Goal: Communication & Community: Connect with others

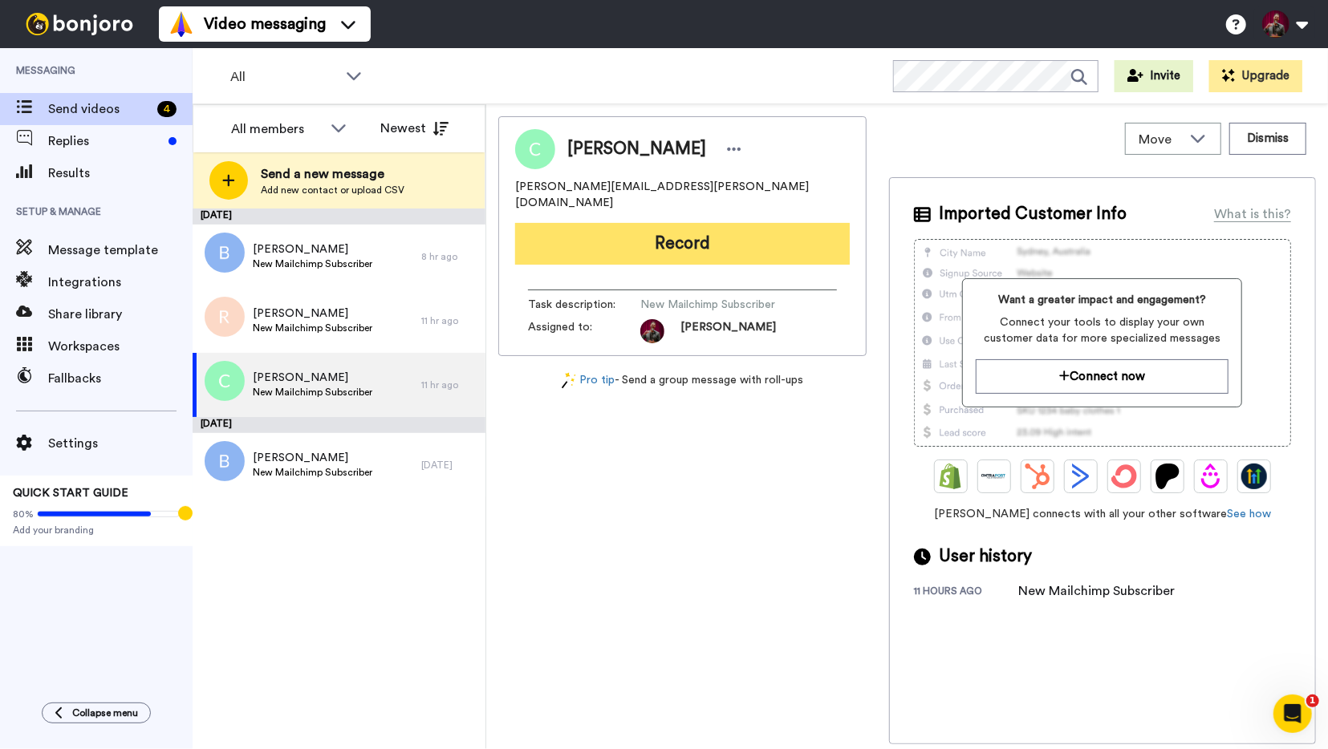
click at [675, 225] on button "Record" at bounding box center [682, 244] width 335 height 42
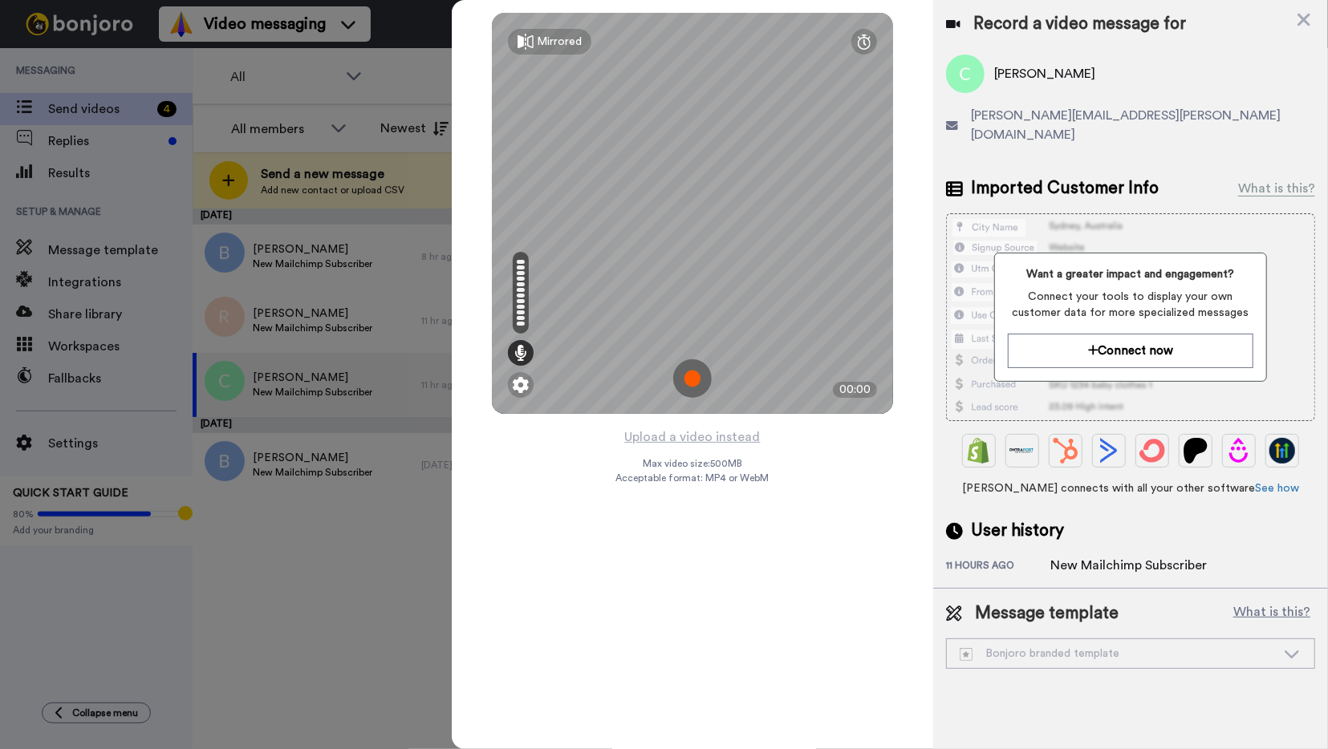
click at [695, 375] on img at bounding box center [692, 378] width 39 height 39
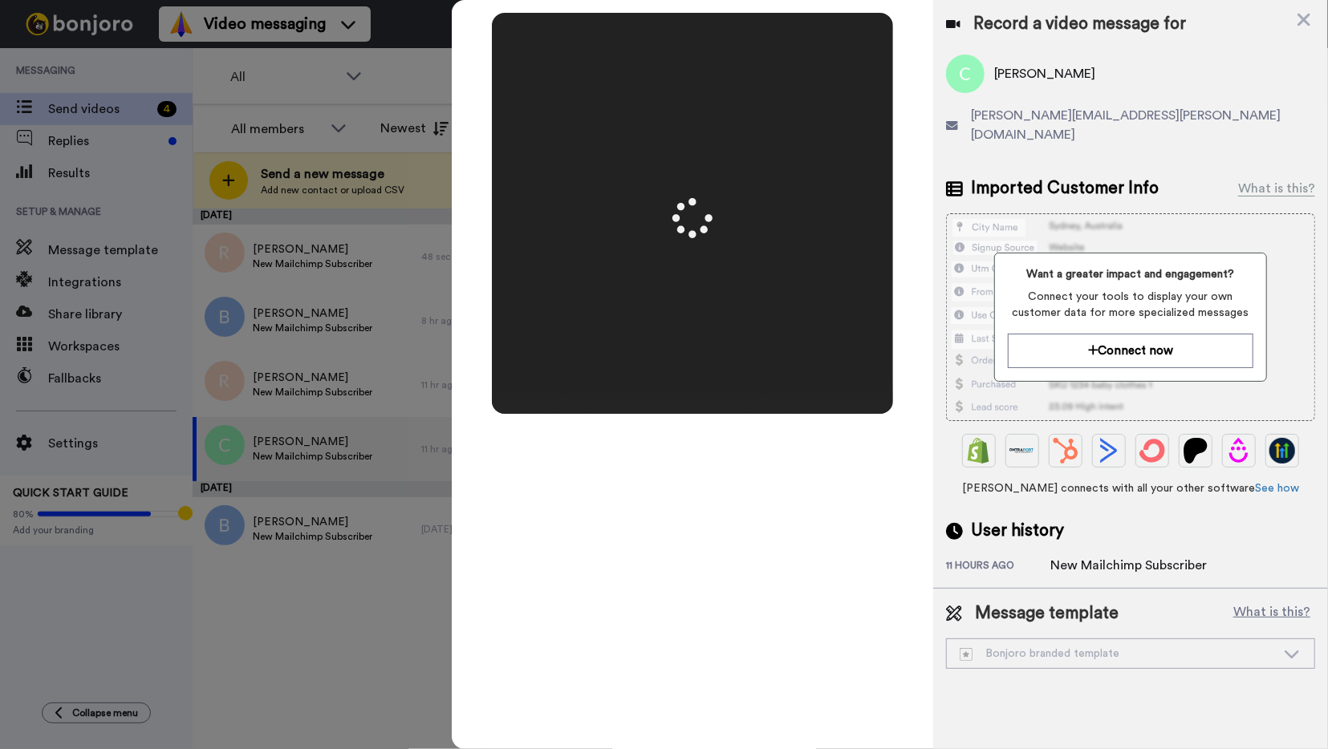
click at [1171, 123] on div "[PERSON_NAME][EMAIL_ADDRESS][PERSON_NAME][DOMAIN_NAME]" at bounding box center [1130, 125] width 369 height 39
click at [663, 269] on video at bounding box center [692, 213] width 802 height 401
click at [683, 203] on icon at bounding box center [693, 219] width 44 height 44
click at [1228, 67] on div "Claudia Erickson" at bounding box center [1130, 74] width 369 height 39
click at [1307, 17] on icon at bounding box center [1303, 20] width 13 height 13
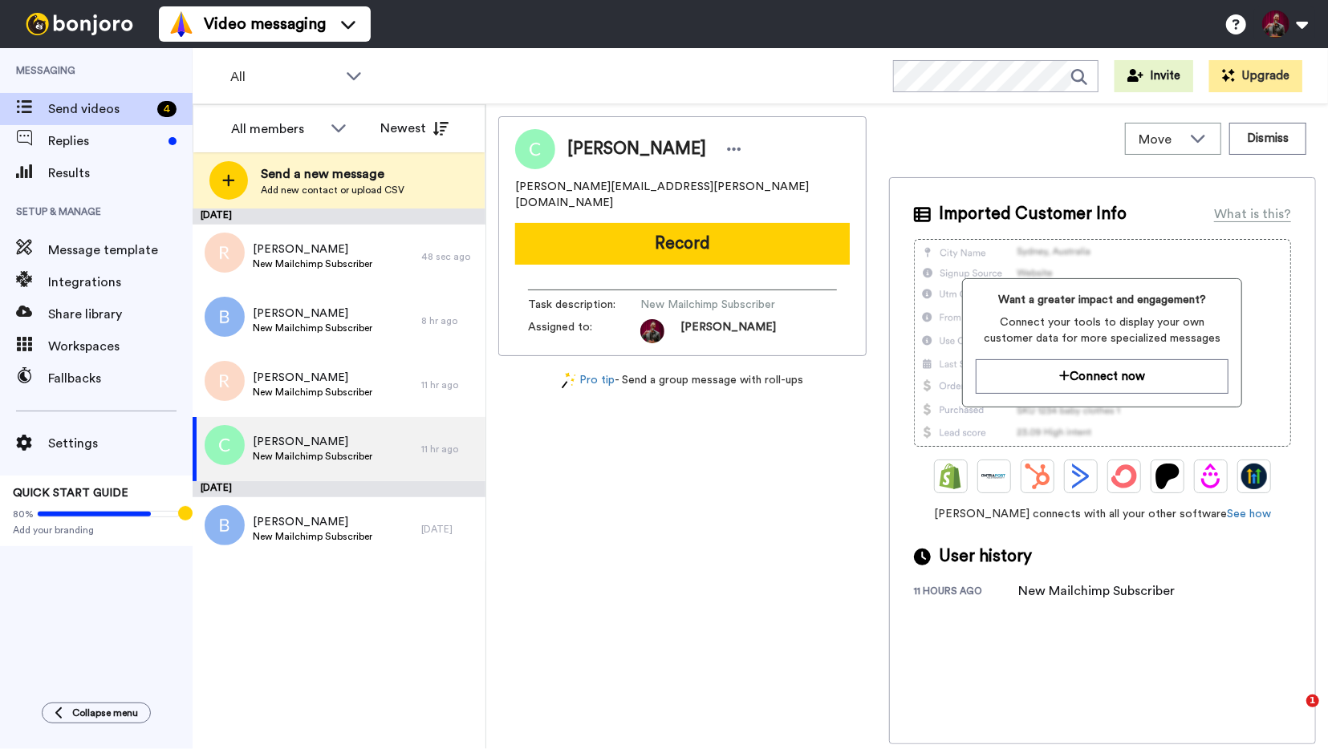
click at [659, 579] on div "Claudia Erickson claudia.erickson@gmail.com Record Task description : New Mailc…" at bounding box center [682, 430] width 368 height 628
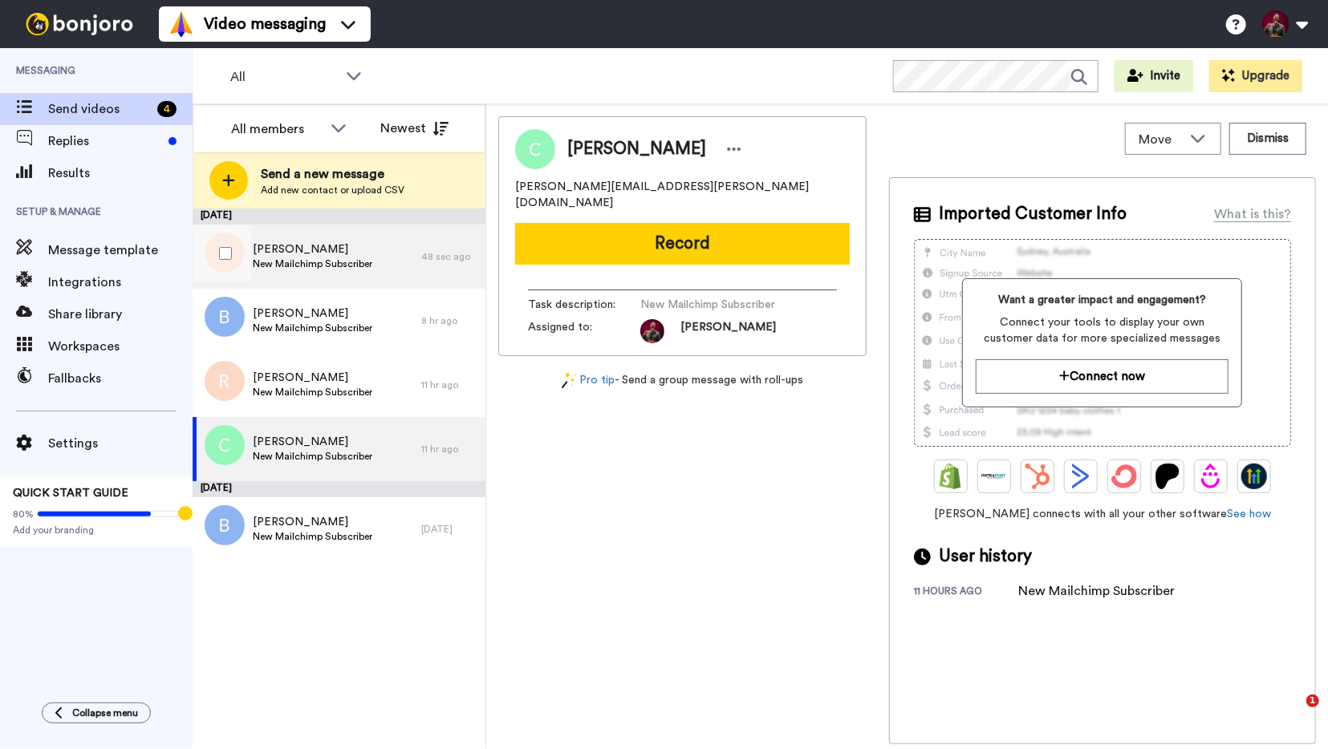
click at [365, 258] on span "Russ Martin" at bounding box center [313, 249] width 120 height 16
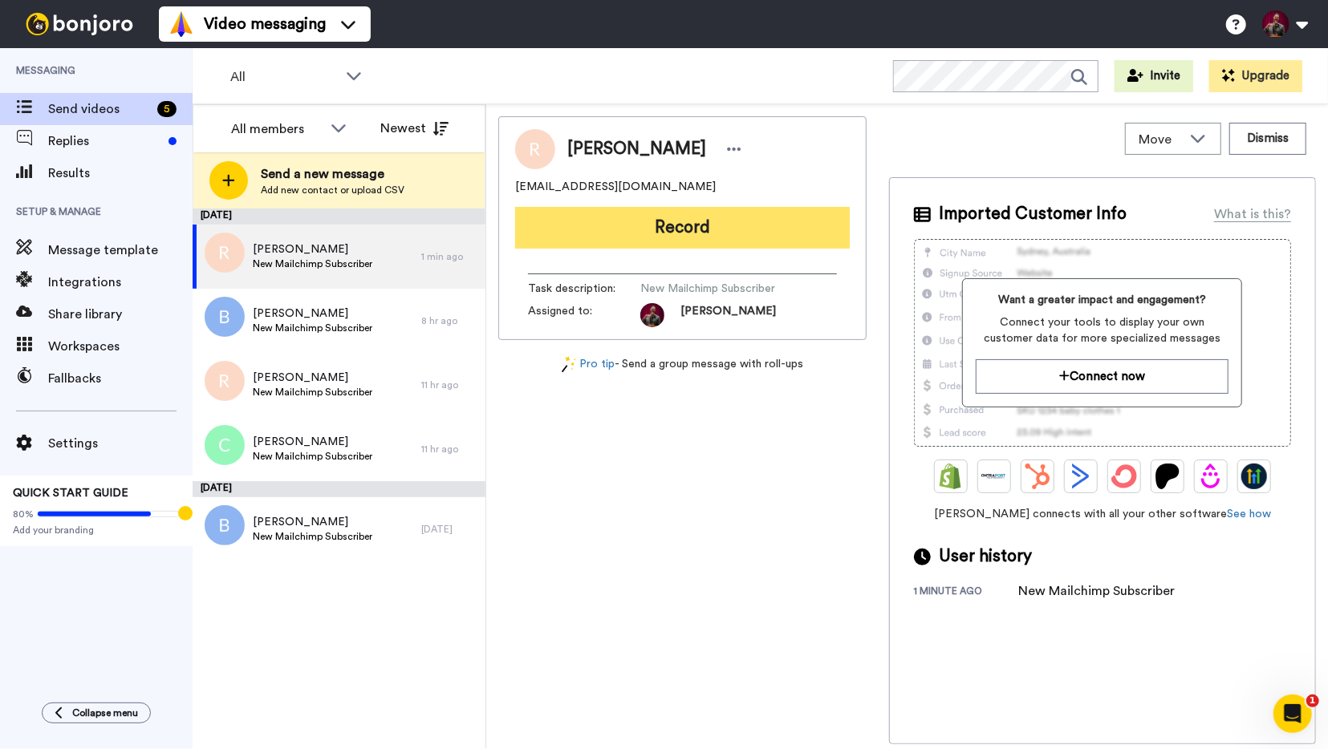
click at [694, 224] on button "Record" at bounding box center [682, 228] width 335 height 42
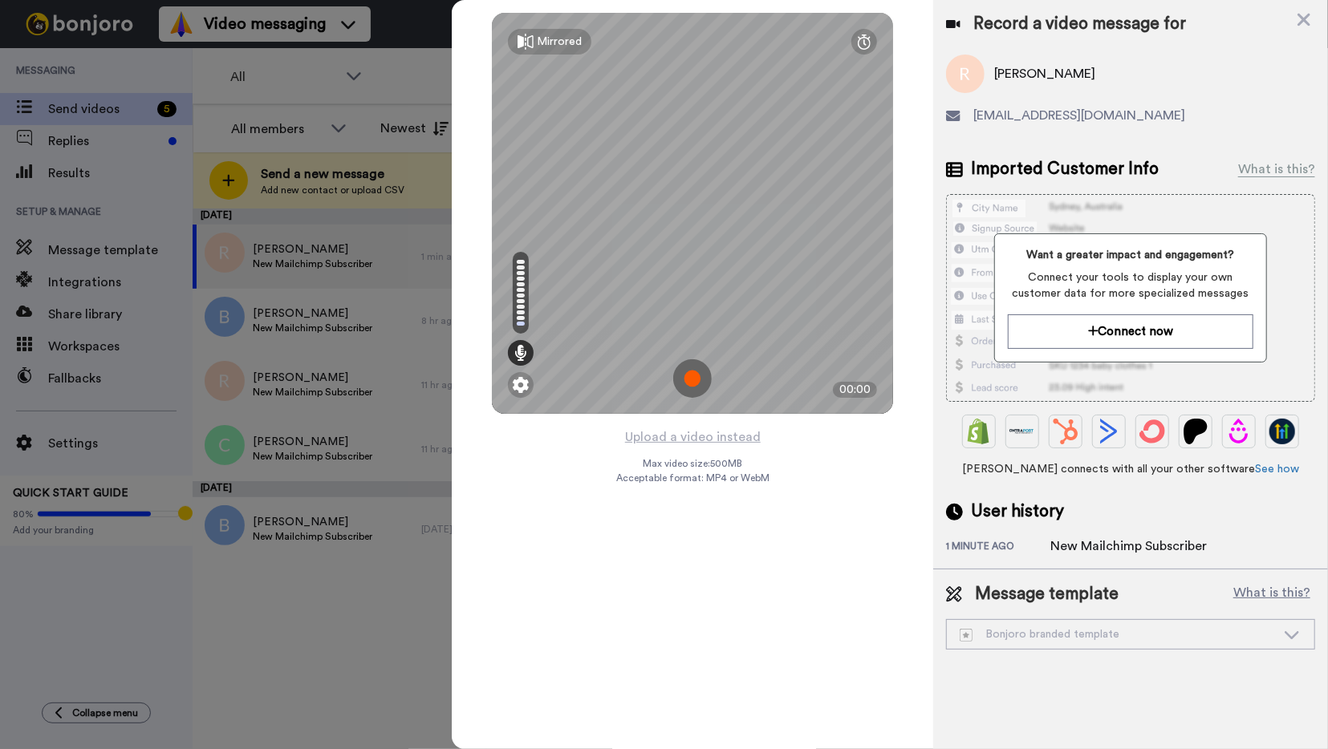
click at [691, 375] on img at bounding box center [692, 378] width 39 height 39
click at [693, 376] on img at bounding box center [692, 378] width 39 height 39
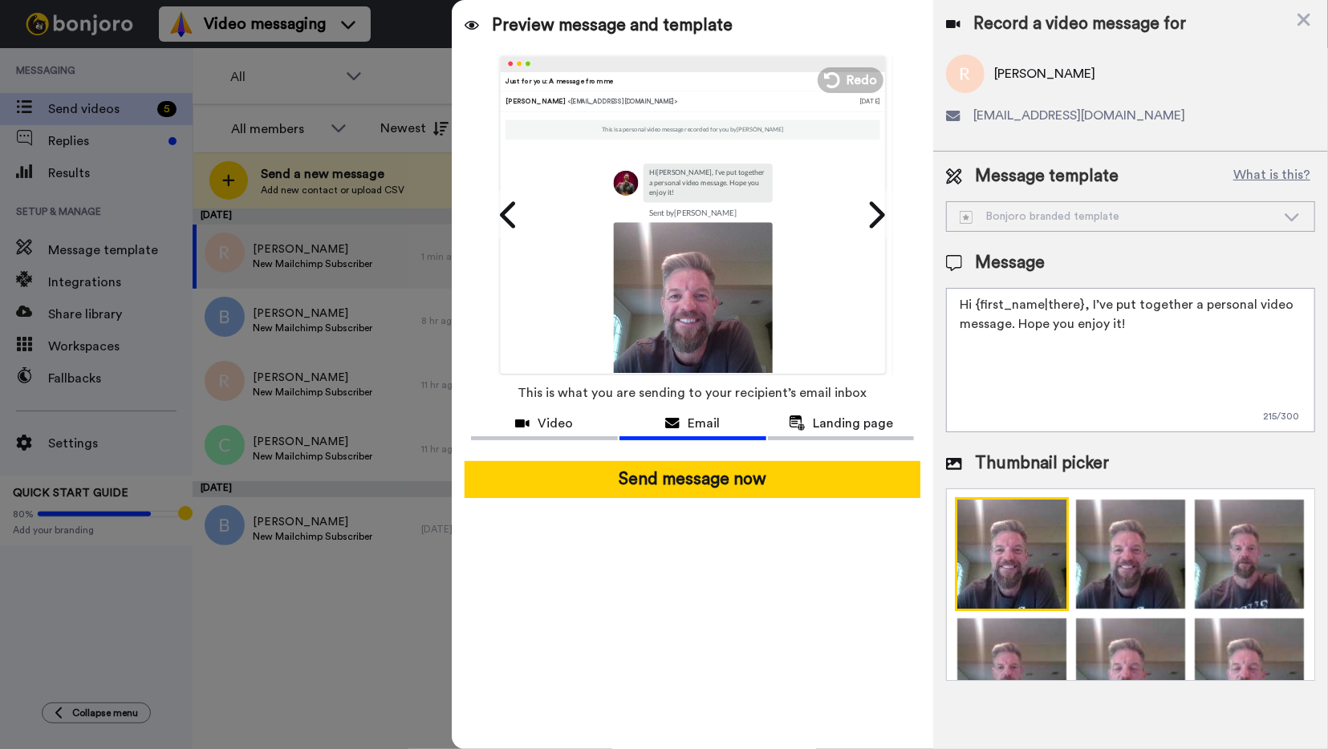
click at [1020, 322] on textarea "Hi {first_name|there}, I’ve put together a personal video message. Hope you enj…" at bounding box center [1130, 360] width 369 height 144
drag, startPoint x: 1018, startPoint y: 323, endPoint x: 1119, endPoint y: 347, distance: 103.9
click at [1119, 347] on textarea "Hi {first_name|there}, I’ve put together a personal video message. Hope you enj…" at bounding box center [1130, 360] width 369 height 144
click at [1086, 302] on textarea "Hi {first_name|there}, I’ve put together a personal video message. Hope you enj…" at bounding box center [1130, 360] width 369 height 144
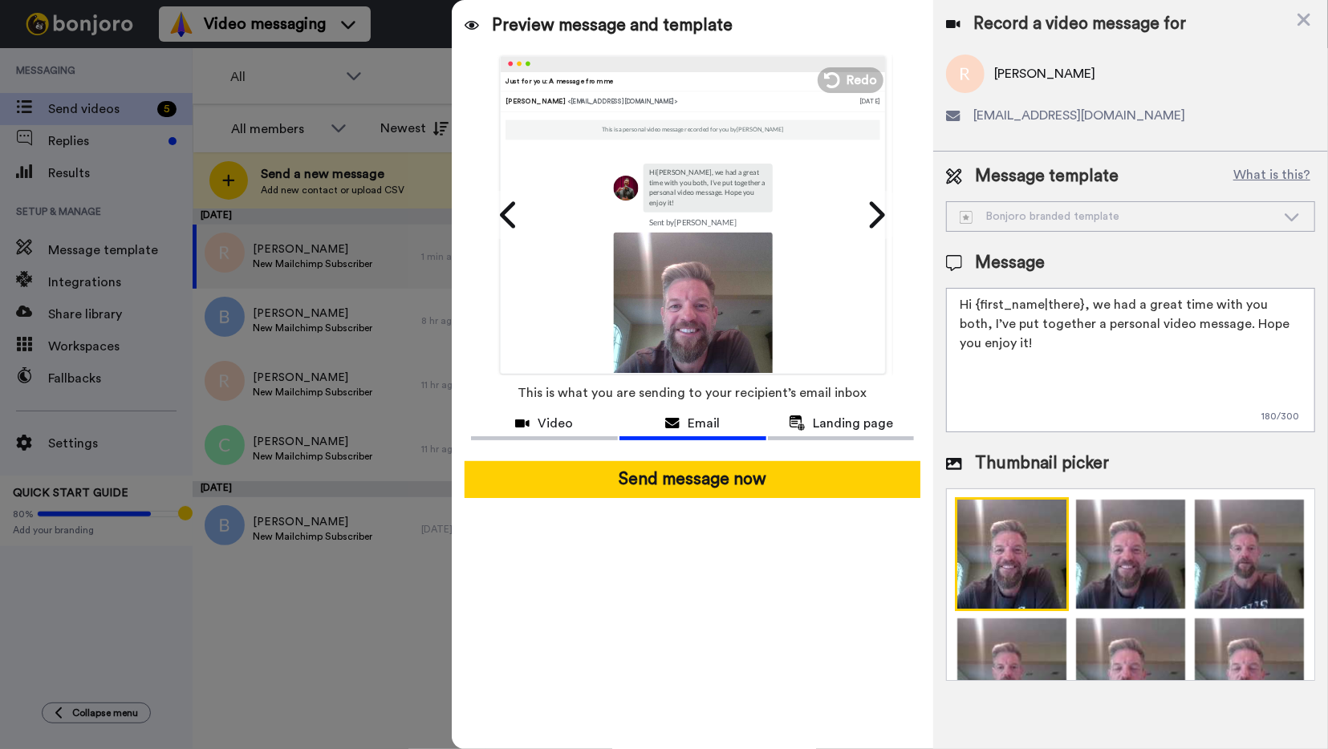
type textarea "Hi {first_name|there}, I’ve put together a personal video message. Hope you enj…"
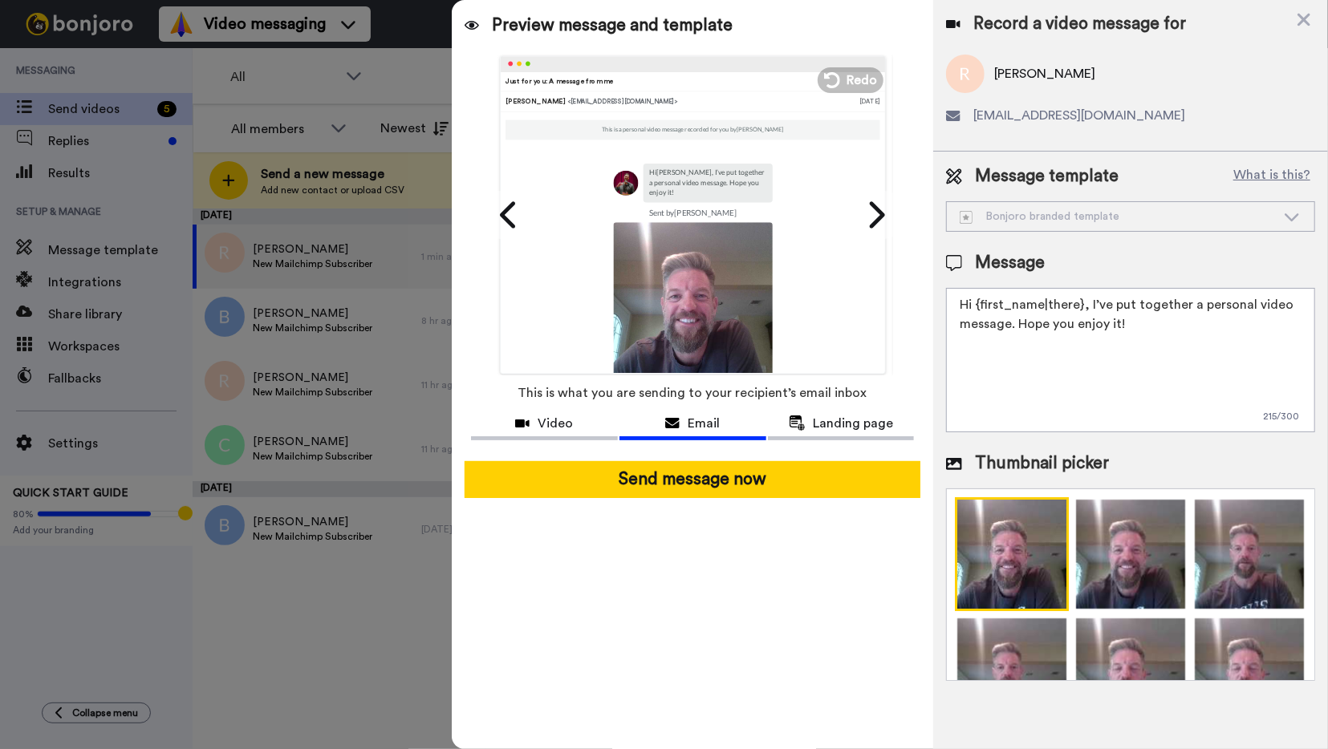
click at [1012, 322] on textarea "Hi {first_name|there}, I’ve put together a personal video message. Hope you enj…" at bounding box center [1130, 360] width 369 height 144
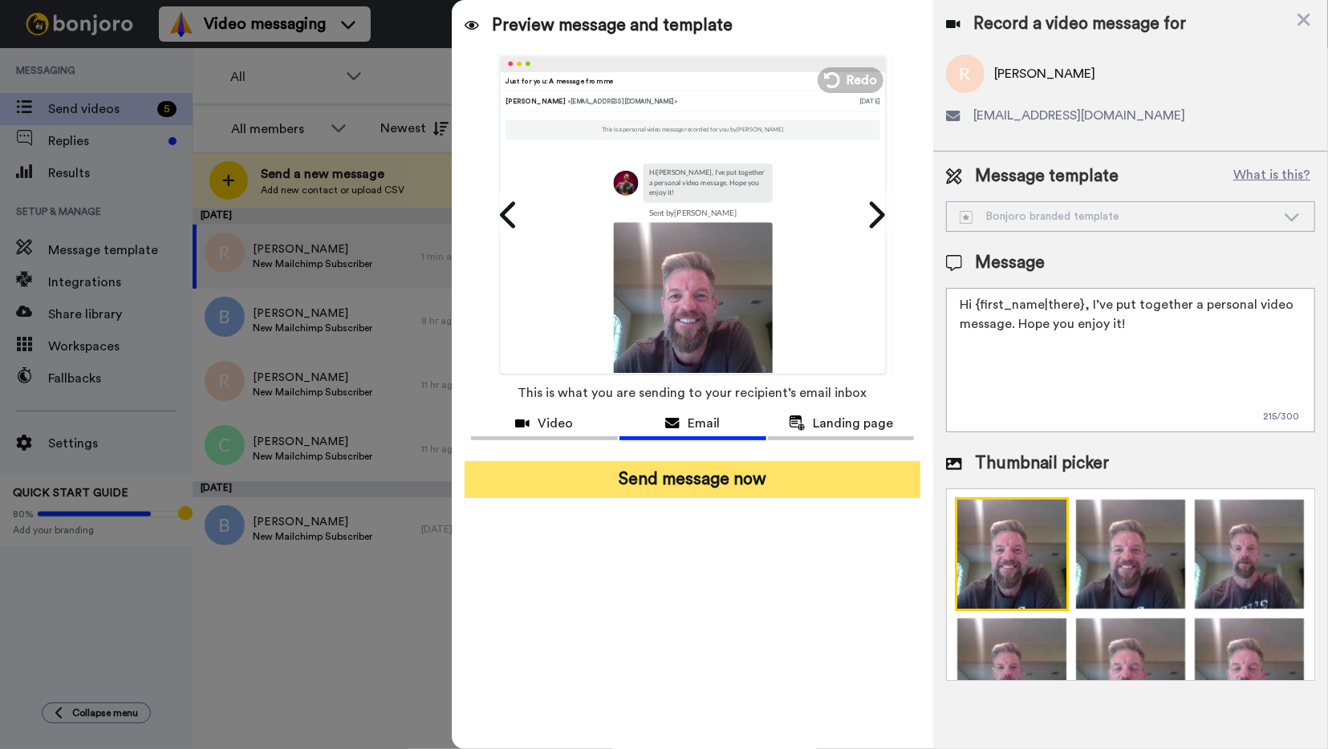
click at [713, 480] on button "Send message now" at bounding box center [692, 479] width 456 height 37
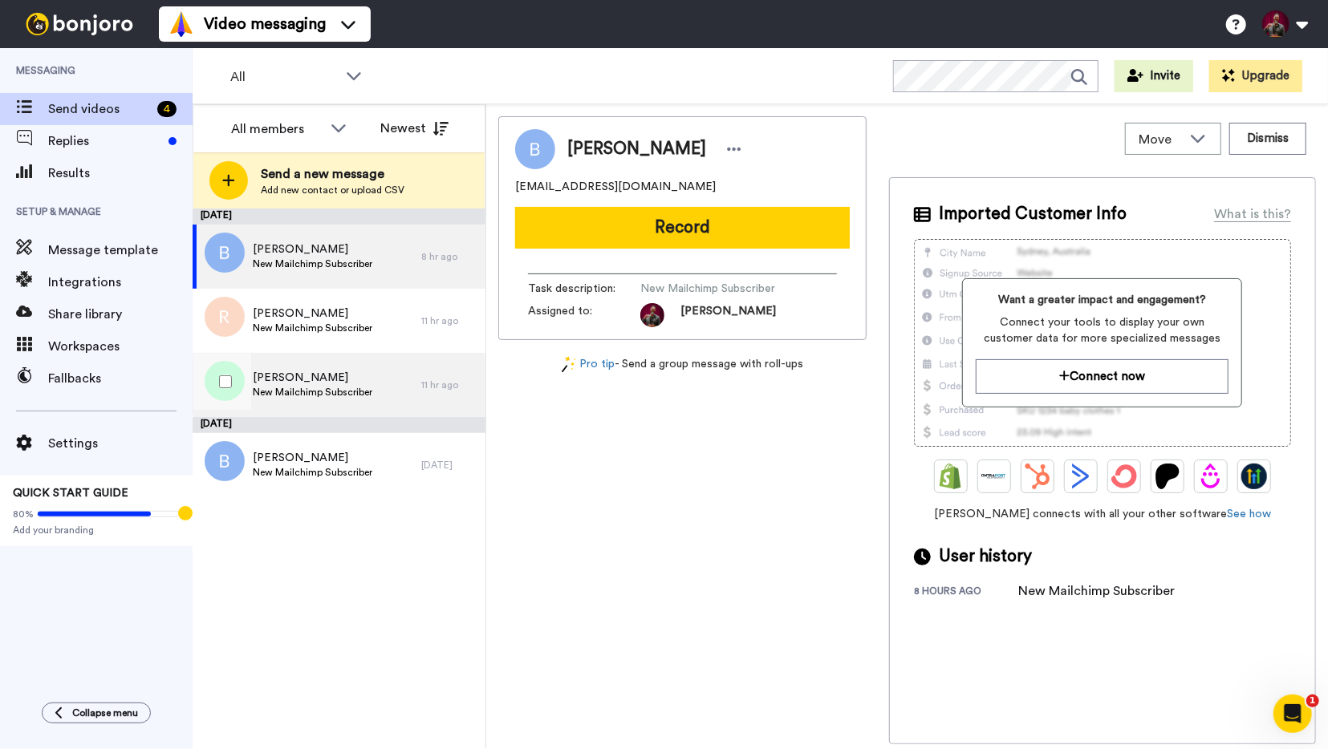
click at [328, 390] on span "New Mailchimp Subscriber" at bounding box center [313, 392] width 120 height 13
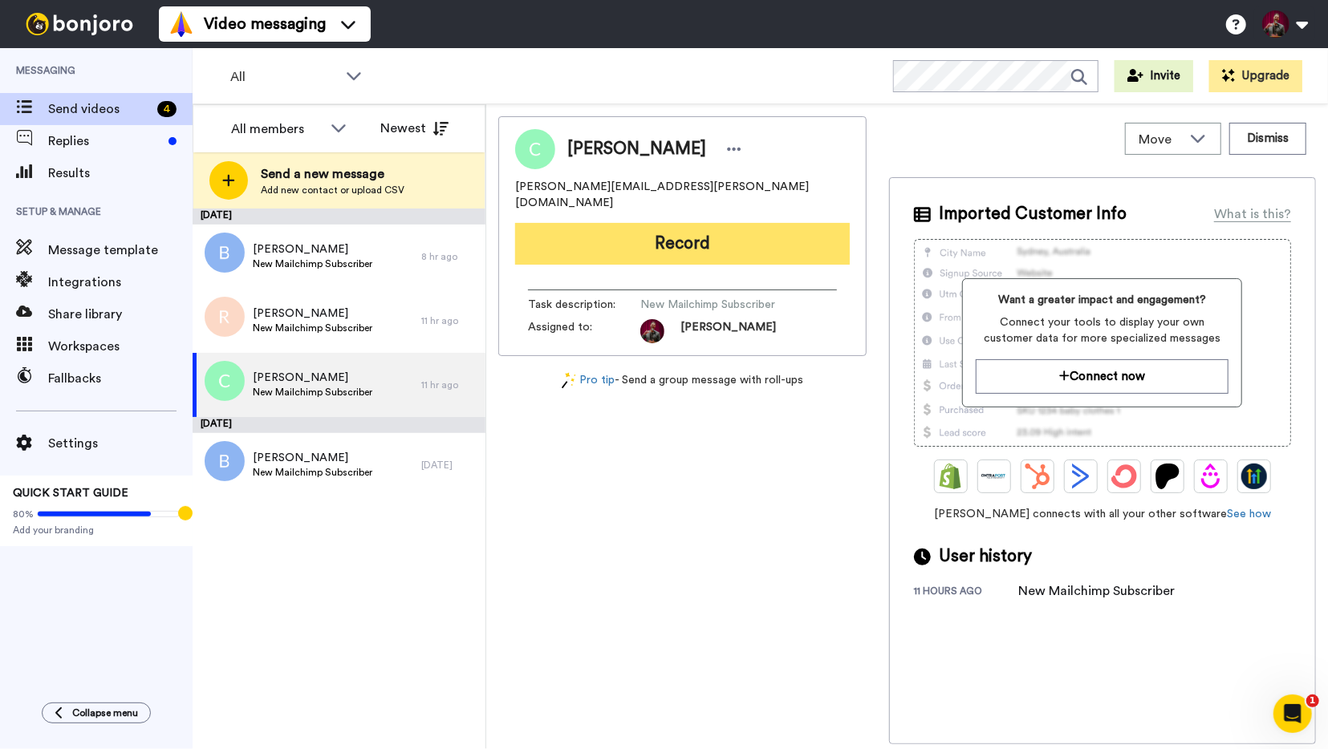
click at [696, 235] on button "Record" at bounding box center [682, 244] width 335 height 42
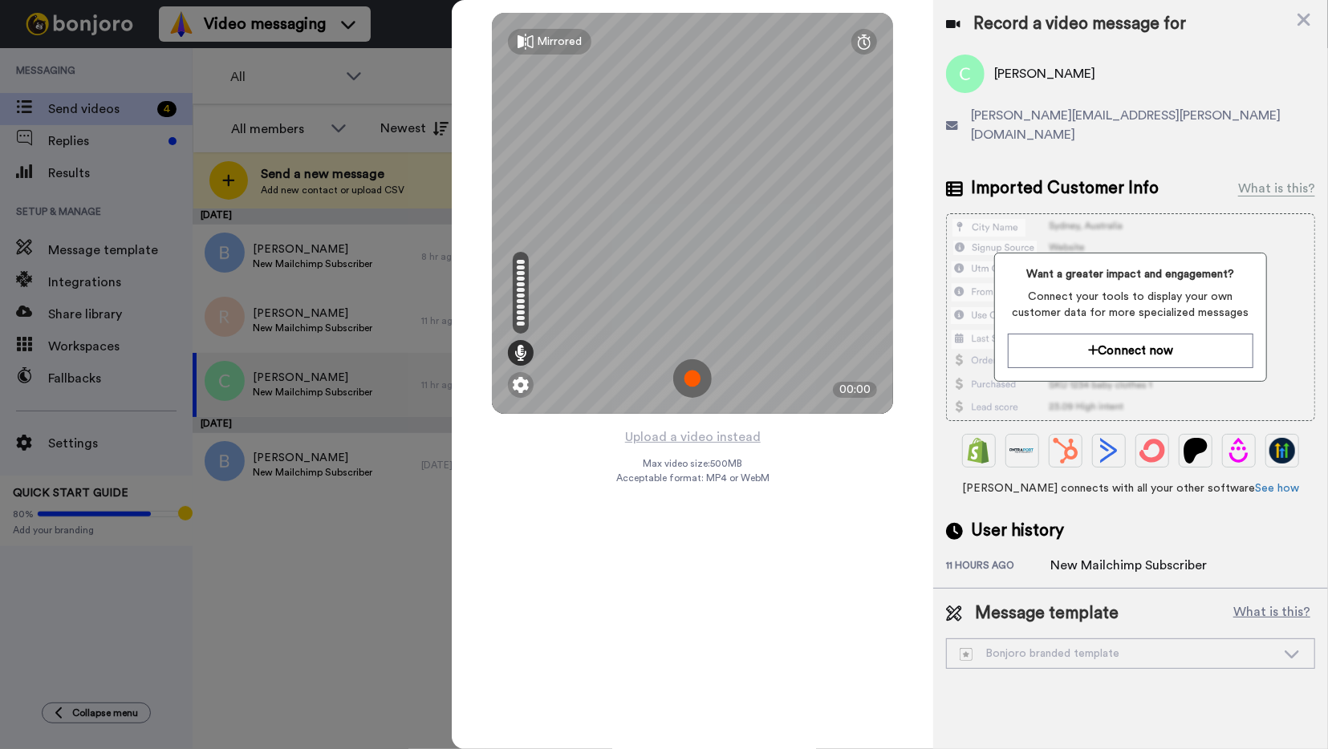
click at [691, 378] on img at bounding box center [692, 378] width 39 height 39
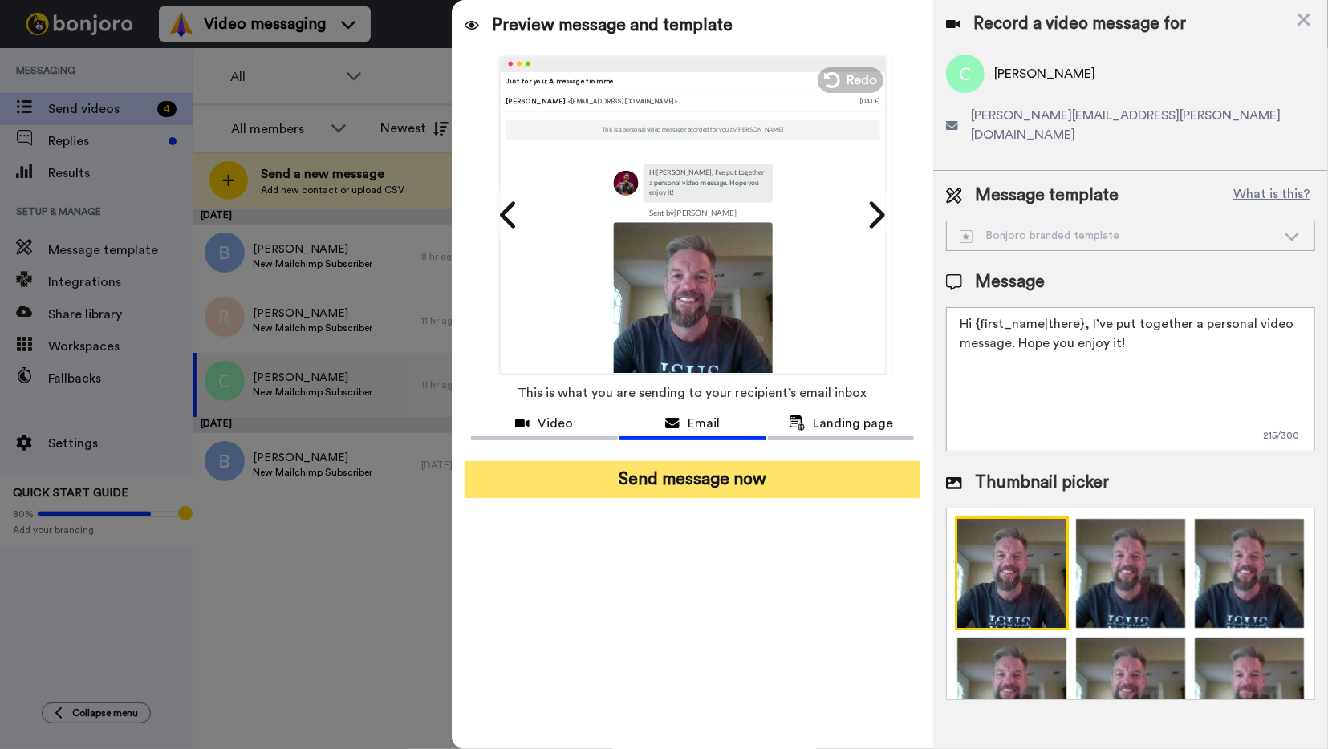
click at [713, 485] on button "Send message now" at bounding box center [692, 479] width 456 height 37
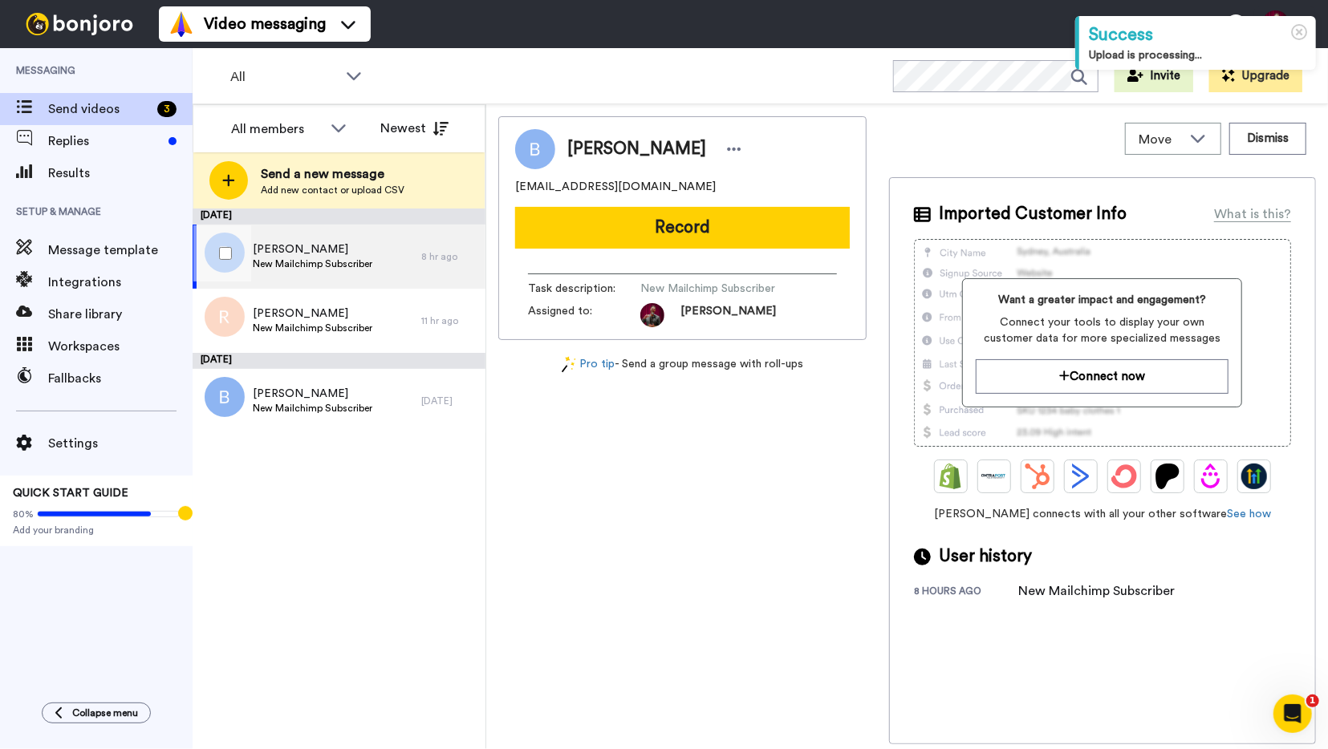
click at [331, 248] on span "[PERSON_NAME]" at bounding box center [313, 249] width 120 height 16
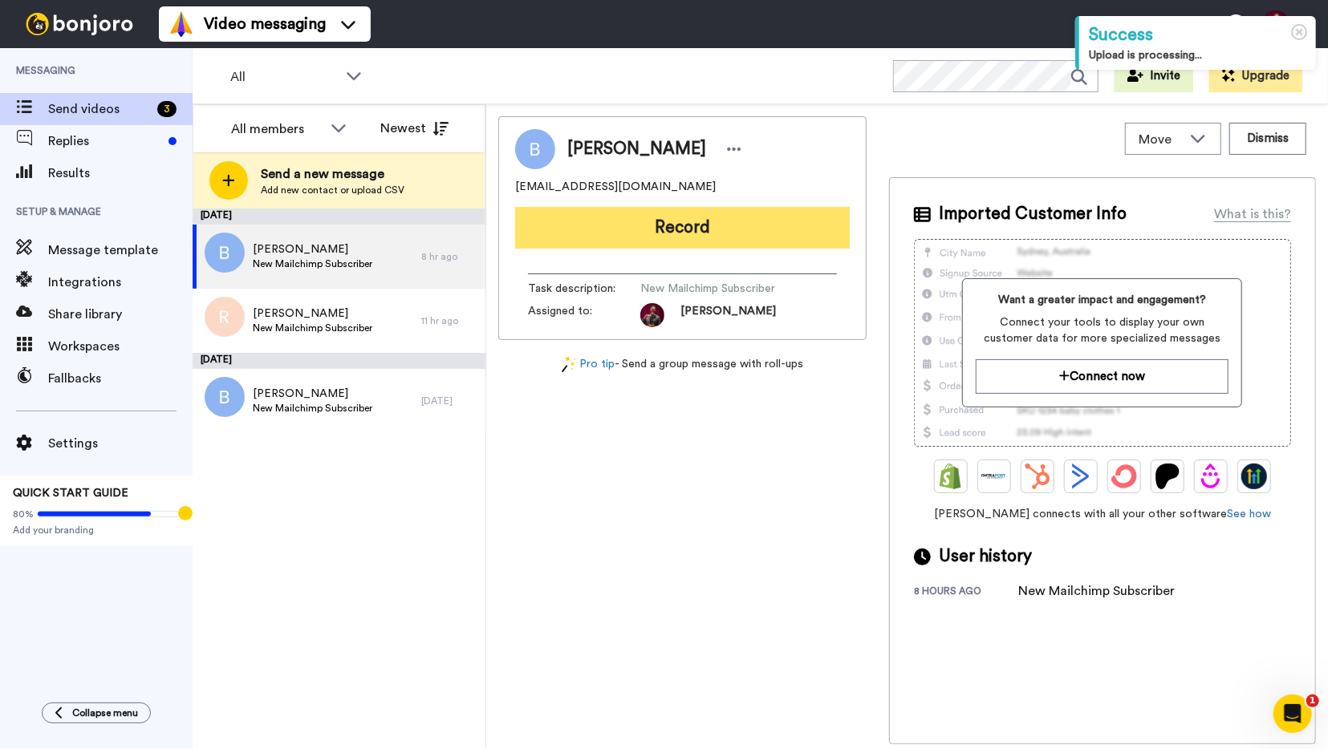
click at [678, 225] on button "Record" at bounding box center [682, 228] width 335 height 42
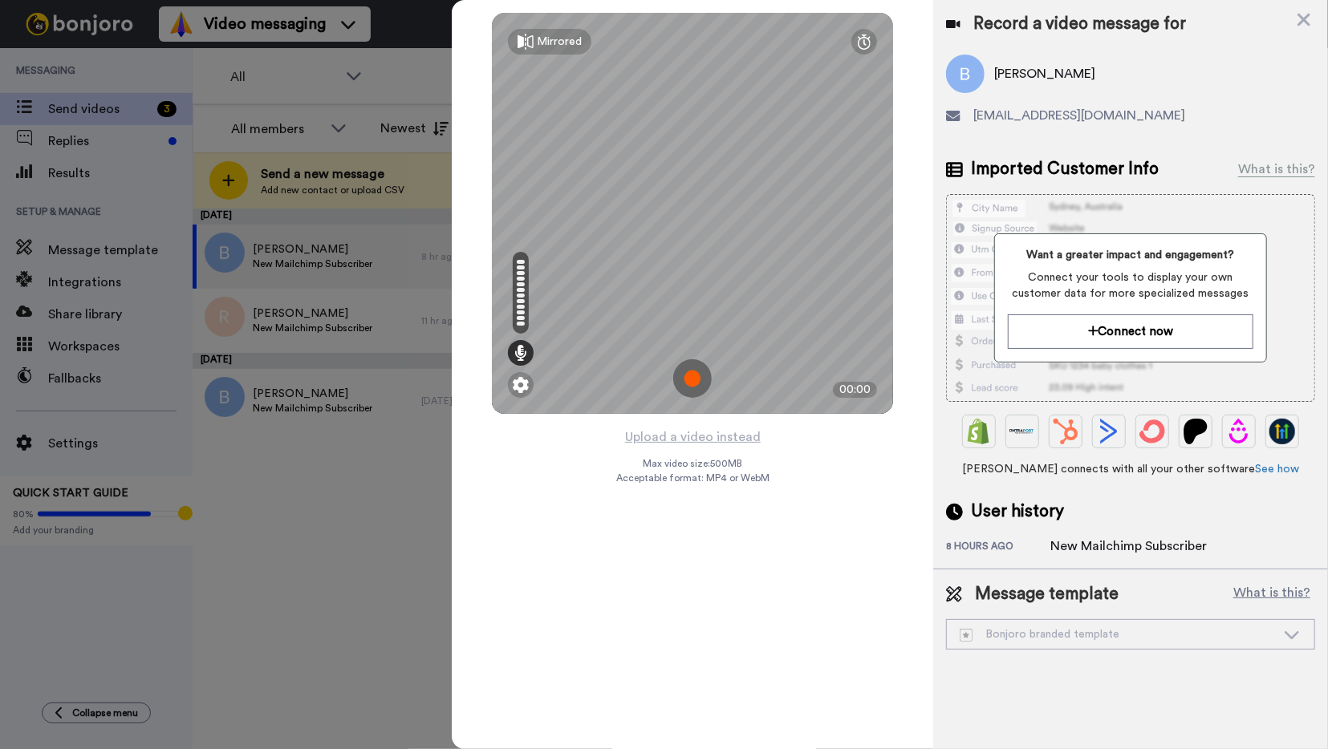
click at [694, 383] on img at bounding box center [692, 378] width 39 height 39
click at [691, 379] on img at bounding box center [692, 378] width 39 height 39
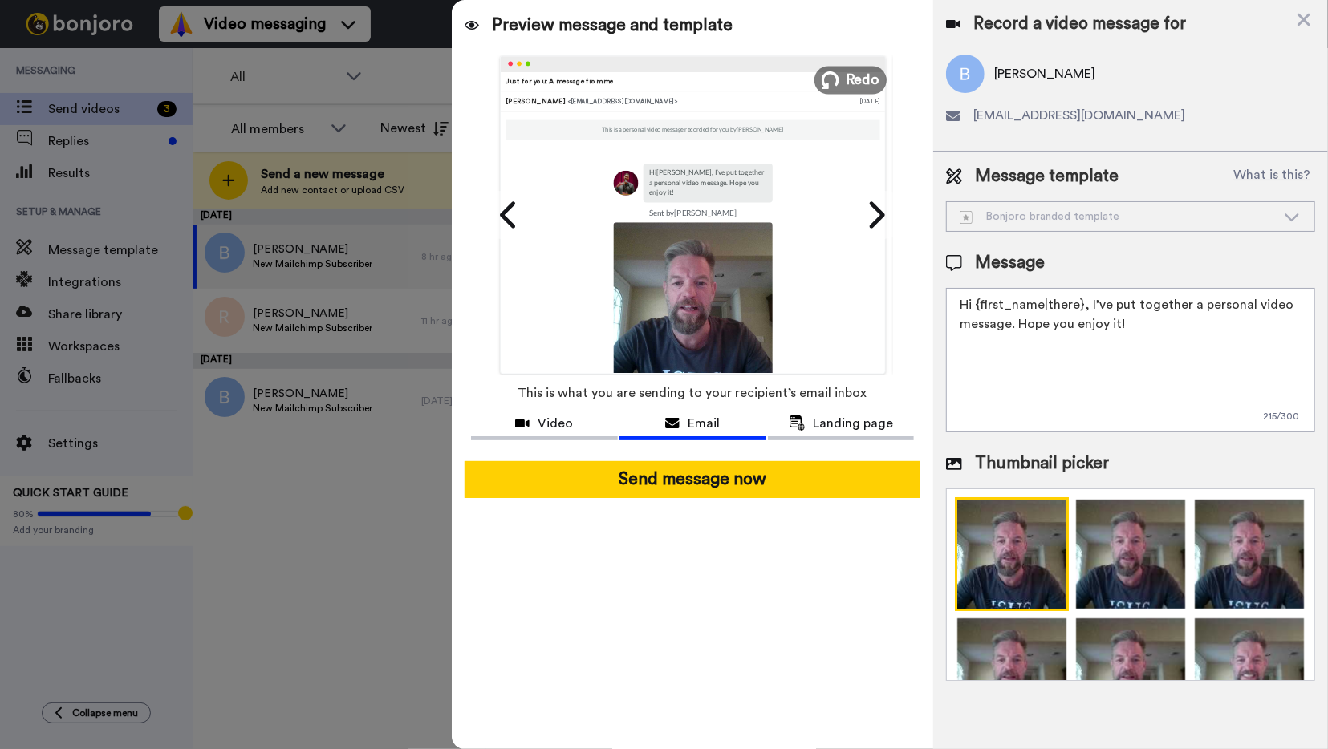
click at [839, 79] on button "Redo" at bounding box center [850, 80] width 72 height 28
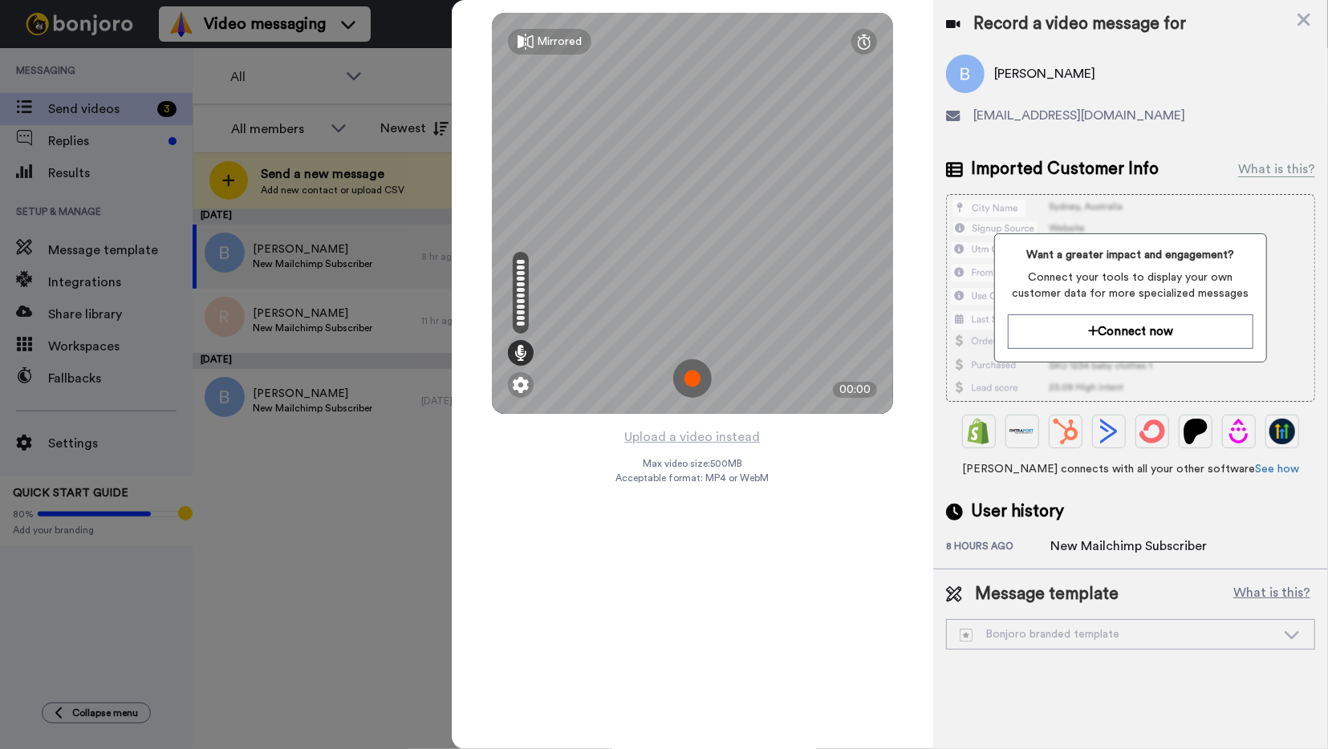
click at [692, 382] on img at bounding box center [692, 378] width 39 height 39
click at [694, 378] on img at bounding box center [692, 378] width 39 height 39
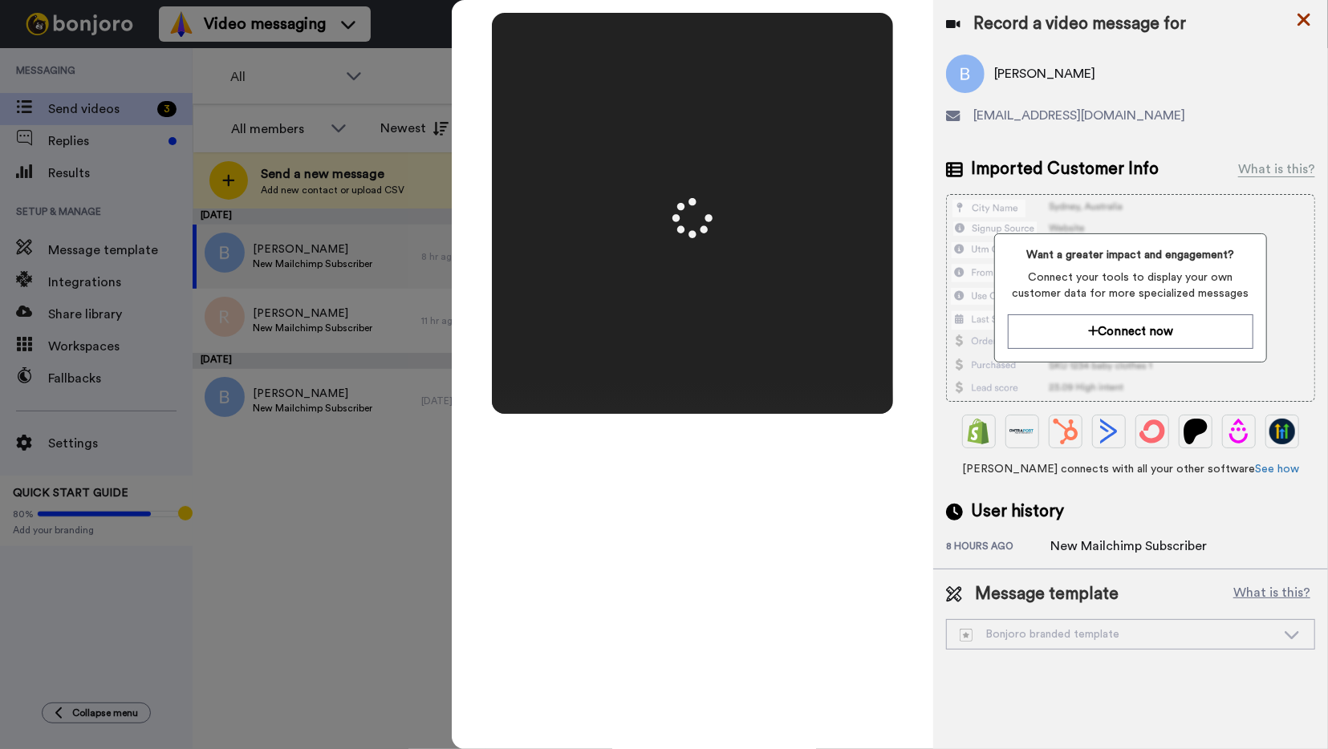
click at [1302, 20] on icon at bounding box center [1303, 20] width 13 height 13
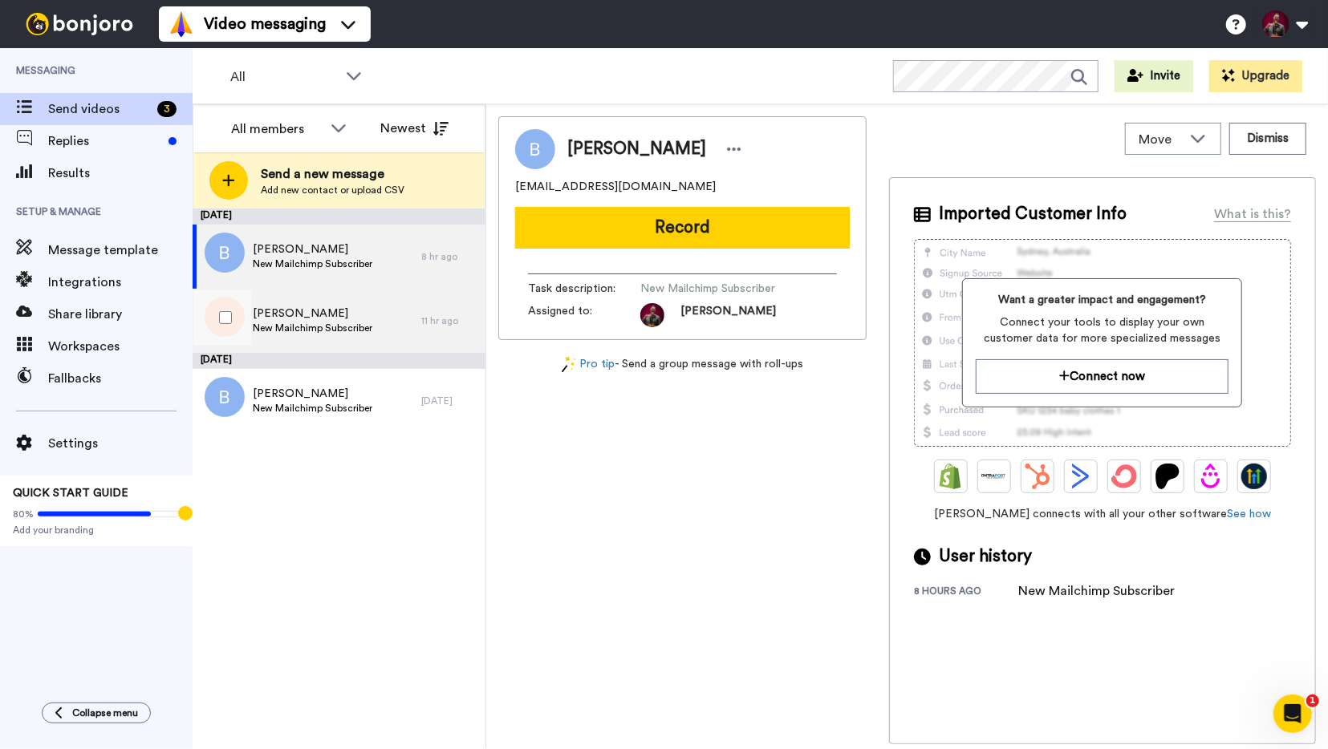
click at [321, 331] on span "New Mailchimp Subscriber" at bounding box center [313, 328] width 120 height 13
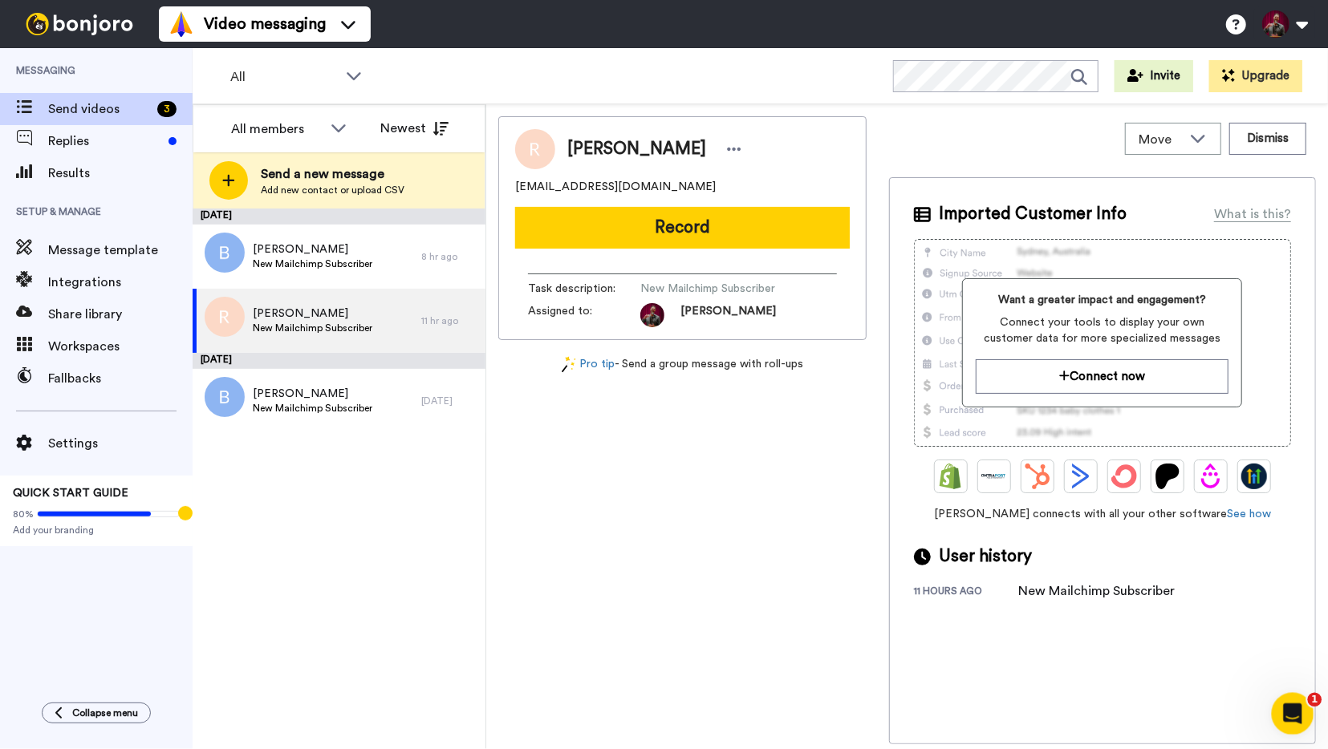
click at [1292, 712] on icon "Open Intercom Messenger" at bounding box center [1289, 711] width 11 height 13
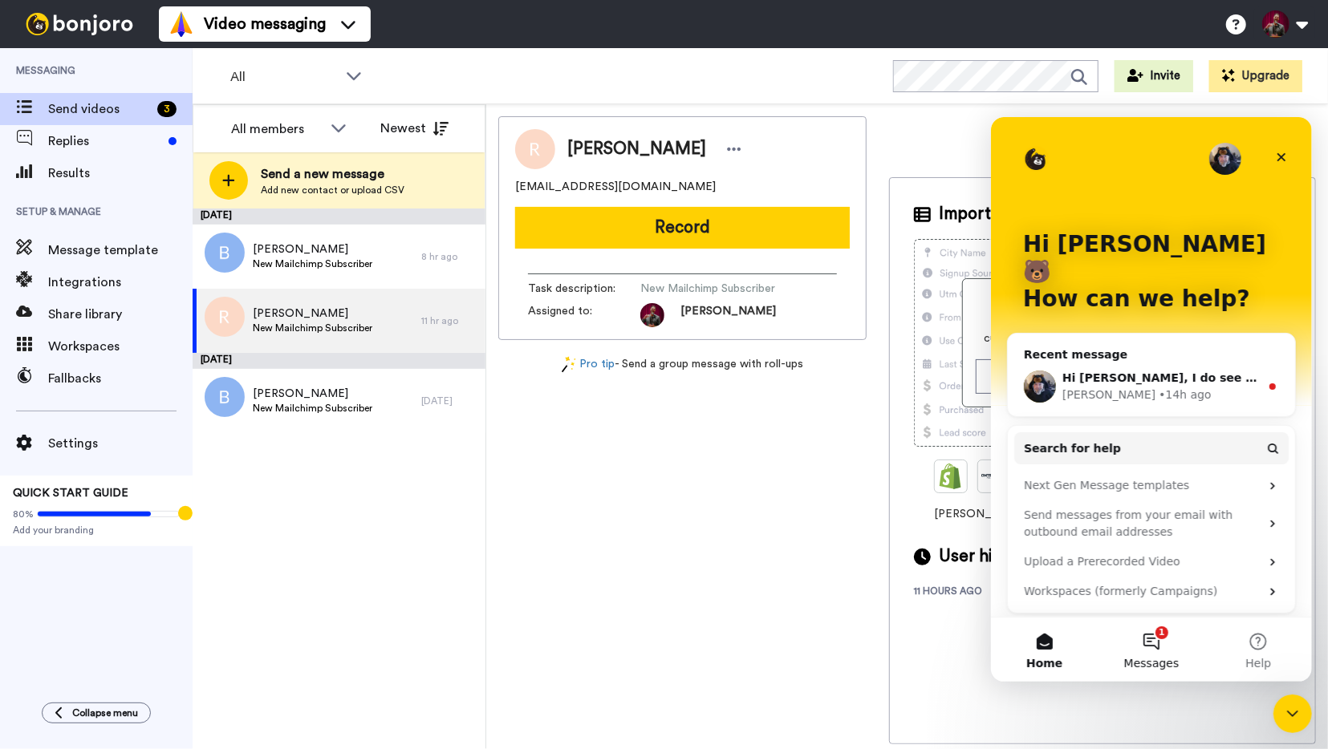
click at [1152, 643] on button "1 Messages" at bounding box center [1150, 649] width 107 height 64
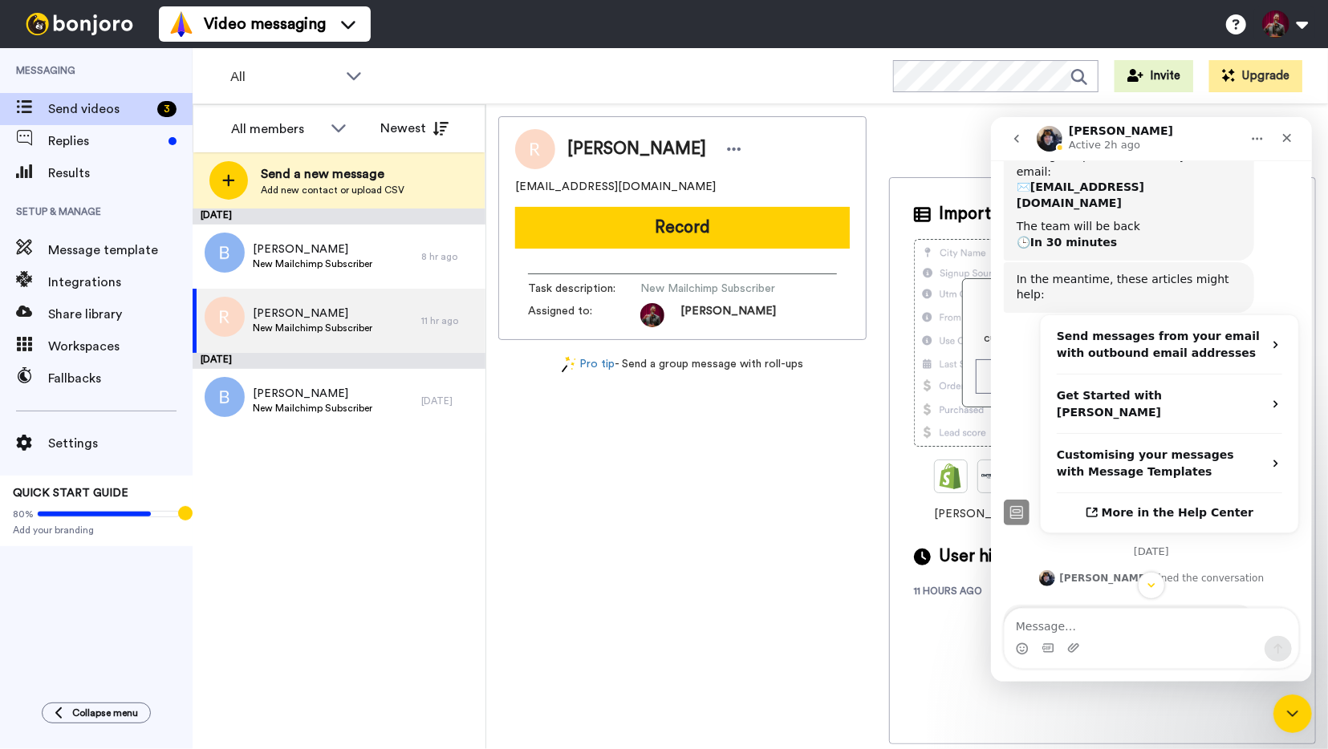
scroll to position [298, 0]
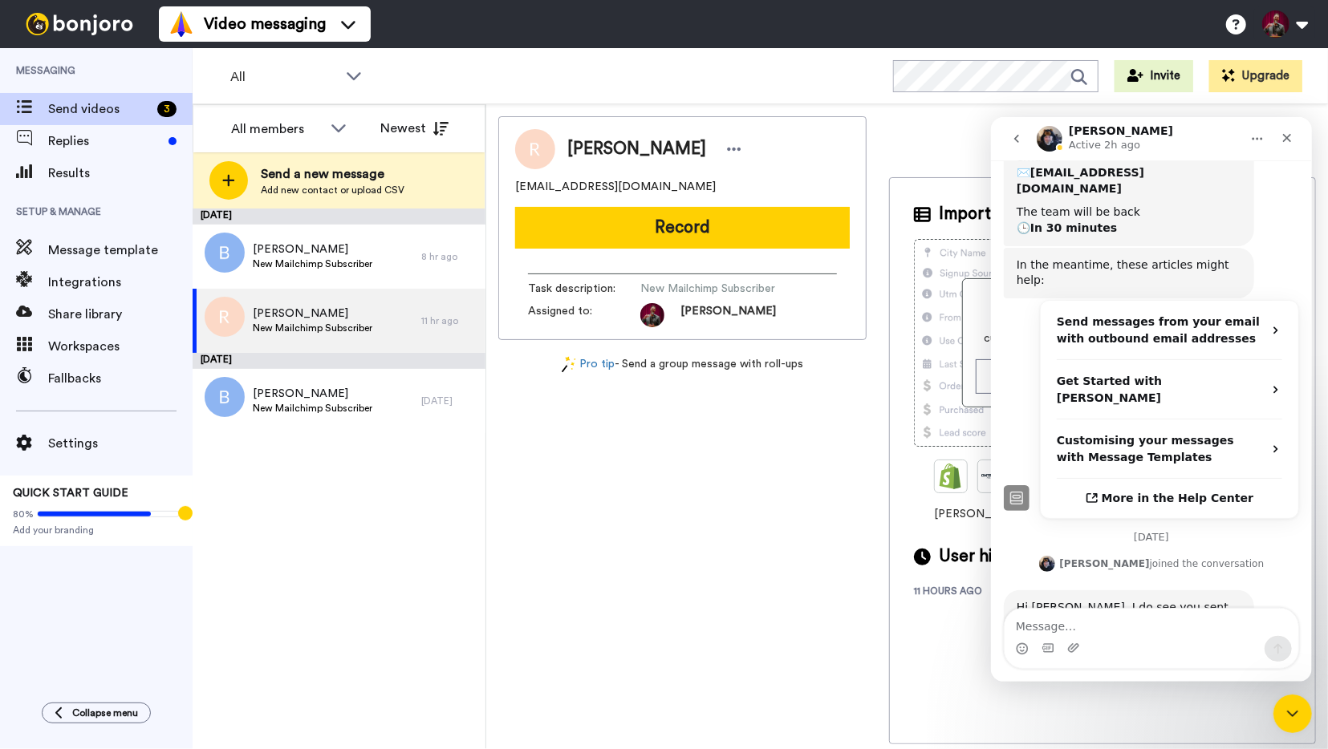
click at [955, 638] on div "Imported Customer Info What is this? Want a greater impact and engagement? Conn…" at bounding box center [1102, 460] width 427 height 567
click at [1284, 143] on icon "Close" at bounding box center [1286, 137] width 13 height 13
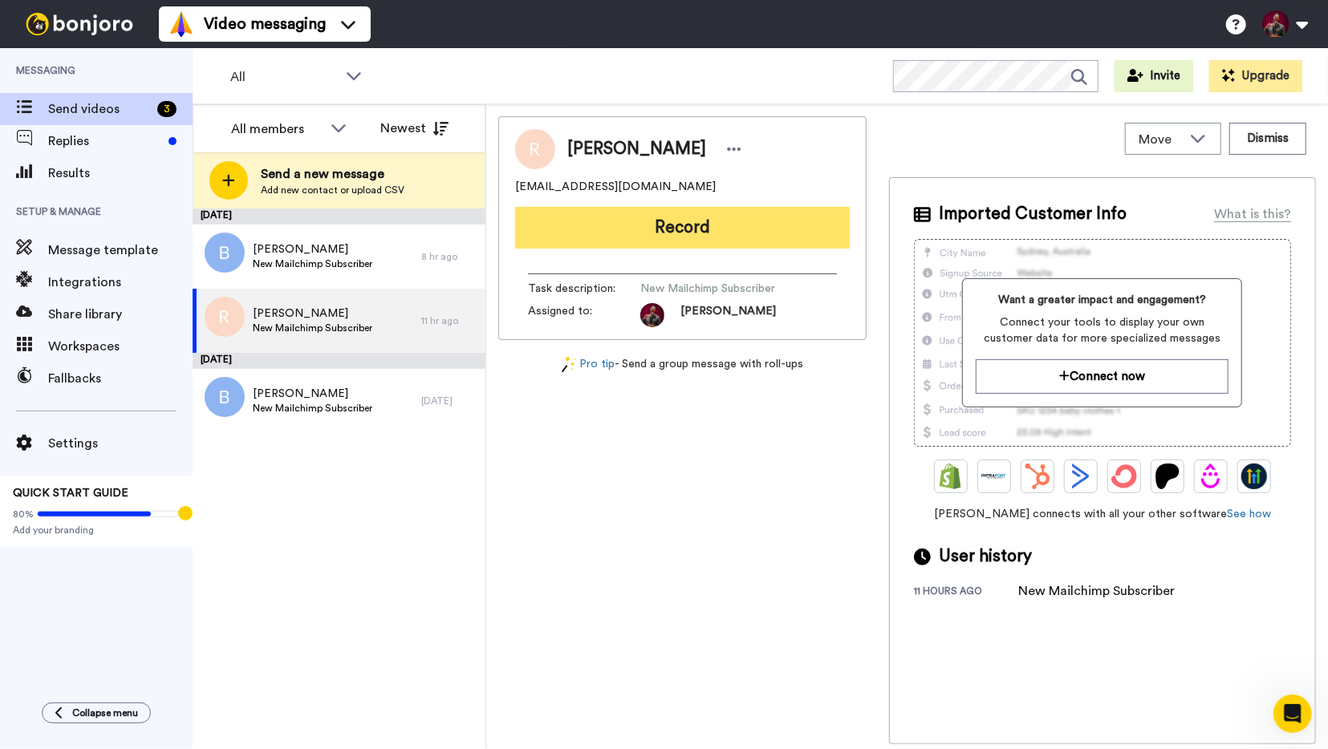
scroll to position [0, 0]
click at [684, 230] on button "Record" at bounding box center [682, 228] width 335 height 42
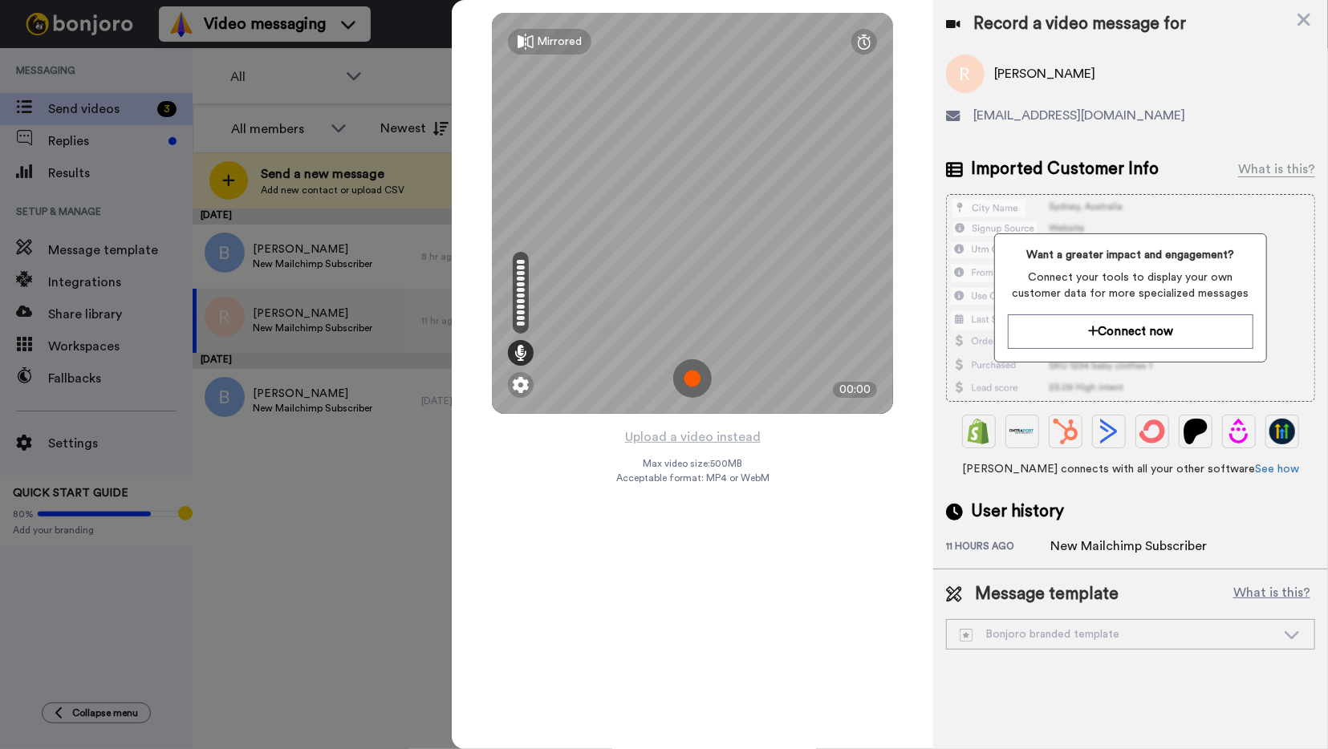
click at [691, 379] on img at bounding box center [692, 378] width 39 height 39
click at [694, 377] on img at bounding box center [692, 378] width 39 height 39
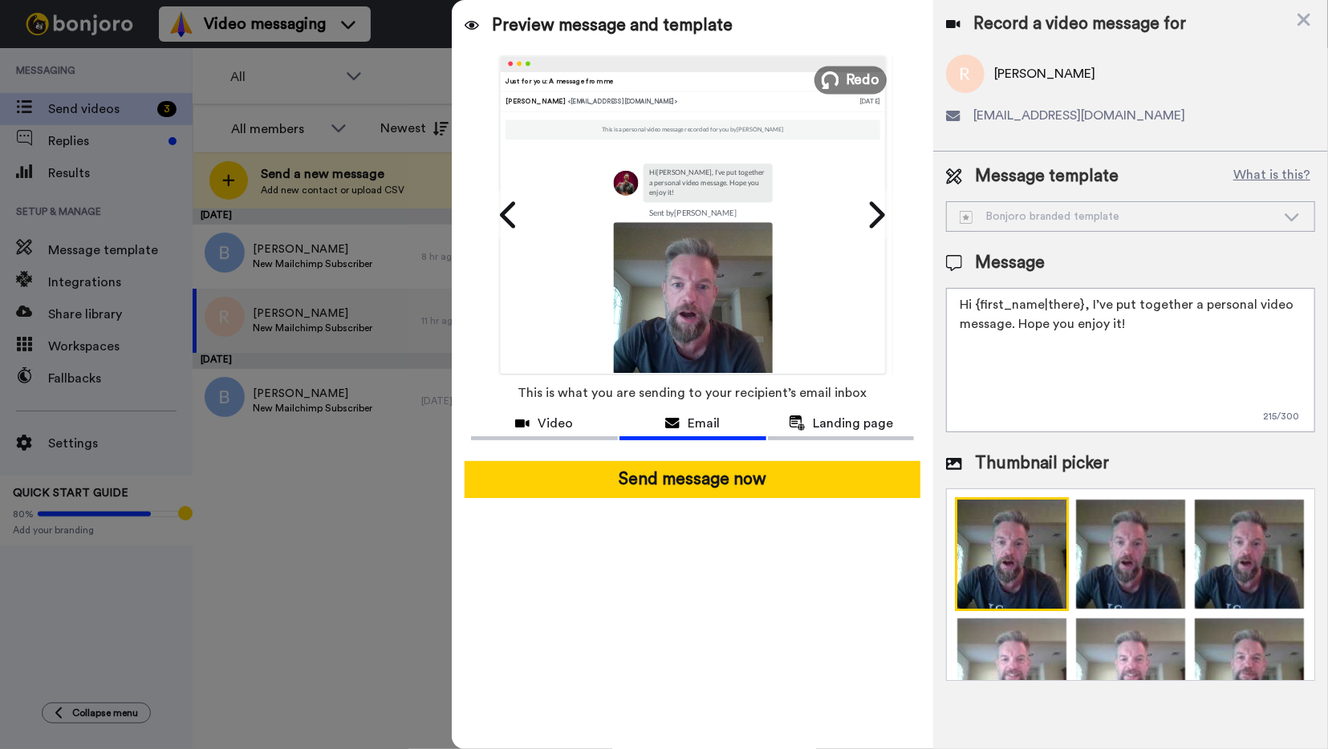
click at [837, 79] on icon at bounding box center [830, 80] width 18 height 18
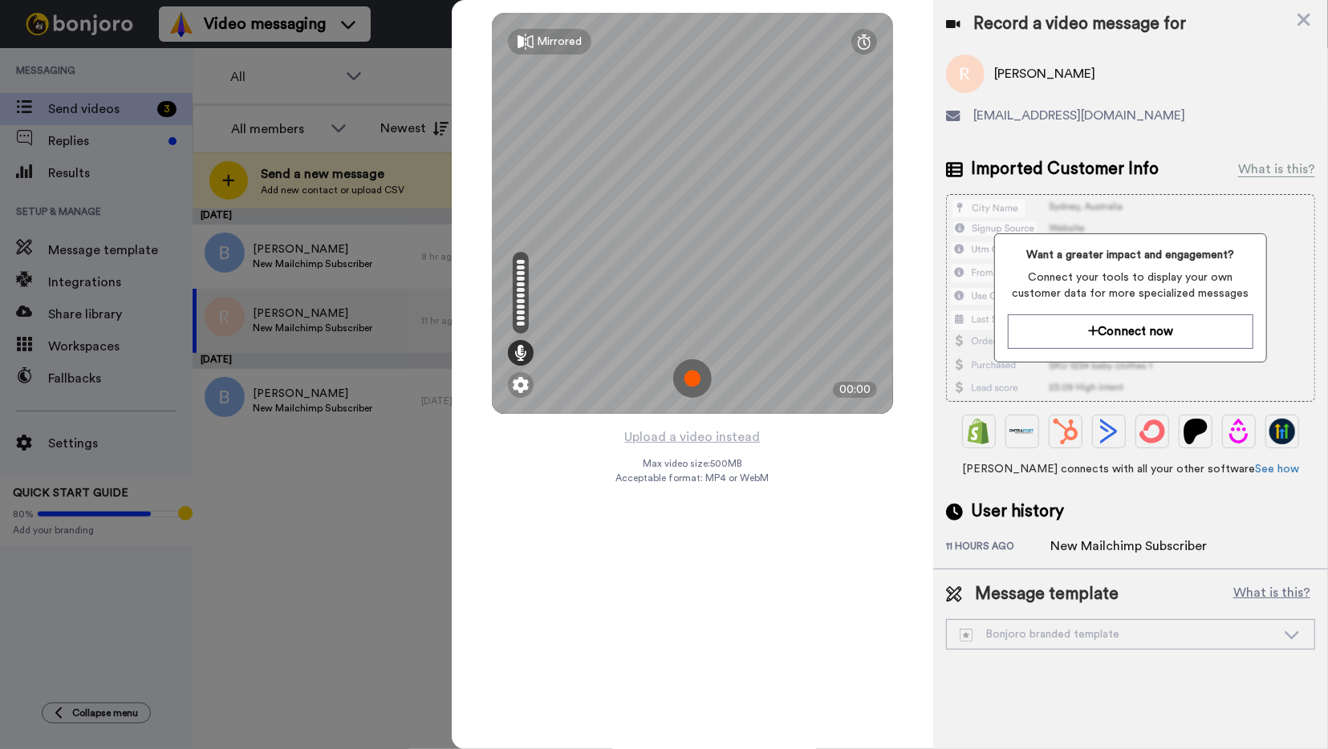
click at [692, 381] on img at bounding box center [692, 378] width 39 height 39
click at [700, 382] on img at bounding box center [692, 378] width 39 height 39
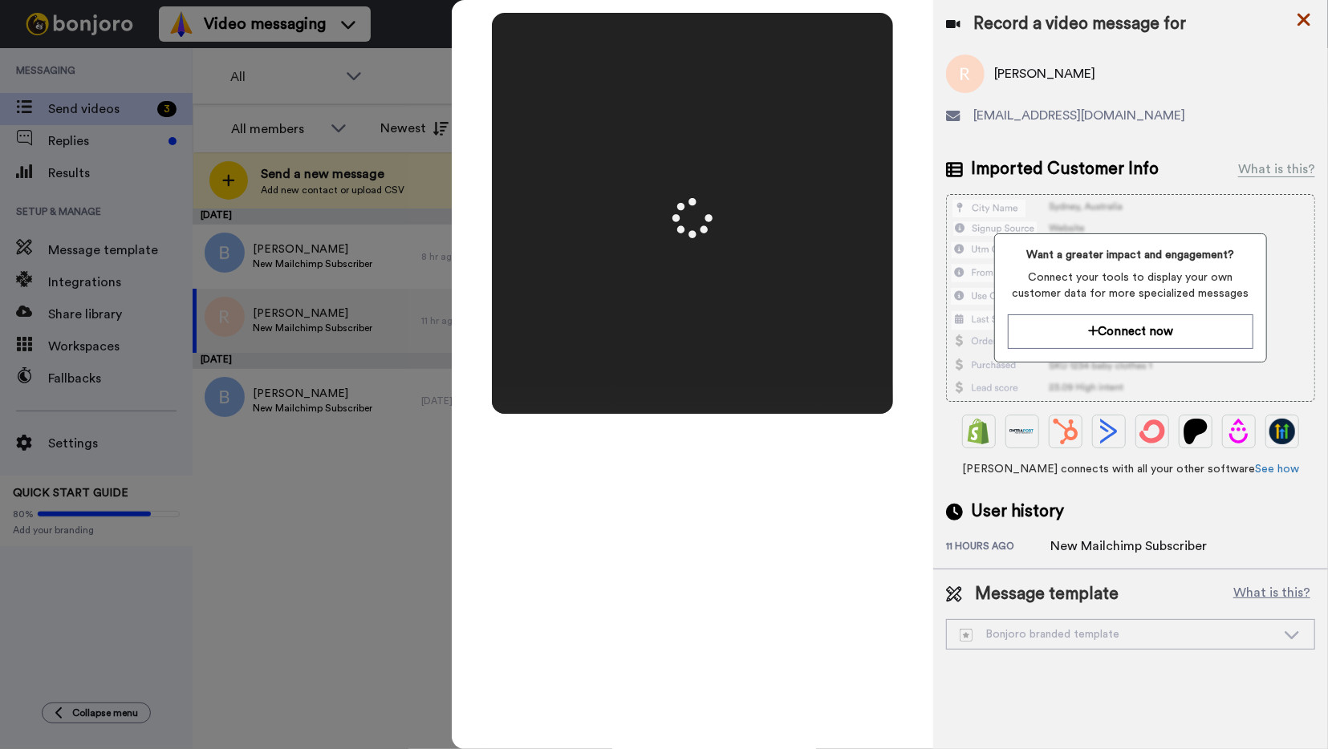
click at [1306, 17] on icon at bounding box center [1303, 20] width 13 height 13
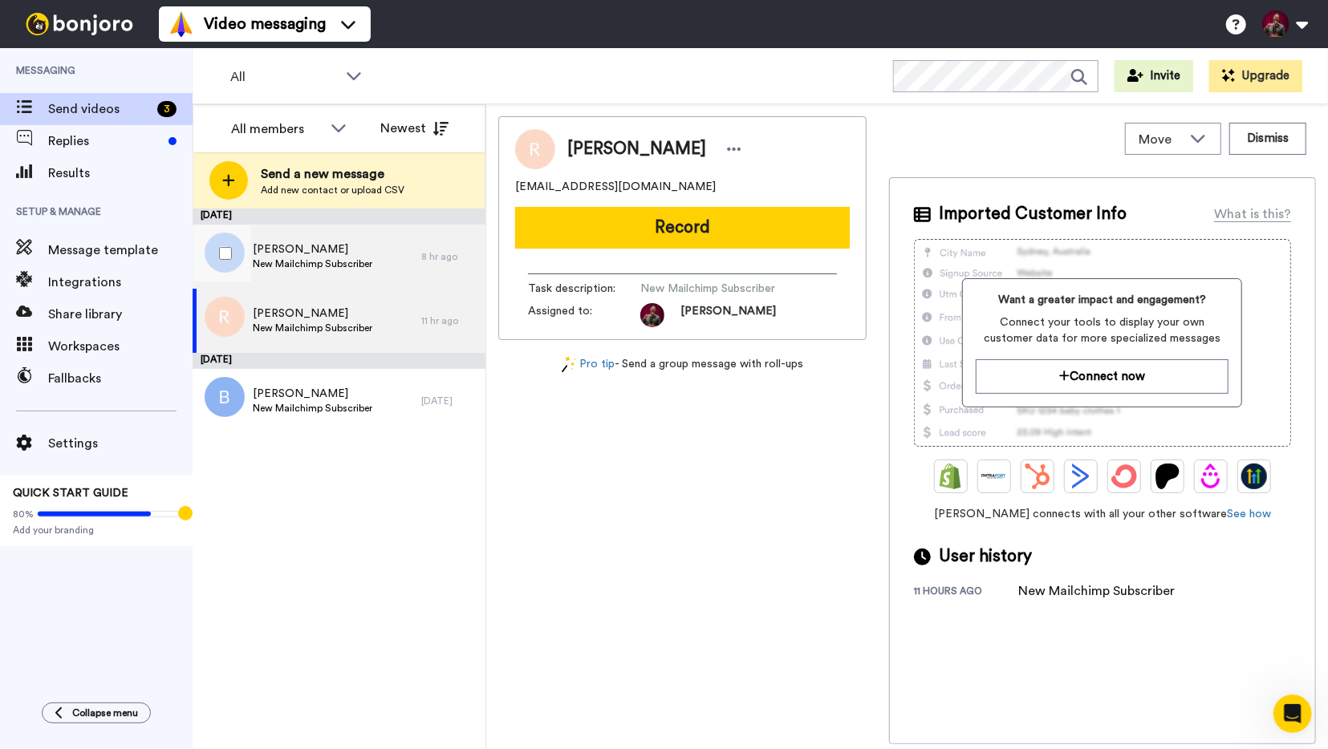
click at [323, 249] on span "Liz" at bounding box center [313, 249] width 120 height 16
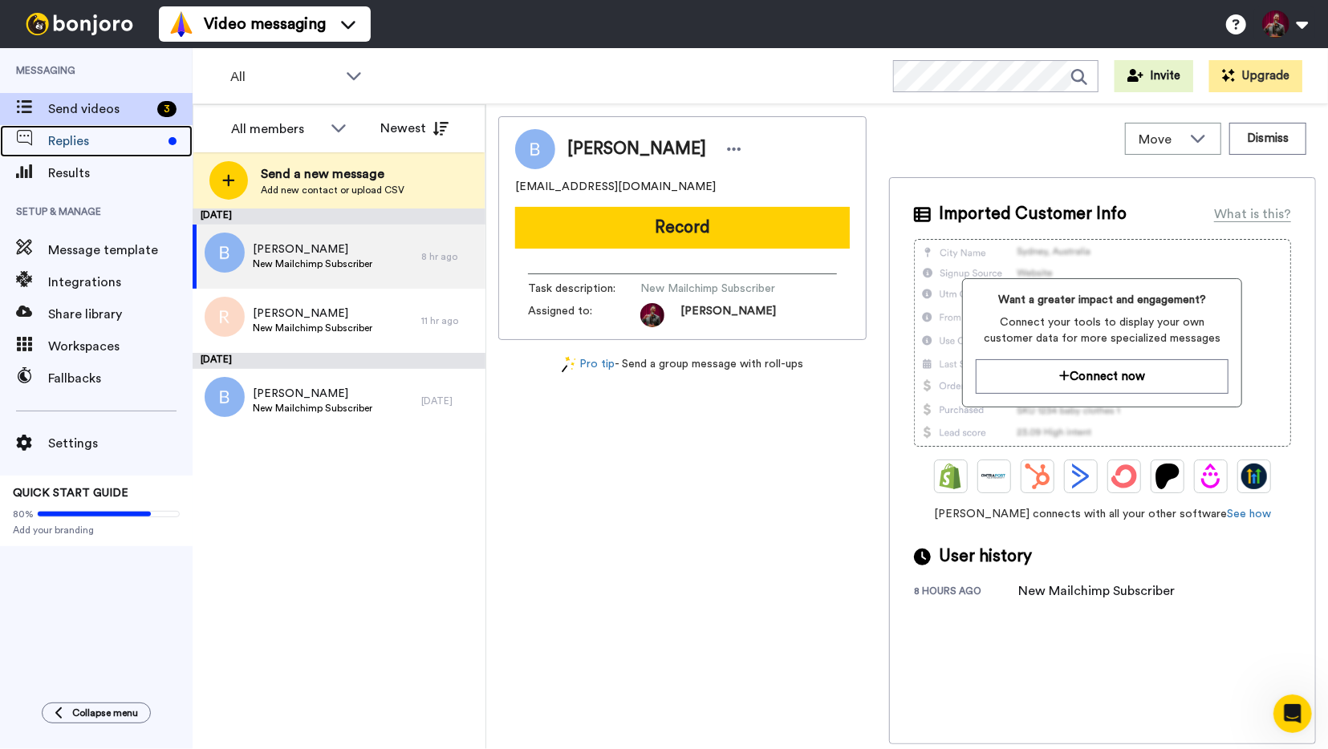
click at [94, 148] on span "Replies" at bounding box center [105, 141] width 114 height 19
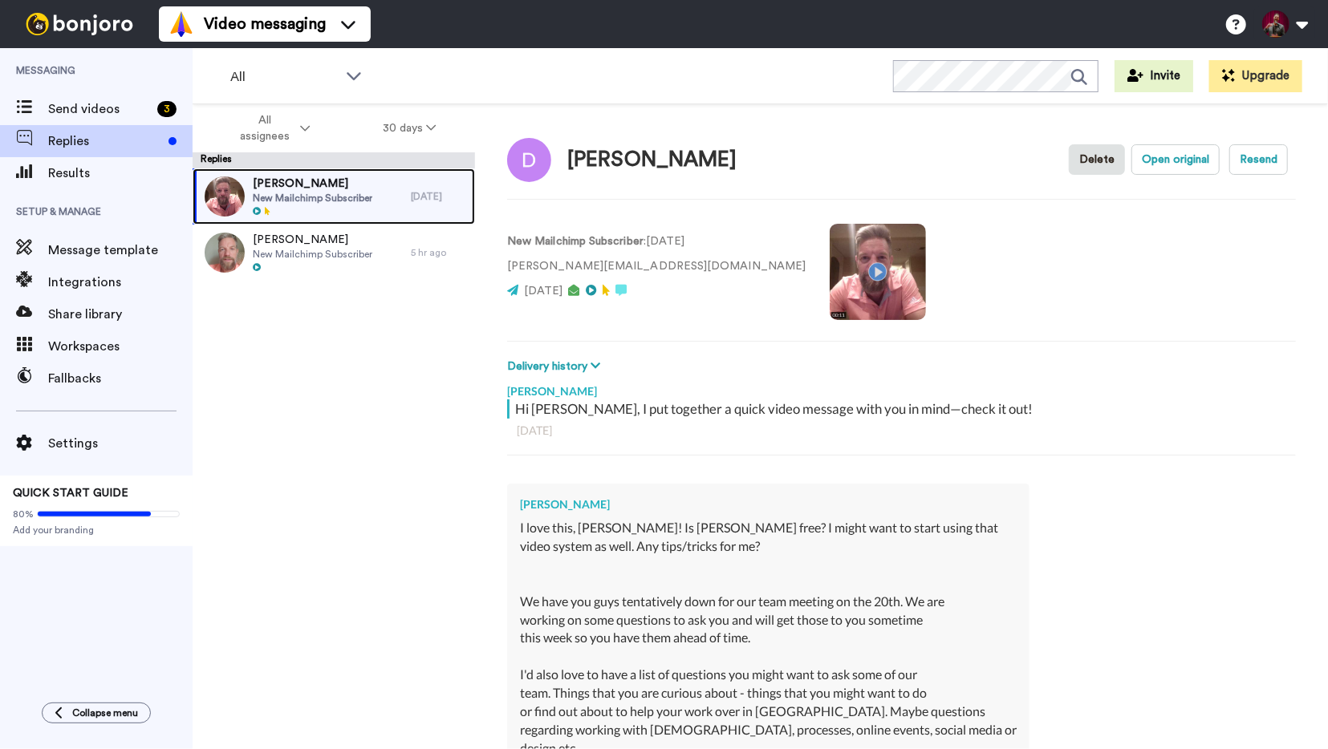
click at [372, 191] on span "Dionna Sanchez" at bounding box center [313, 184] width 120 height 16
type textarea "x"
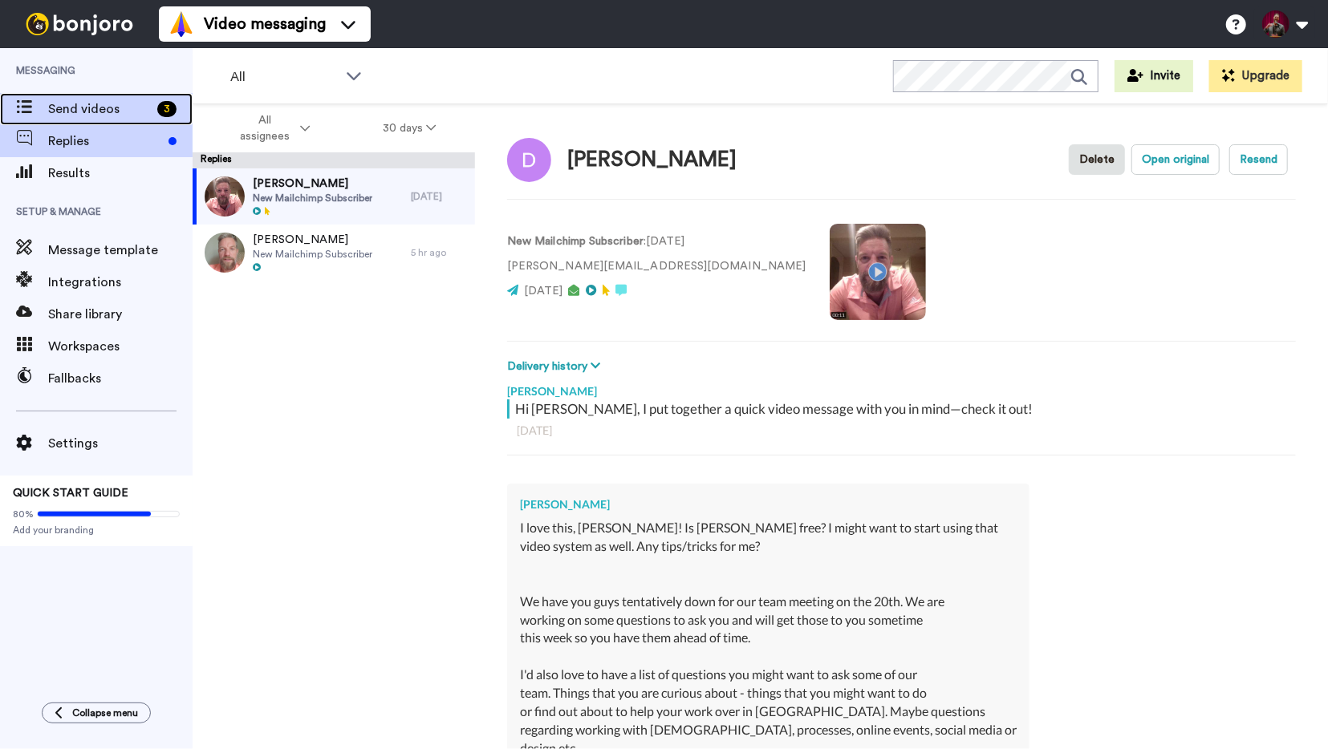
click at [78, 114] on span "Send videos" at bounding box center [99, 108] width 103 height 19
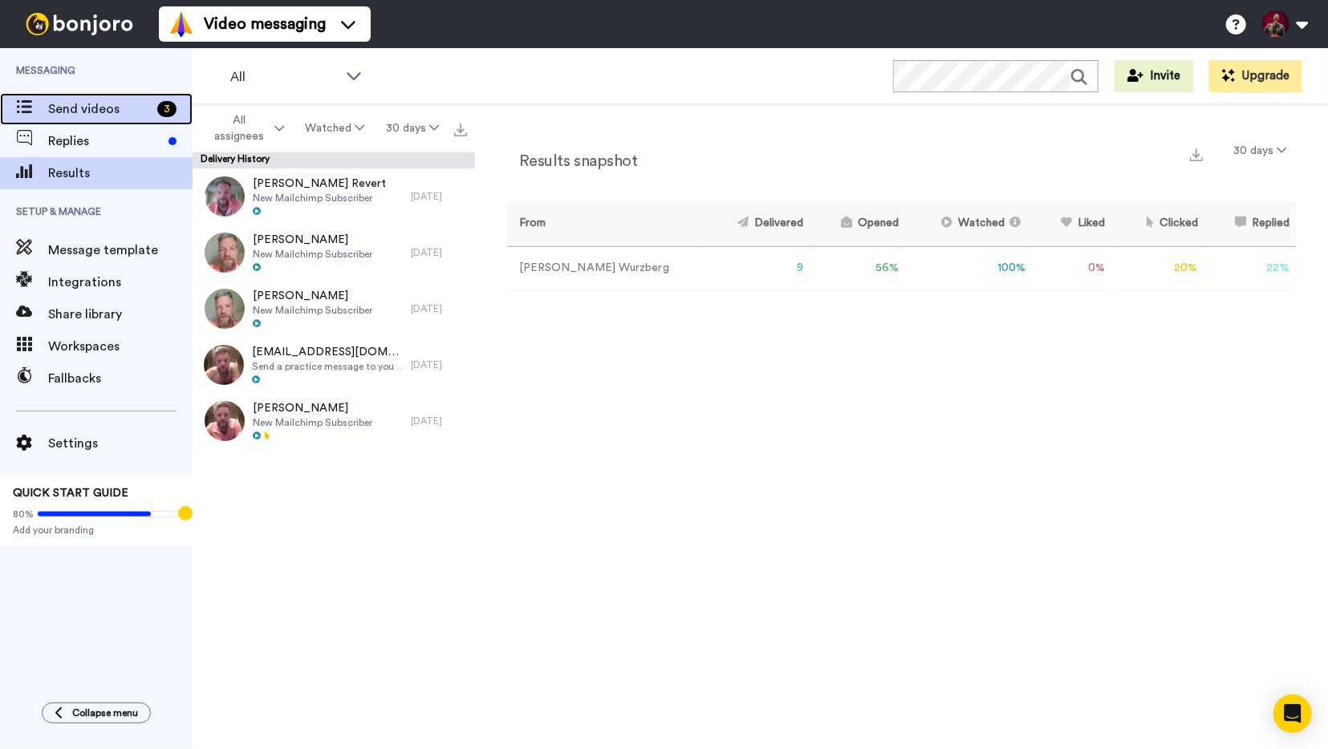
click at [88, 113] on span "Send videos" at bounding box center [99, 108] width 103 height 19
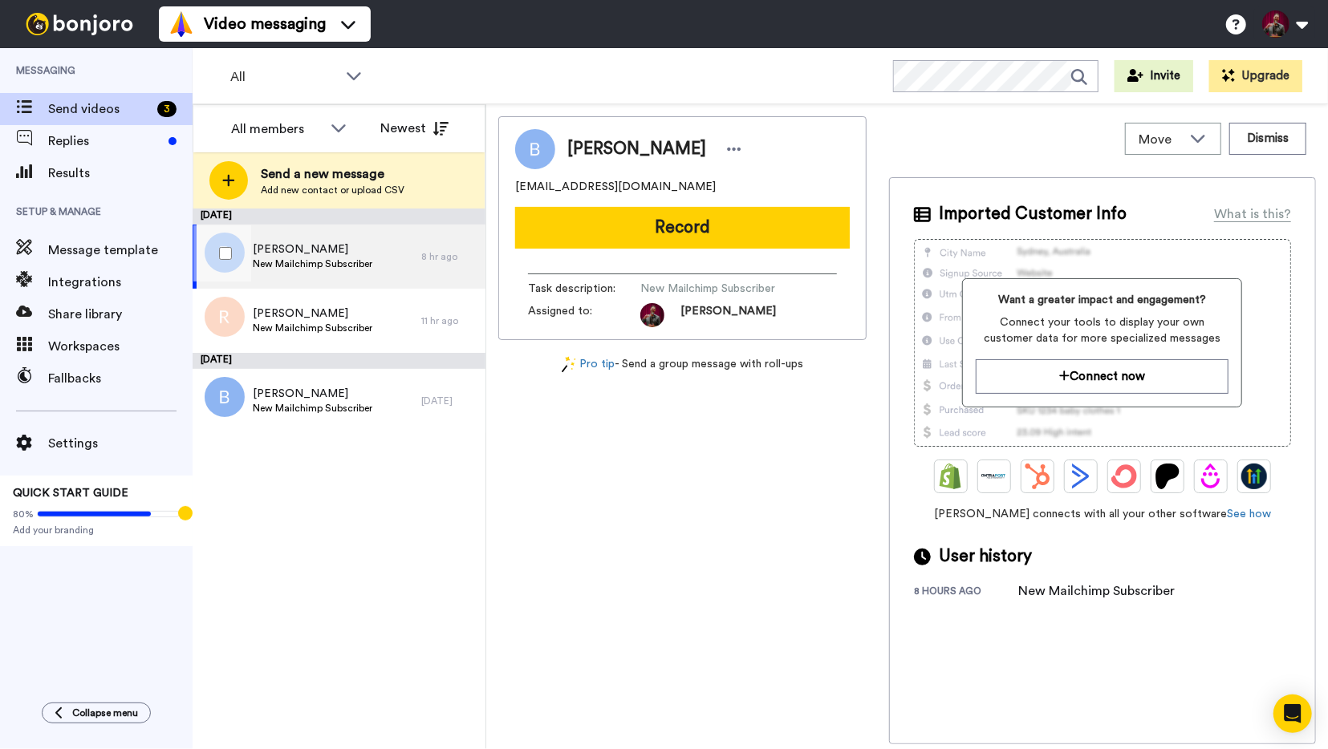
click at [379, 252] on div "[PERSON_NAME] New Mailchimp Subscriber" at bounding box center [307, 257] width 229 height 64
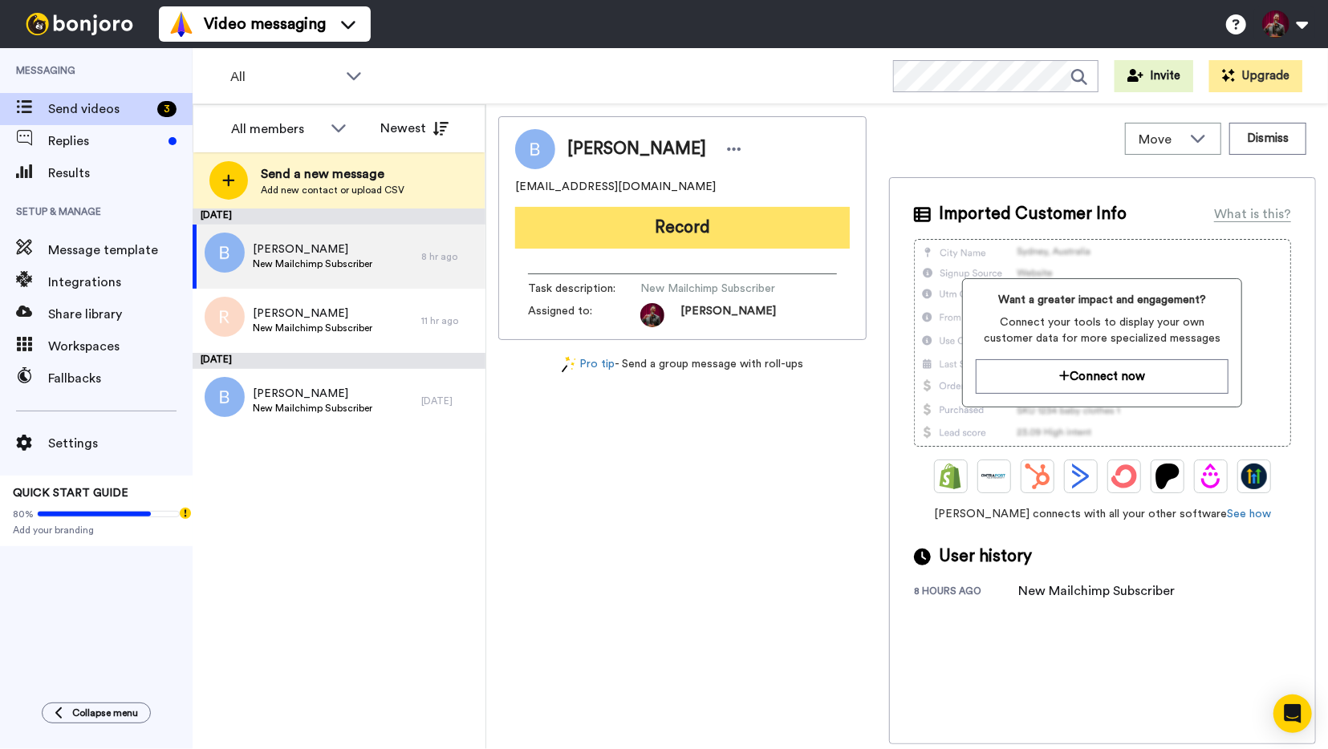
click at [671, 230] on button "Record" at bounding box center [682, 228] width 335 height 42
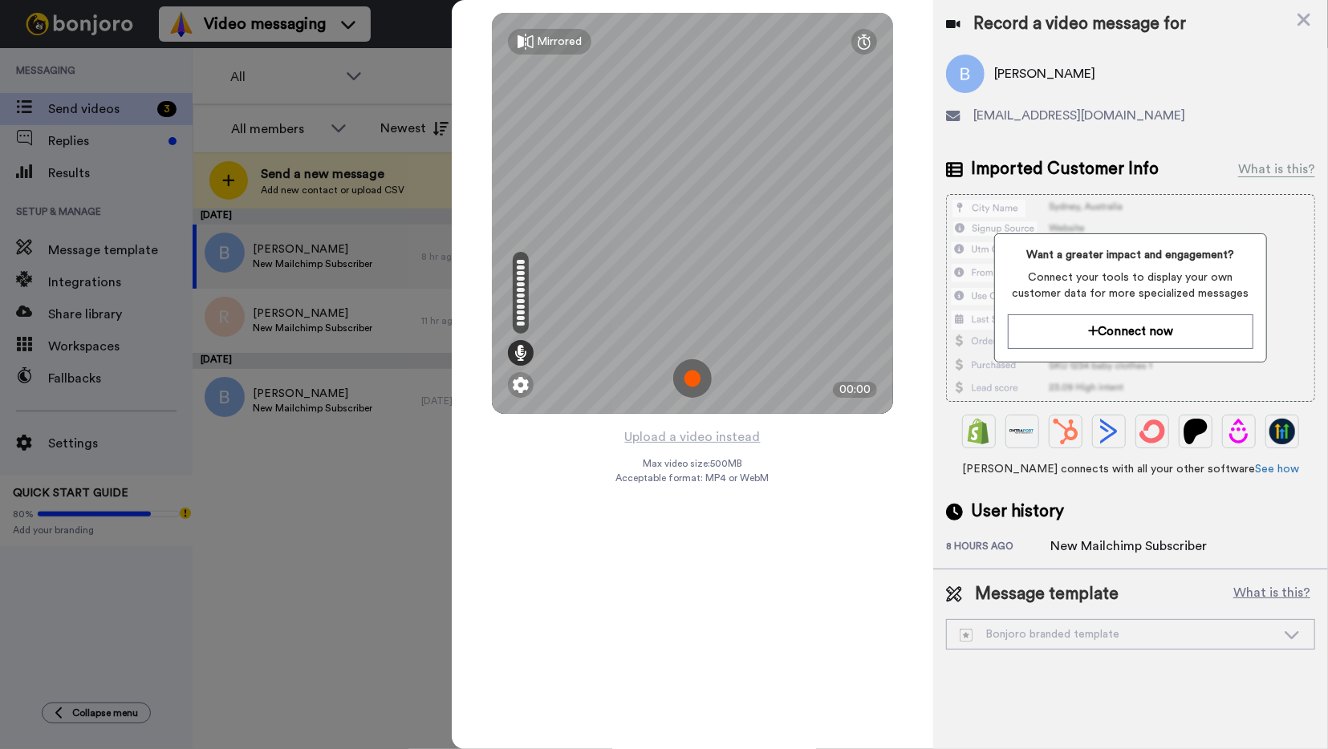
click at [694, 379] on img at bounding box center [692, 378] width 39 height 39
click at [697, 378] on img at bounding box center [692, 378] width 39 height 39
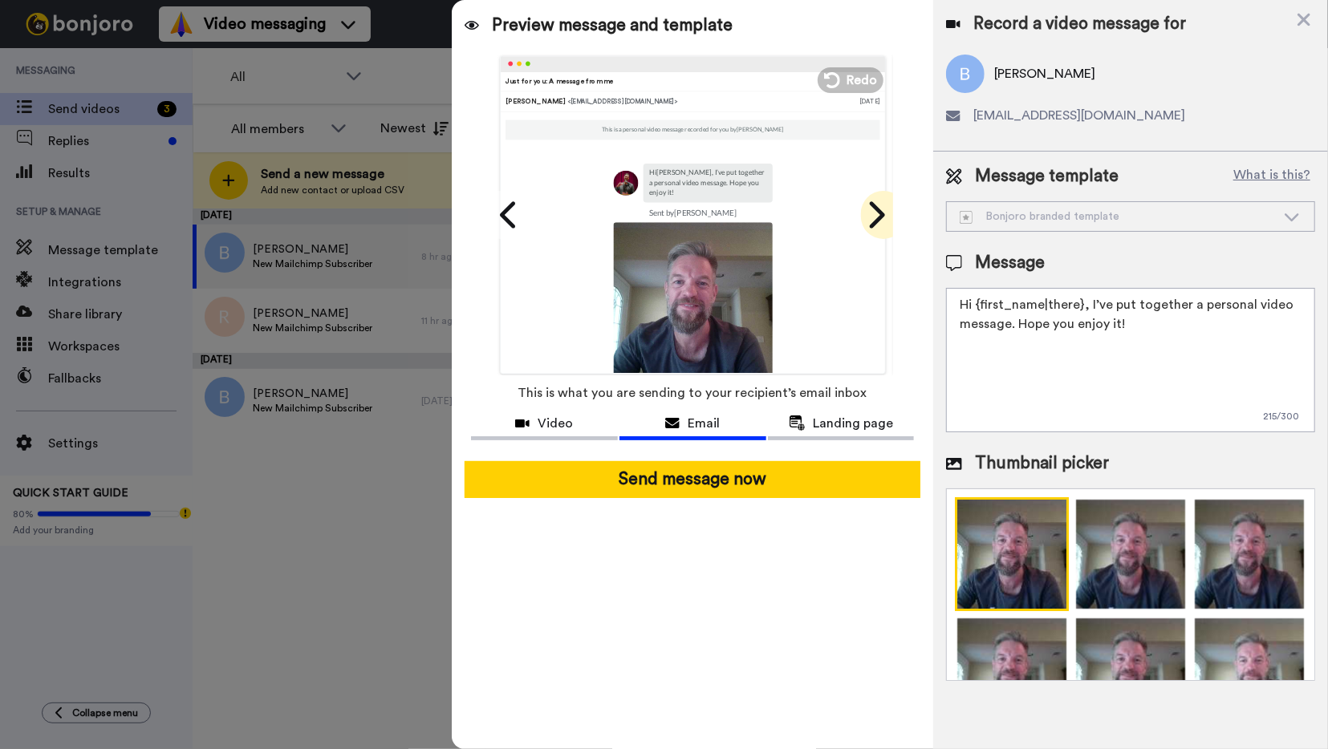
click at [874, 214] on icon at bounding box center [875, 215] width 26 height 30
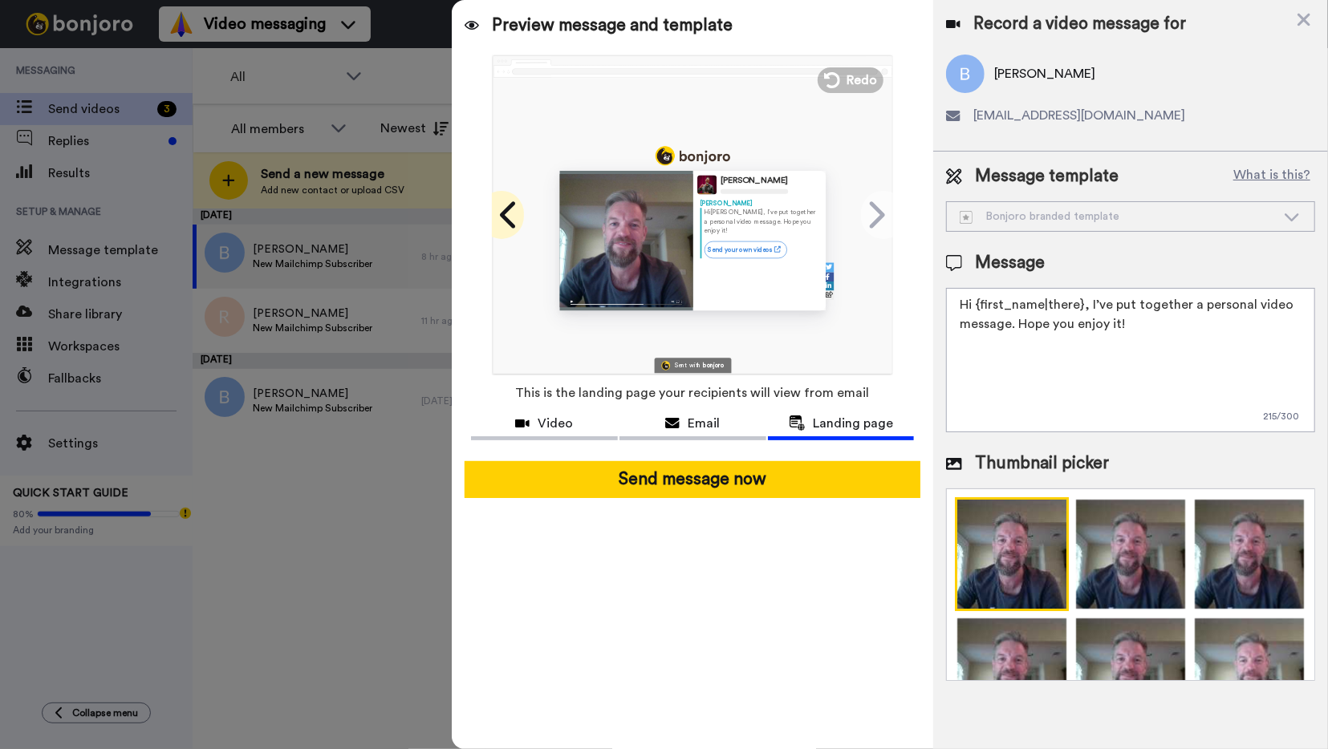
click at [508, 224] on icon at bounding box center [510, 215] width 26 height 30
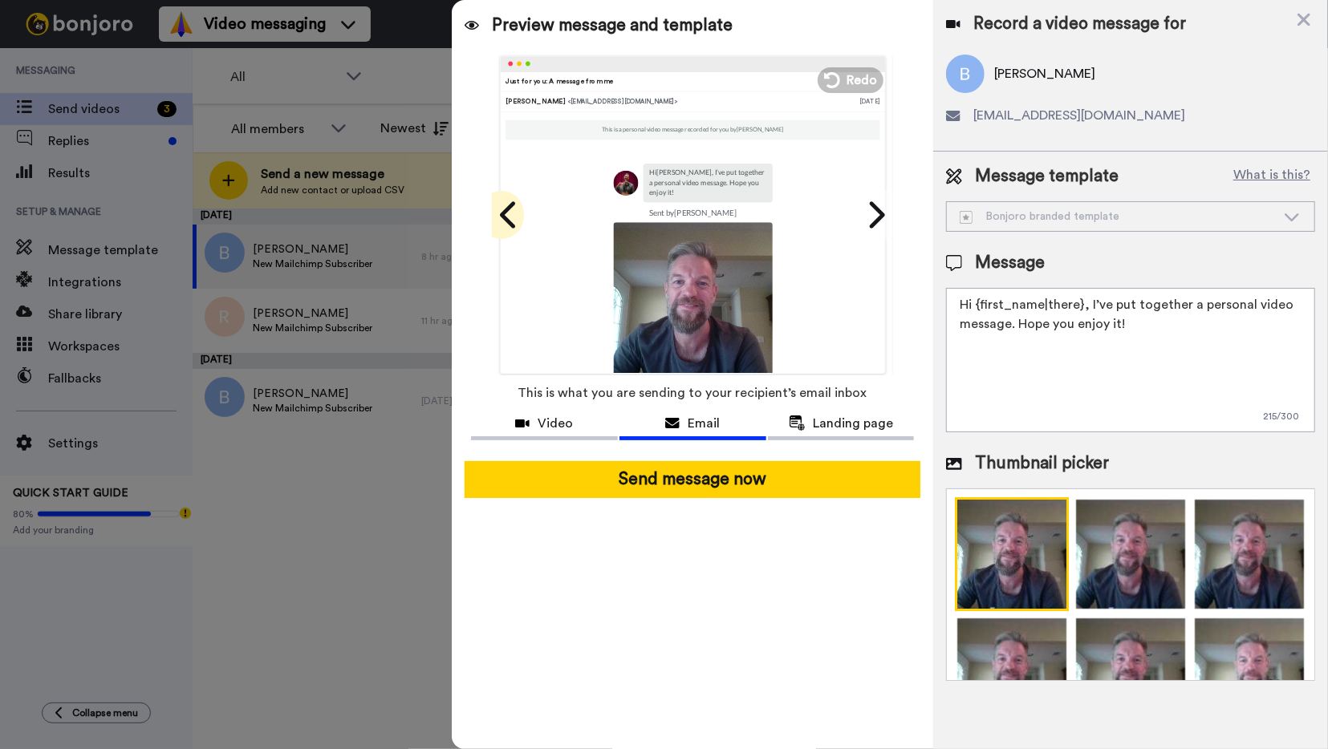
click at [508, 224] on icon at bounding box center [510, 215] width 26 height 30
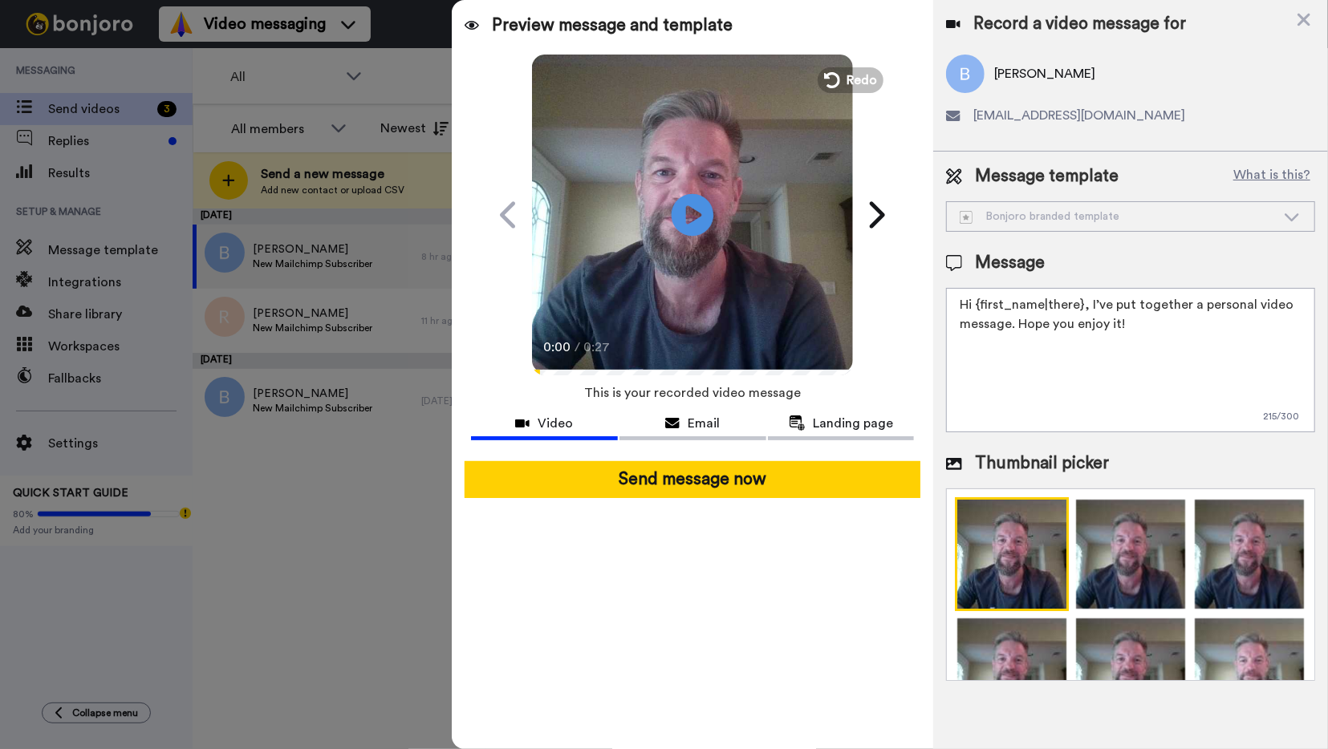
click at [694, 213] on icon "Play/Pause" at bounding box center [692, 214] width 43 height 76
click at [830, 86] on icon at bounding box center [830, 80] width 18 height 18
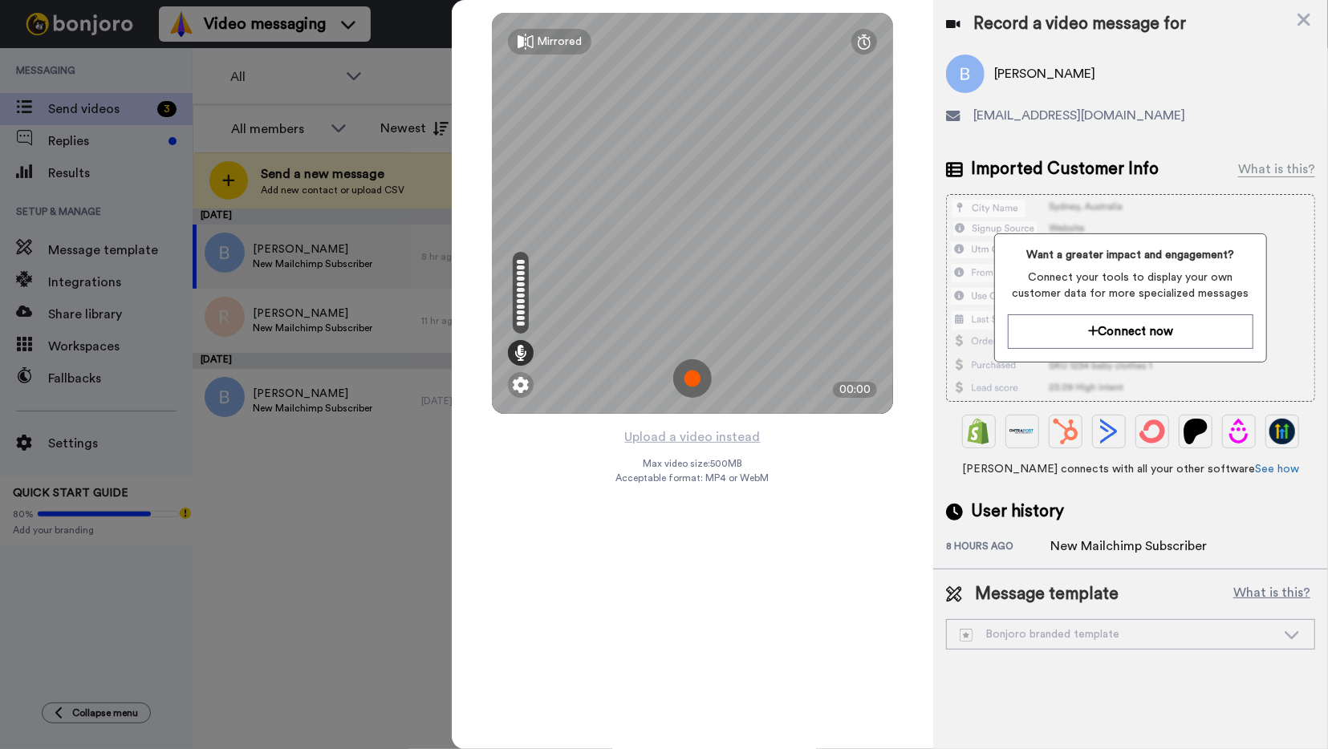
click at [694, 378] on img at bounding box center [692, 378] width 39 height 39
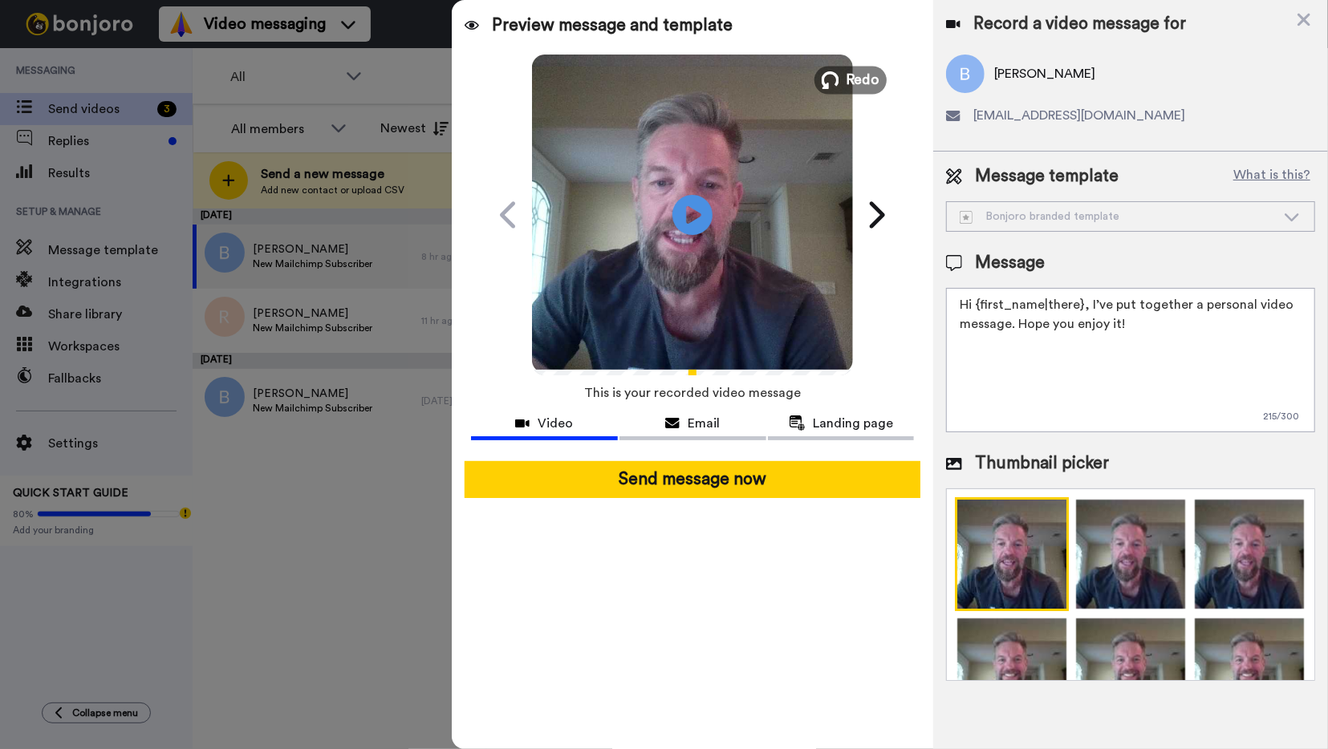
click at [833, 81] on icon at bounding box center [830, 80] width 18 height 18
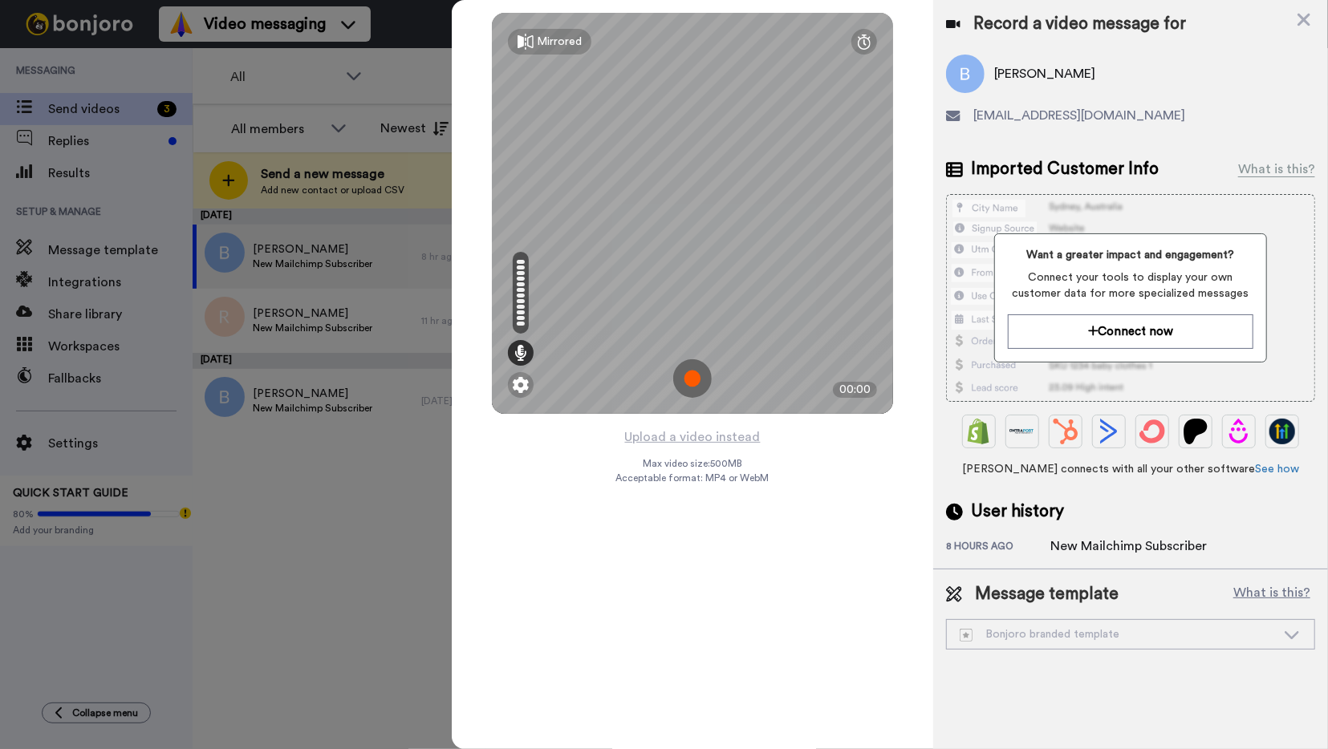
click at [691, 383] on img at bounding box center [692, 378] width 39 height 39
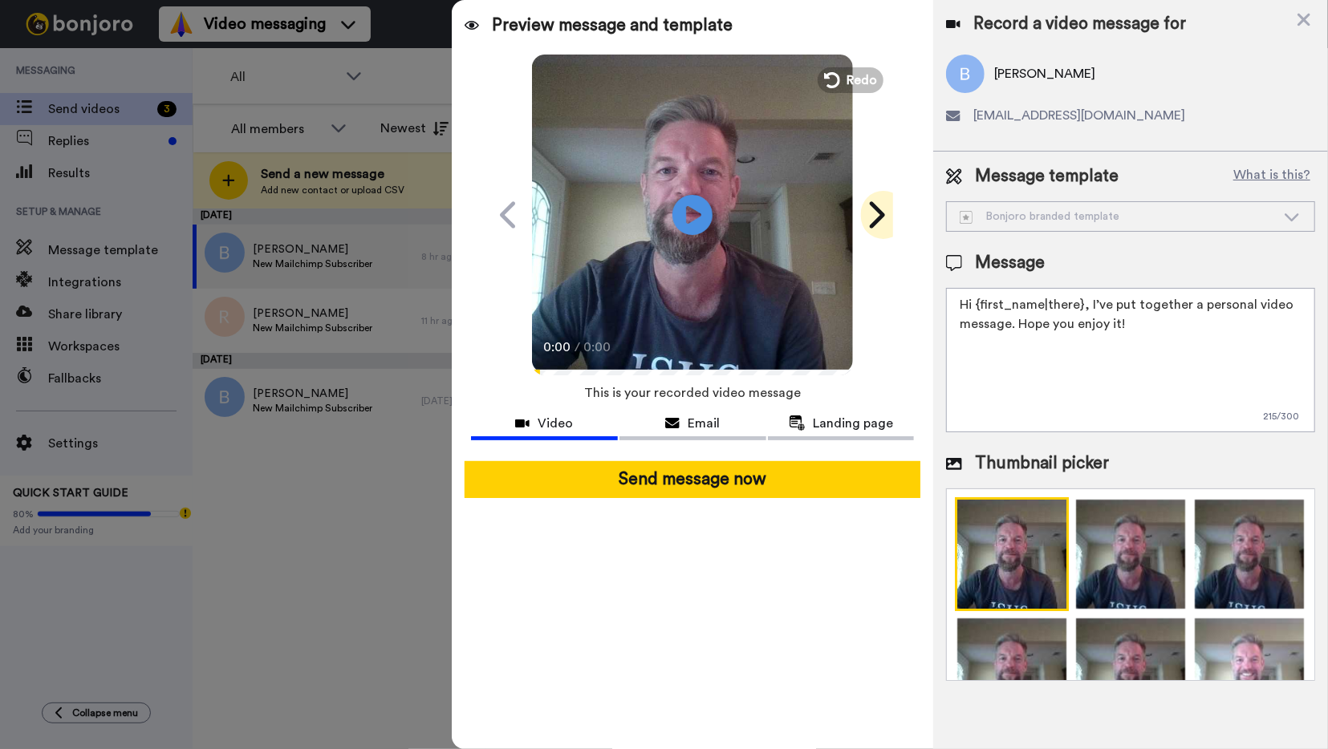
click at [890, 203] on span at bounding box center [883, 215] width 45 height 48
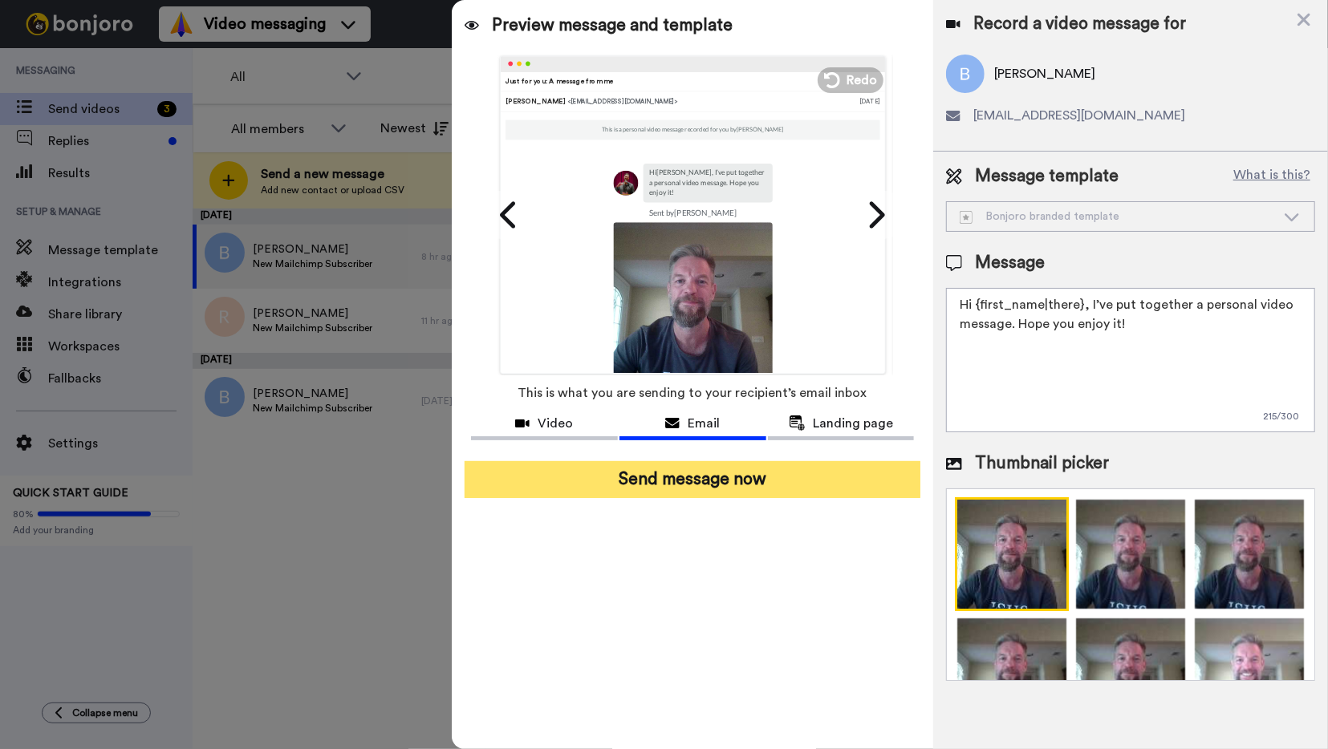
click at [701, 484] on button "Send message now" at bounding box center [692, 479] width 456 height 37
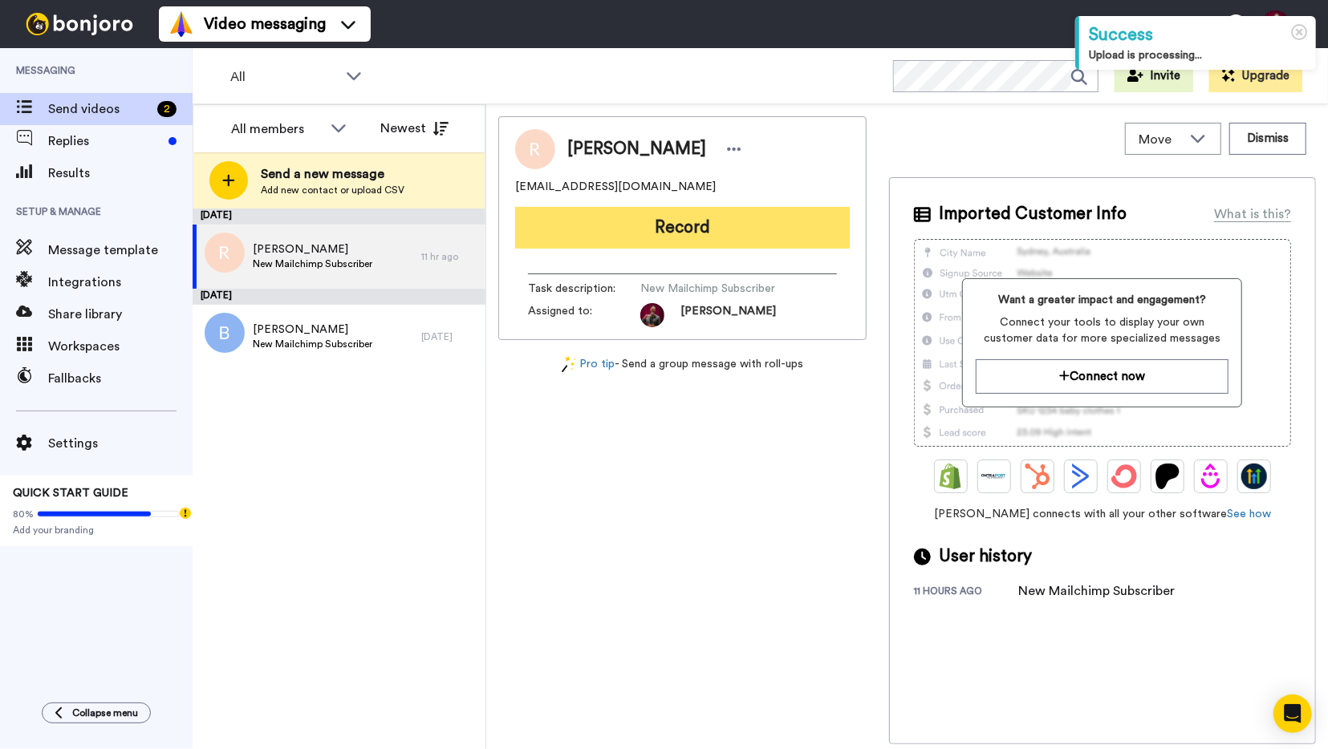
click at [675, 235] on button "Record" at bounding box center [682, 228] width 335 height 42
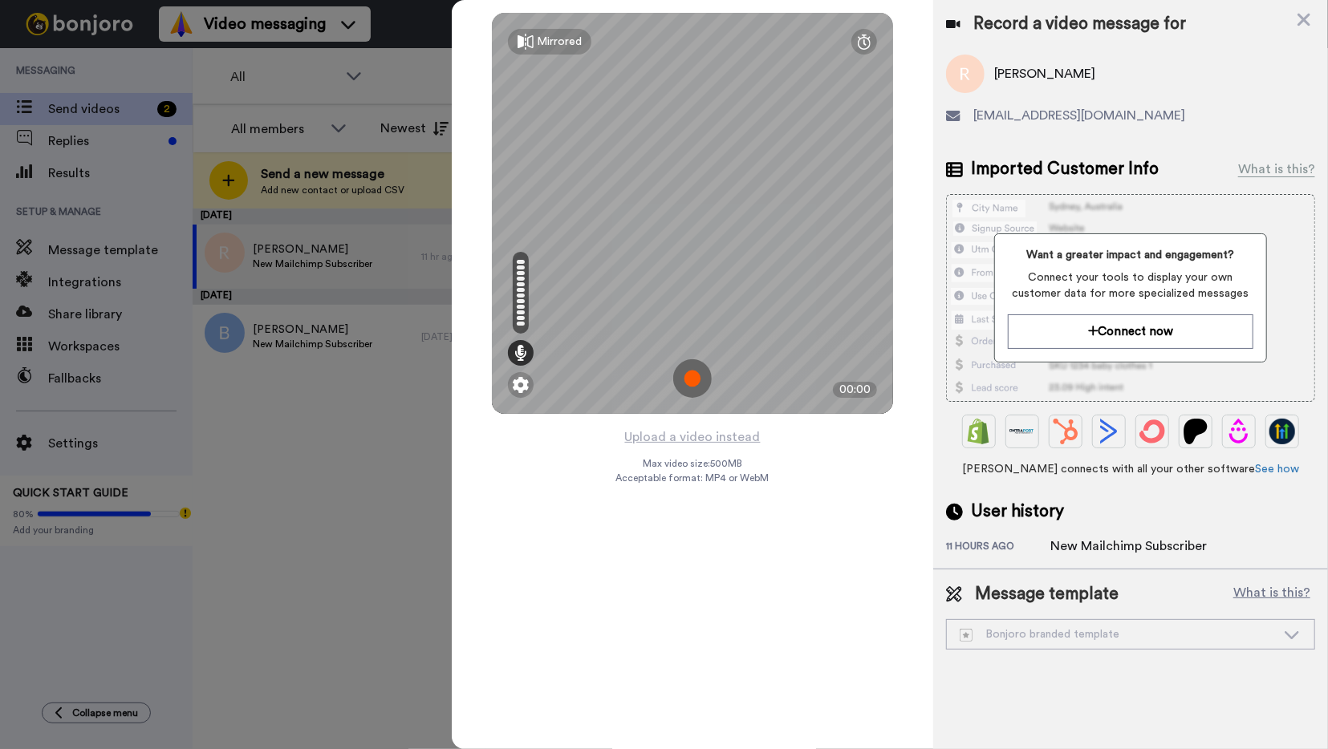
click at [691, 378] on img at bounding box center [692, 378] width 39 height 39
click at [692, 378] on img at bounding box center [692, 378] width 39 height 39
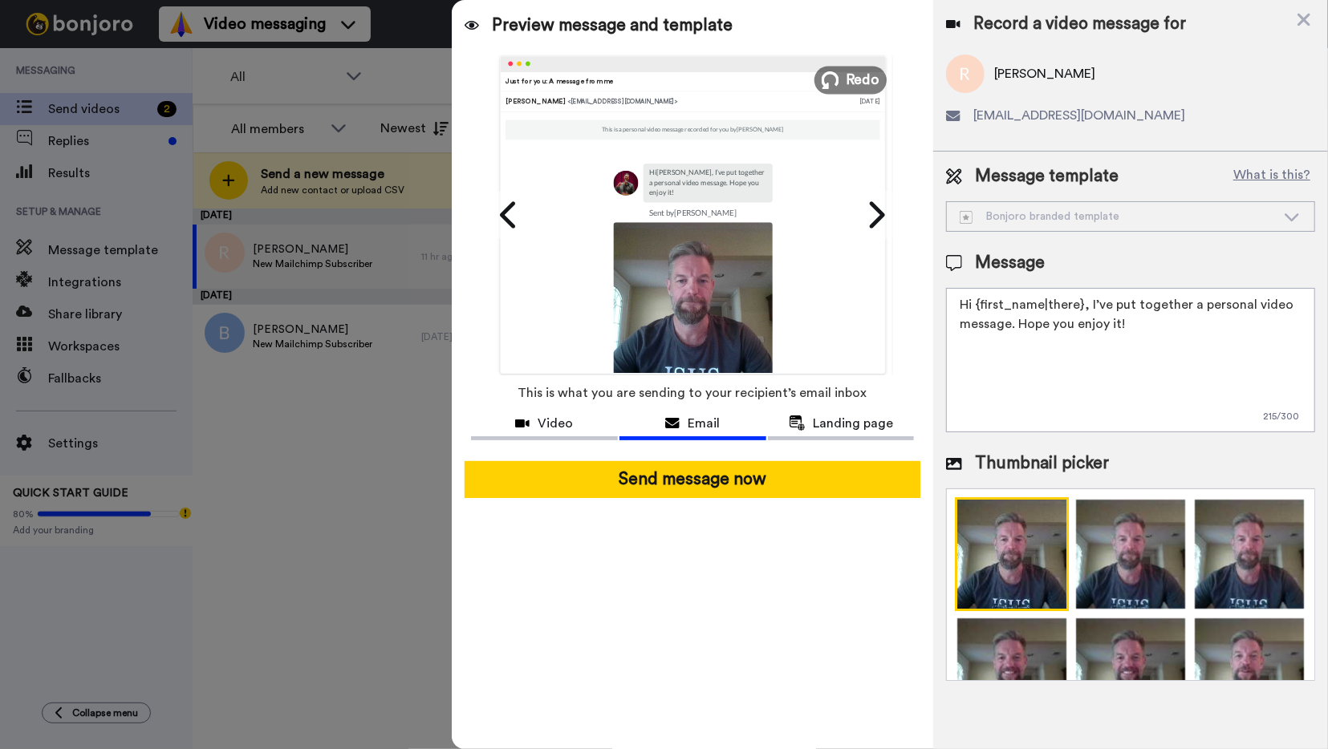
click at [851, 80] on span "Redo" at bounding box center [863, 79] width 34 height 21
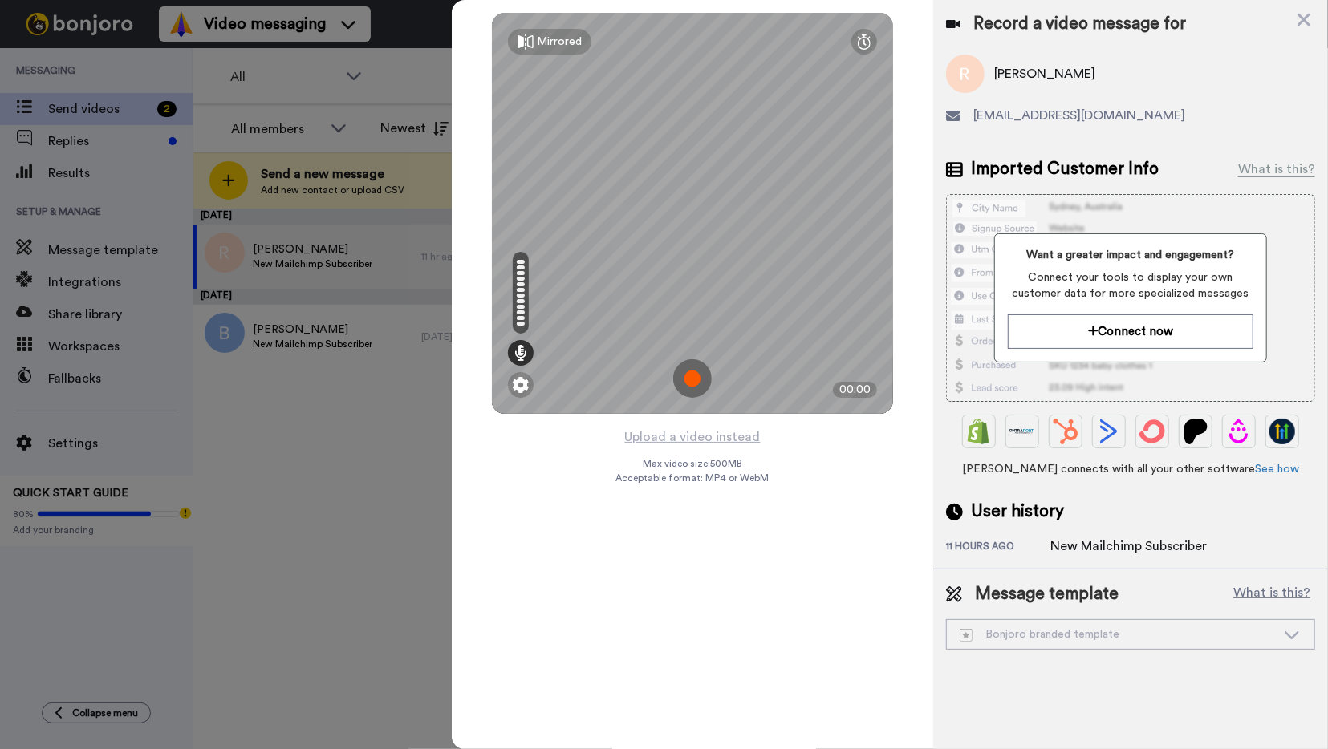
click at [692, 383] on img at bounding box center [692, 378] width 39 height 39
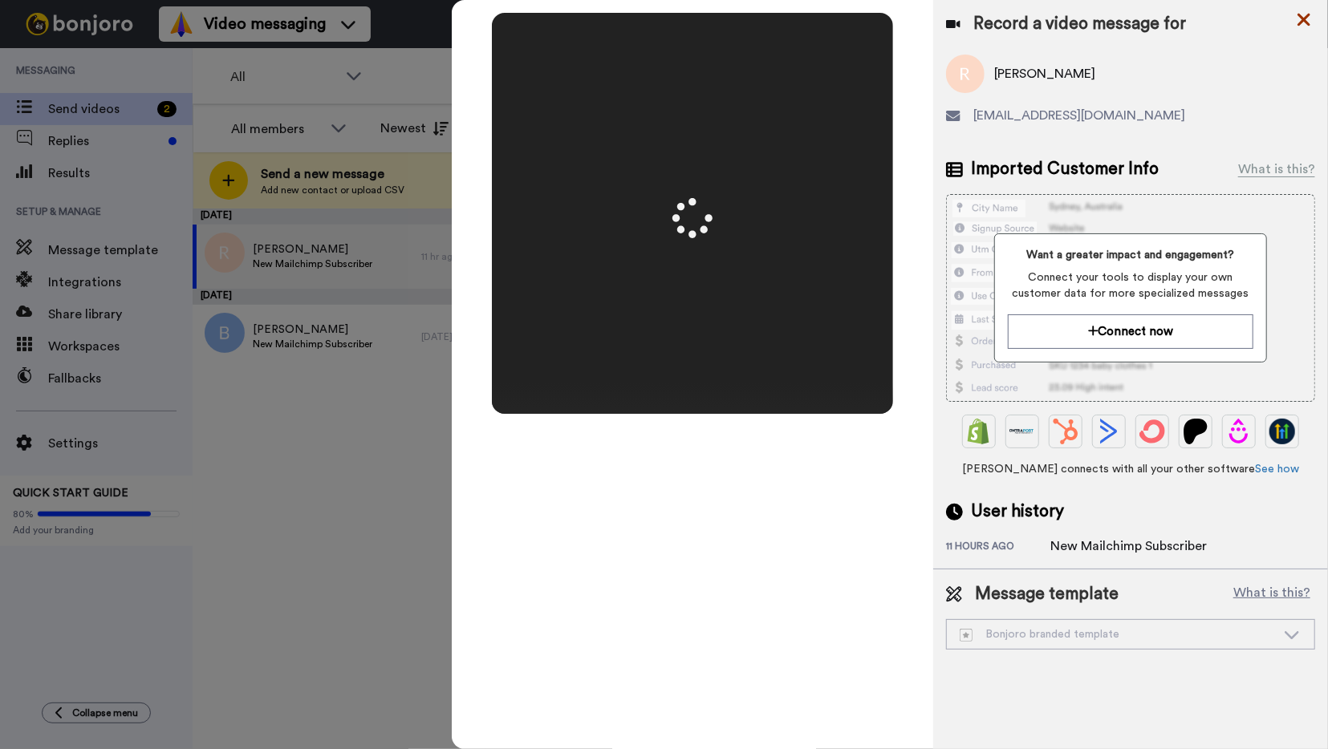
click at [1310, 17] on div "Record a video message for" at bounding box center [1130, 24] width 369 height 22
click at [1304, 18] on icon at bounding box center [1303, 20] width 13 height 13
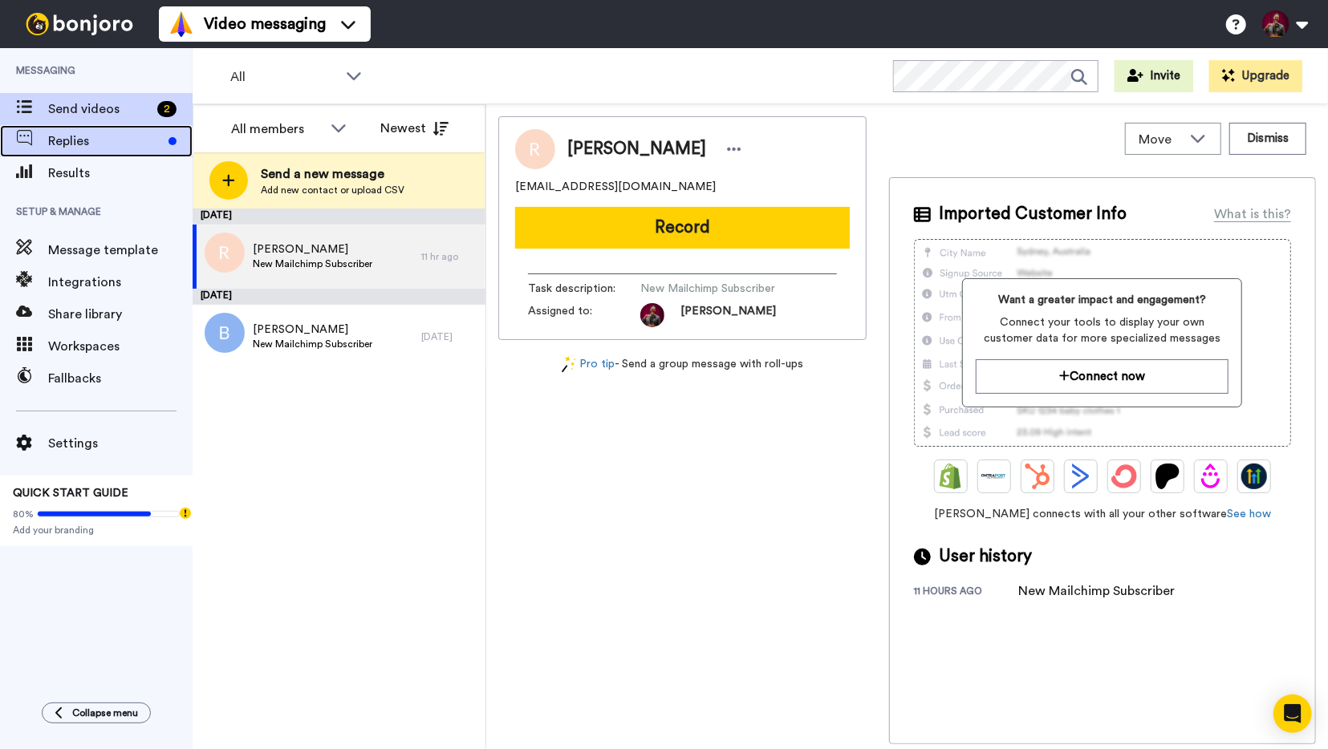
click at [70, 147] on span "Replies" at bounding box center [105, 141] width 114 height 19
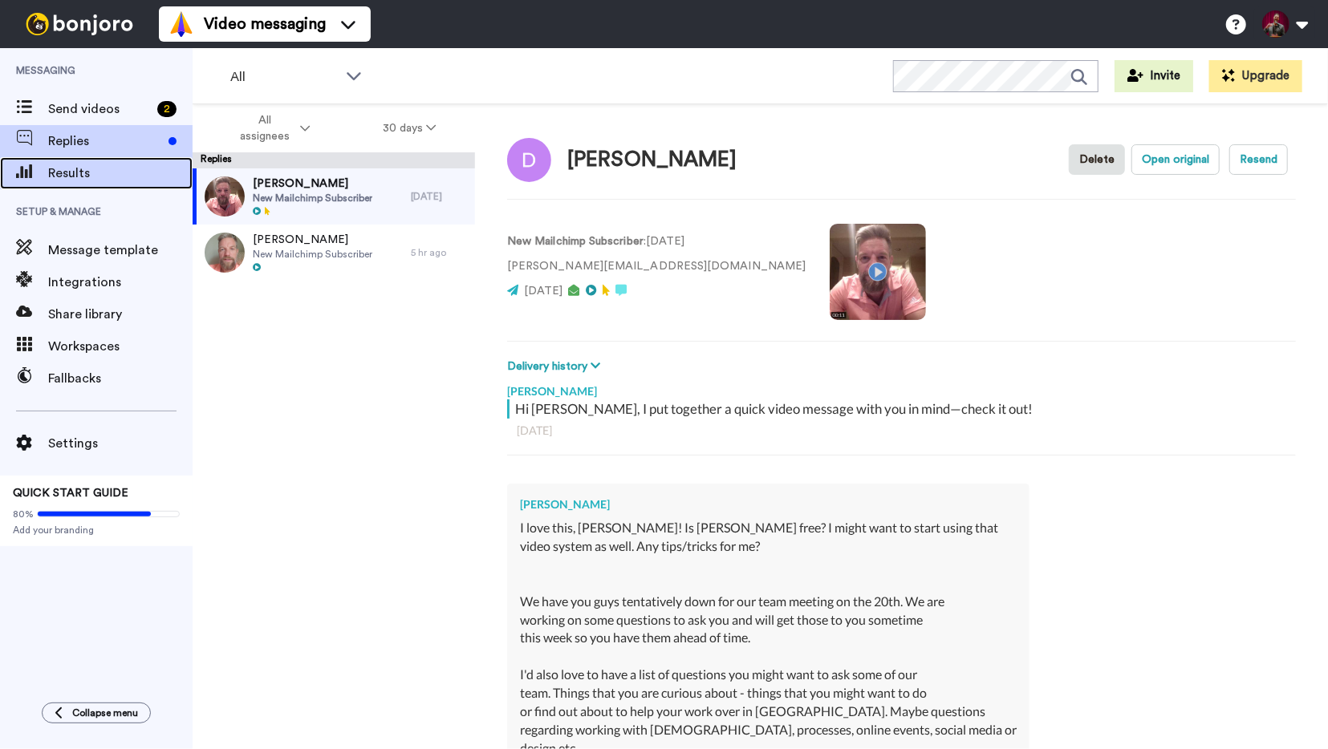
click at [81, 178] on span "Results" at bounding box center [120, 173] width 144 height 19
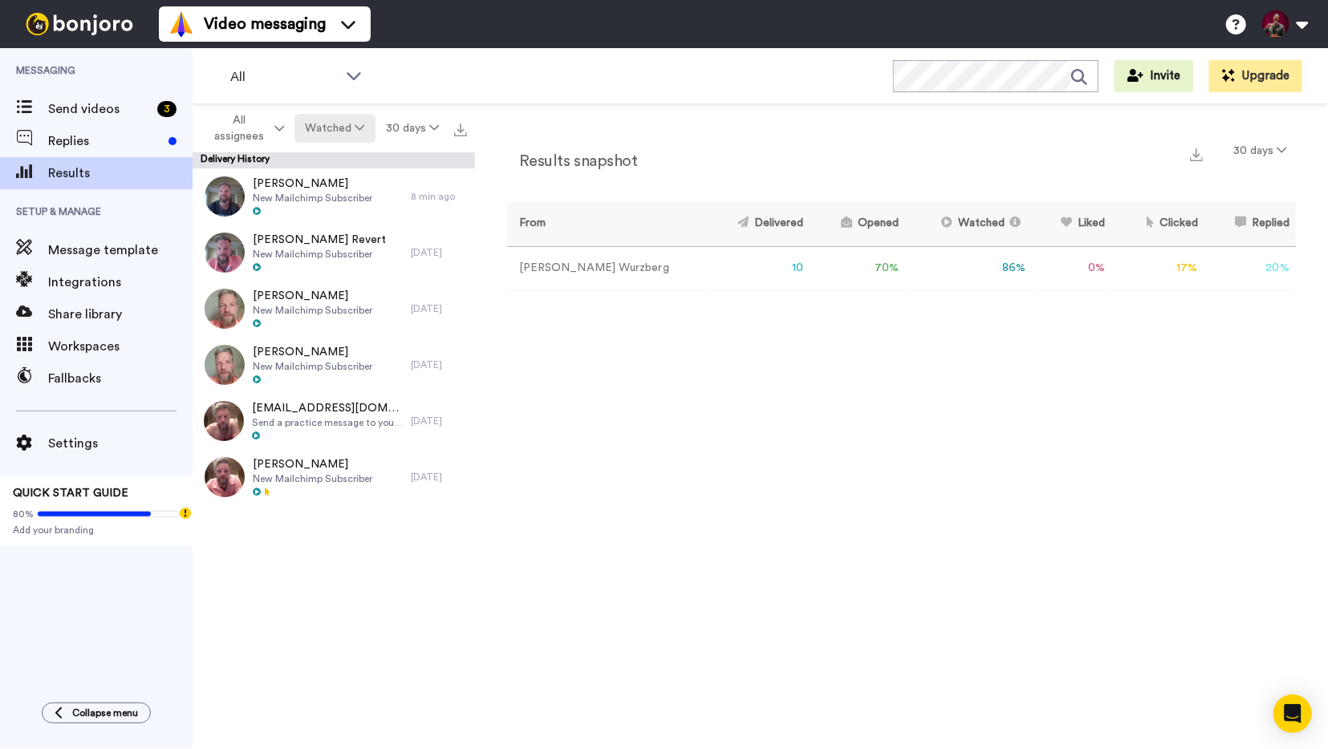
click at [360, 136] on button "Watched" at bounding box center [334, 128] width 80 height 29
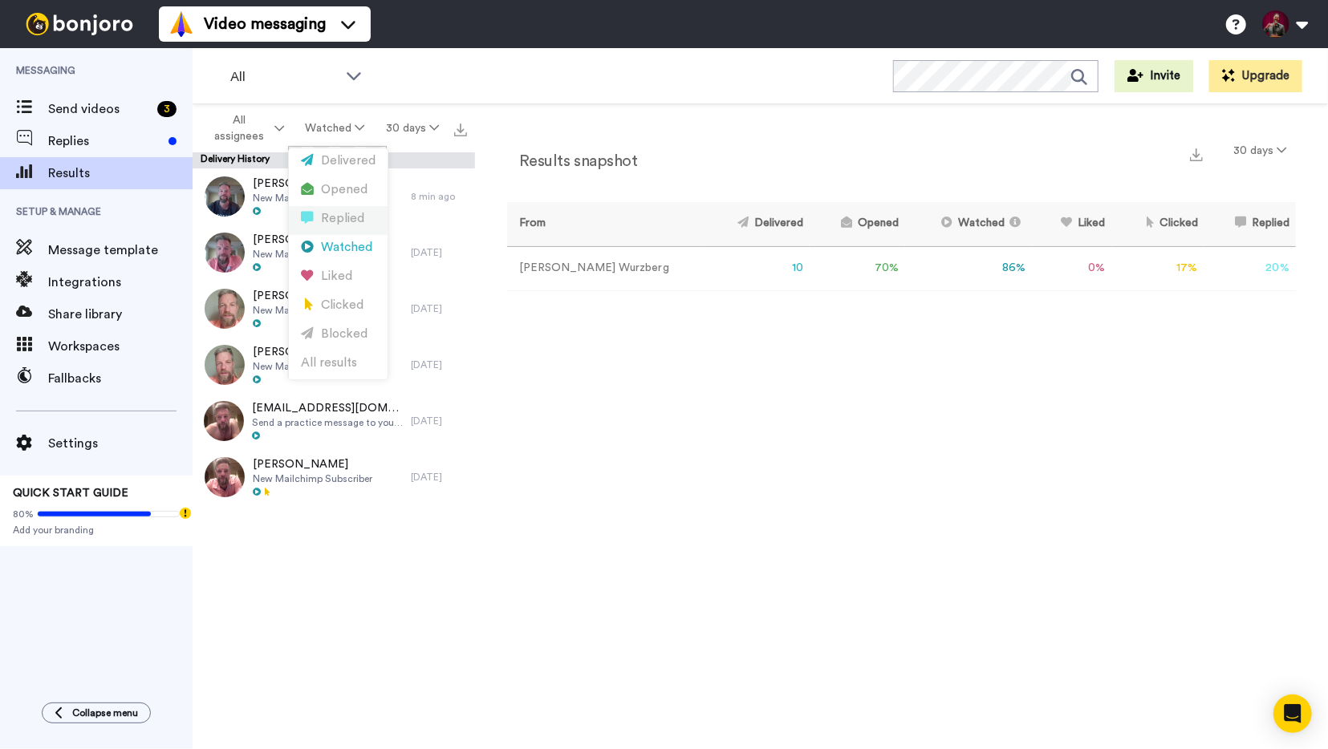
click at [360, 212] on div "Replied" at bounding box center [338, 219] width 75 height 18
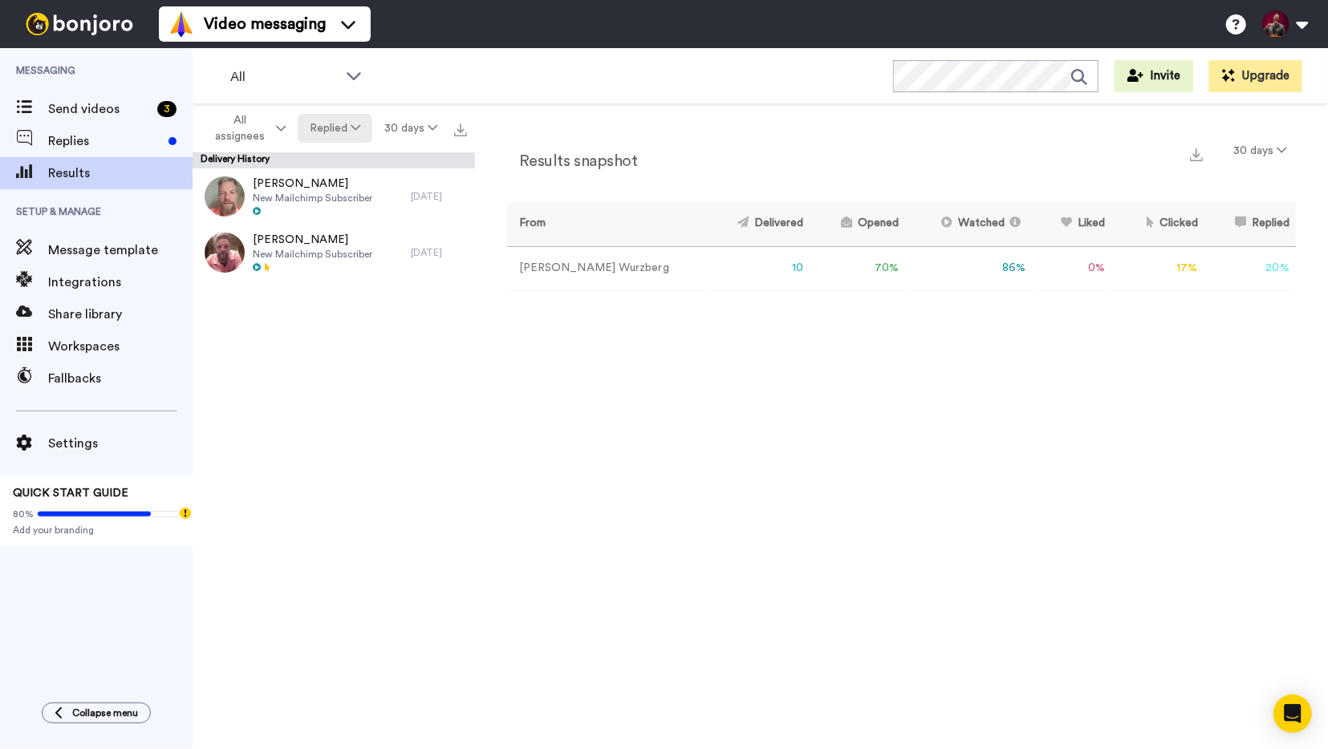
click at [335, 137] on button "Replied" at bounding box center [335, 128] width 75 height 29
click at [336, 251] on div "Watched" at bounding box center [338, 248] width 75 height 18
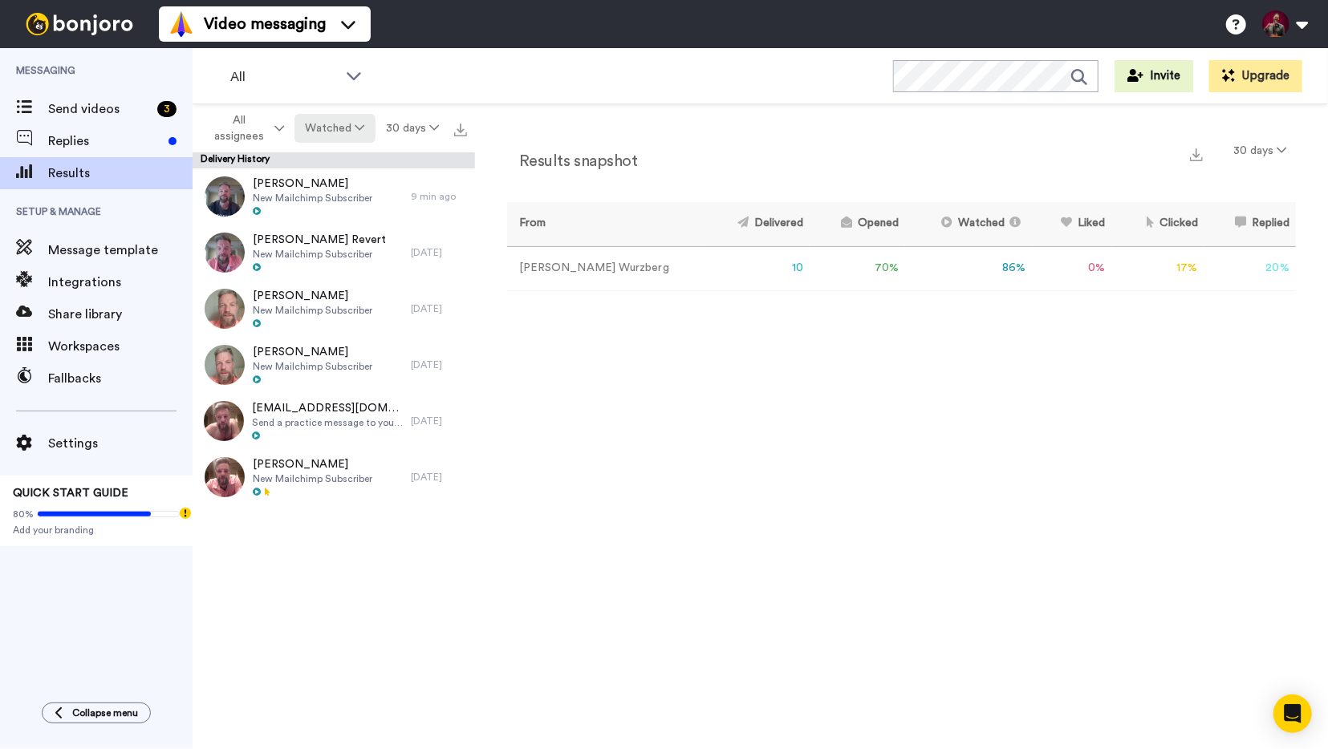
click at [349, 131] on button "Watched" at bounding box center [334, 128] width 80 height 29
click at [349, 155] on div "Delivered" at bounding box center [338, 161] width 75 height 18
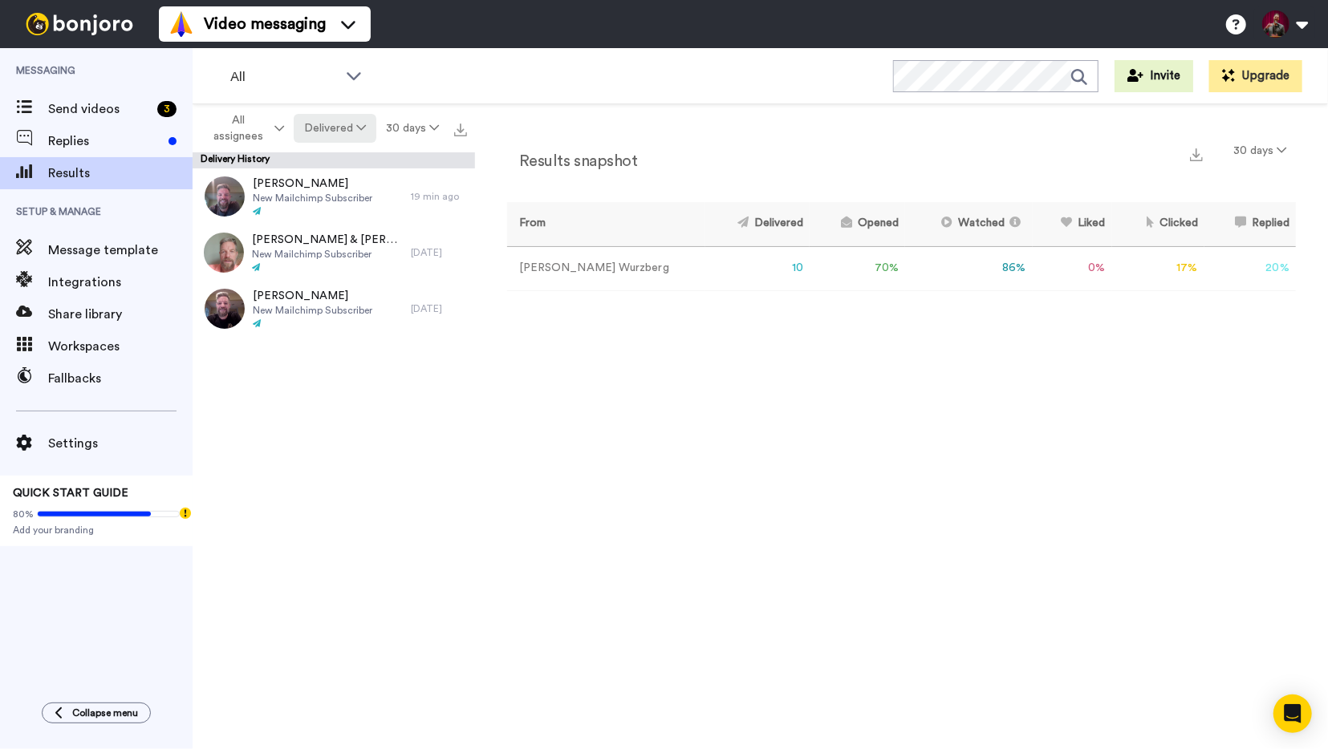
click at [350, 132] on button "Delivered" at bounding box center [335, 128] width 82 height 29
click at [333, 248] on div "Watched" at bounding box center [338, 248] width 75 height 18
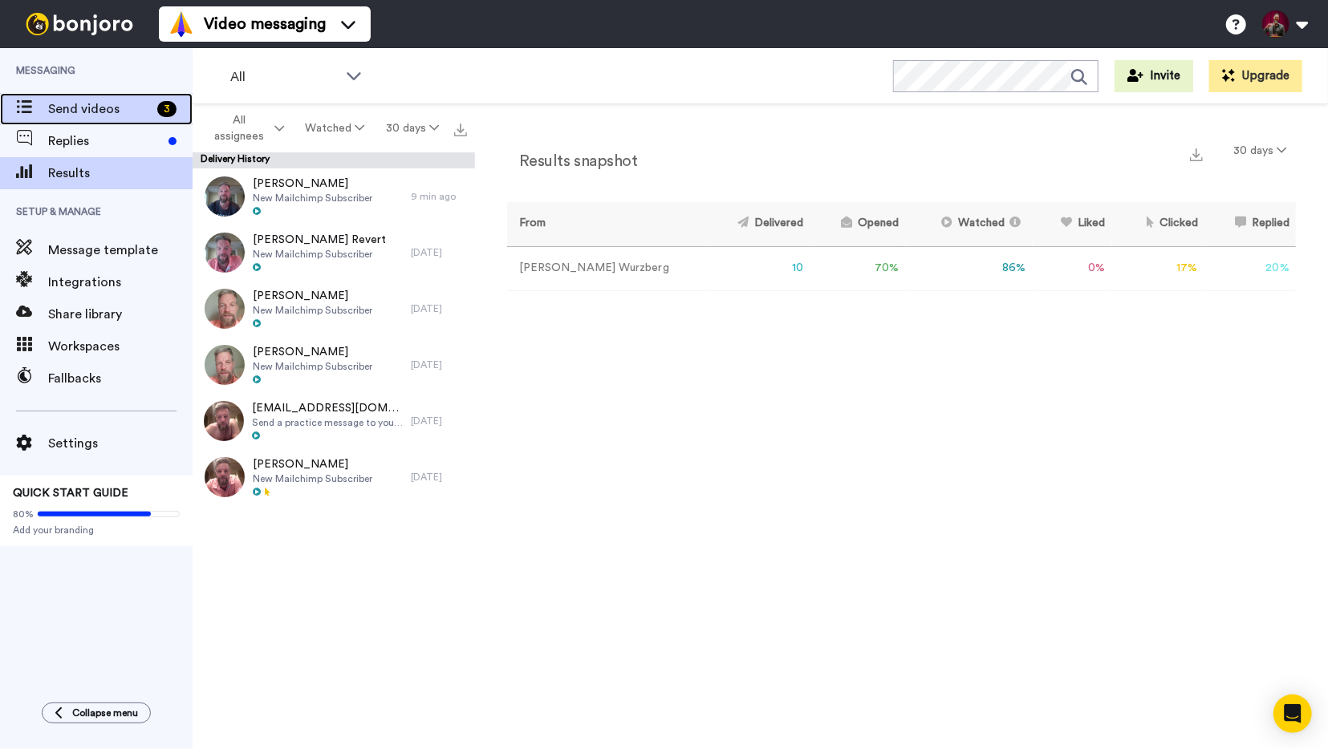
click at [89, 112] on span "Send videos" at bounding box center [99, 108] width 103 height 19
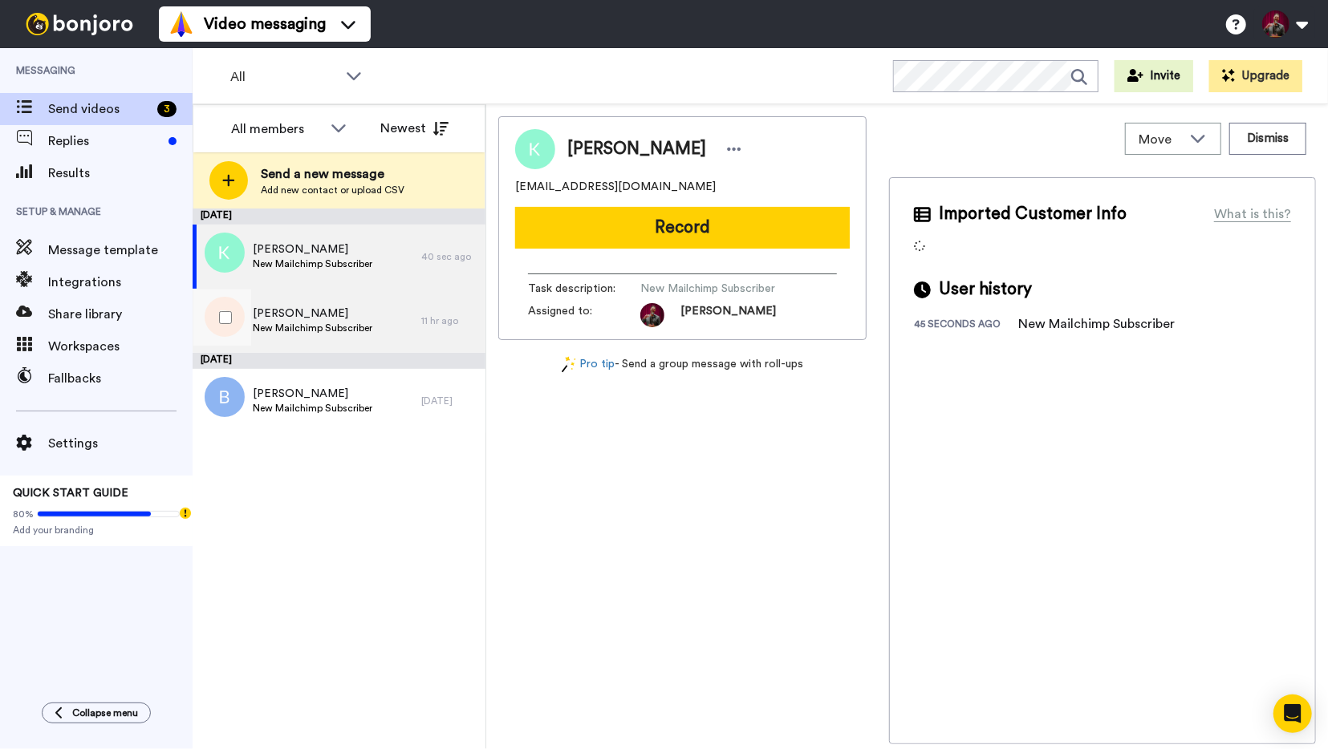
click at [383, 322] on div "[PERSON_NAME] Mailchimp Subscriber" at bounding box center [307, 321] width 229 height 64
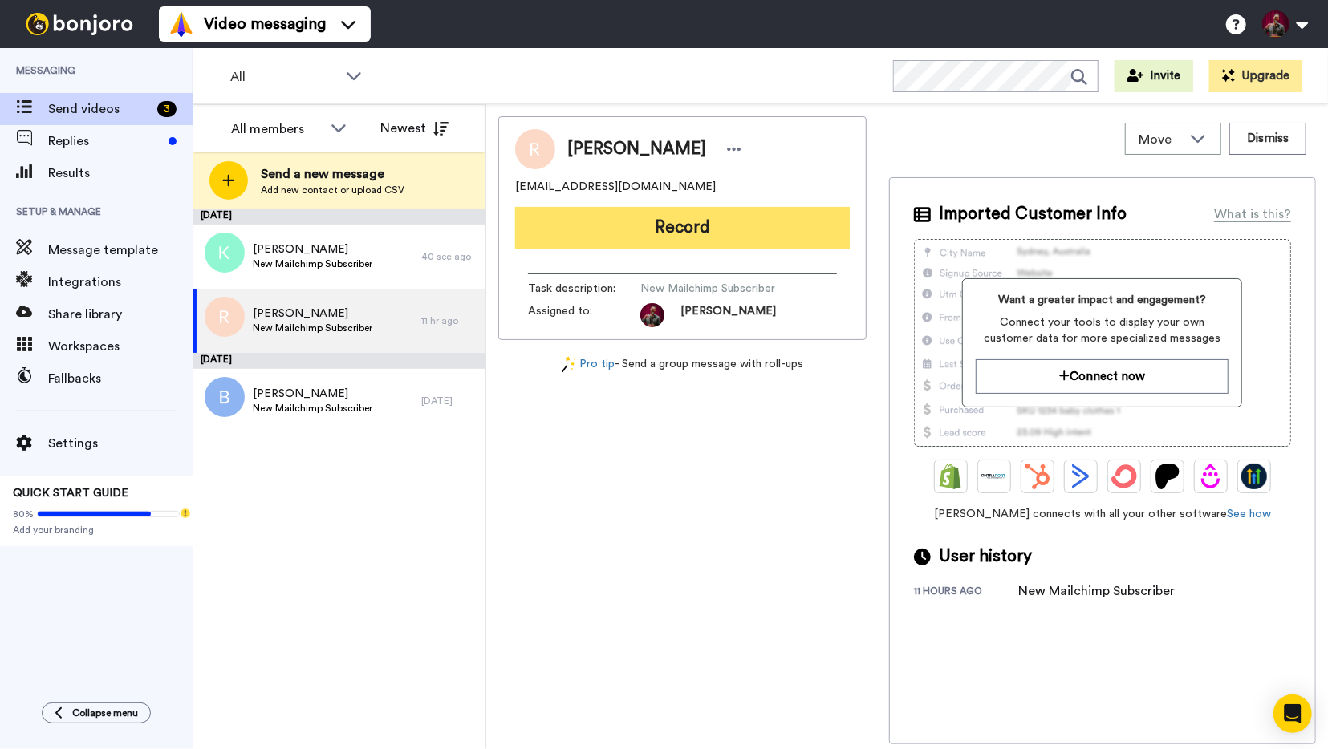
click at [683, 235] on button "Record" at bounding box center [682, 228] width 335 height 42
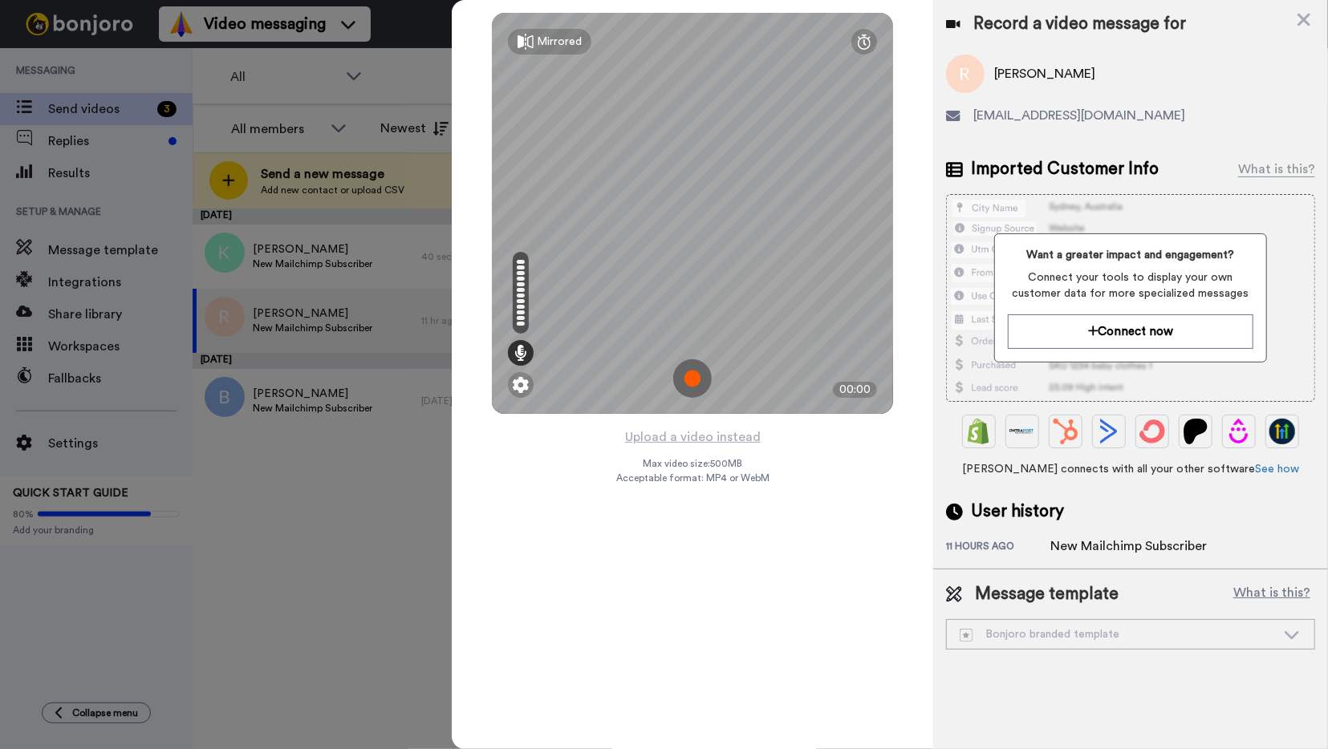
click at [693, 383] on img at bounding box center [692, 378] width 39 height 39
click at [694, 381] on img at bounding box center [692, 378] width 39 height 39
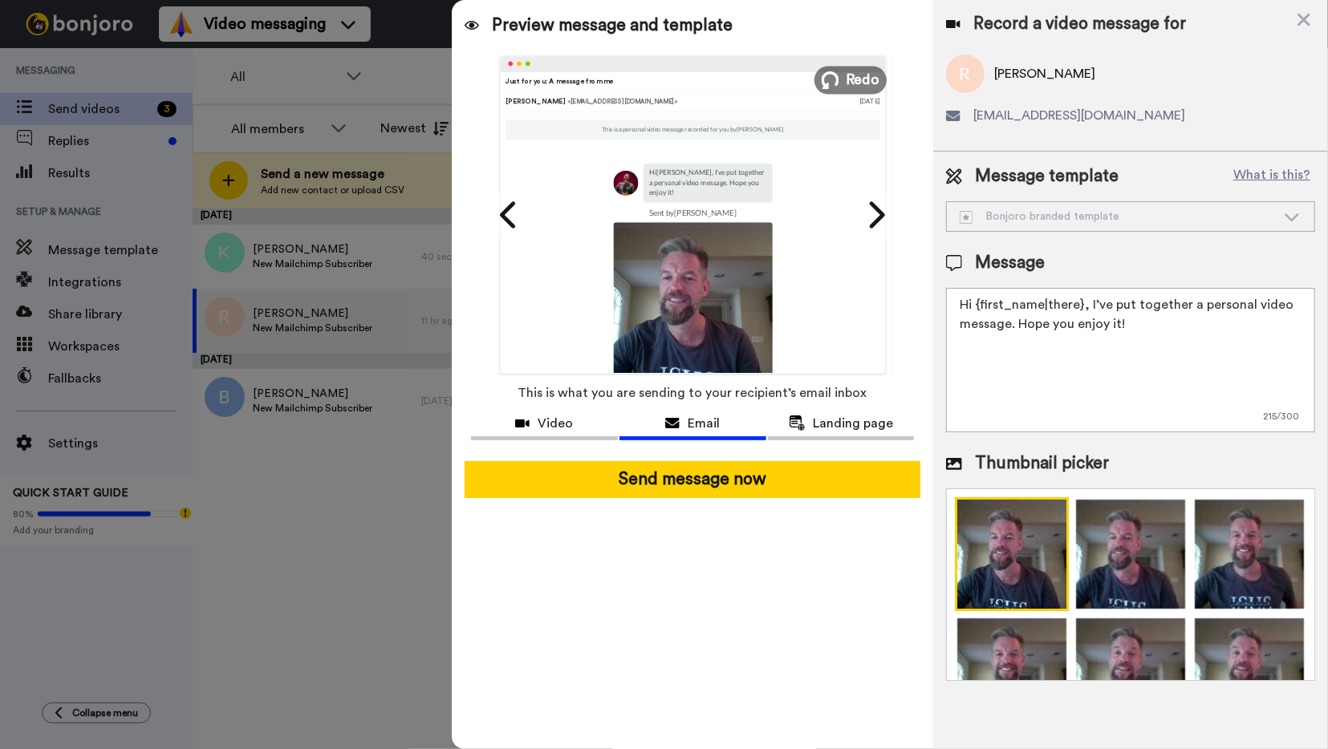
click at [838, 83] on icon at bounding box center [830, 80] width 18 height 18
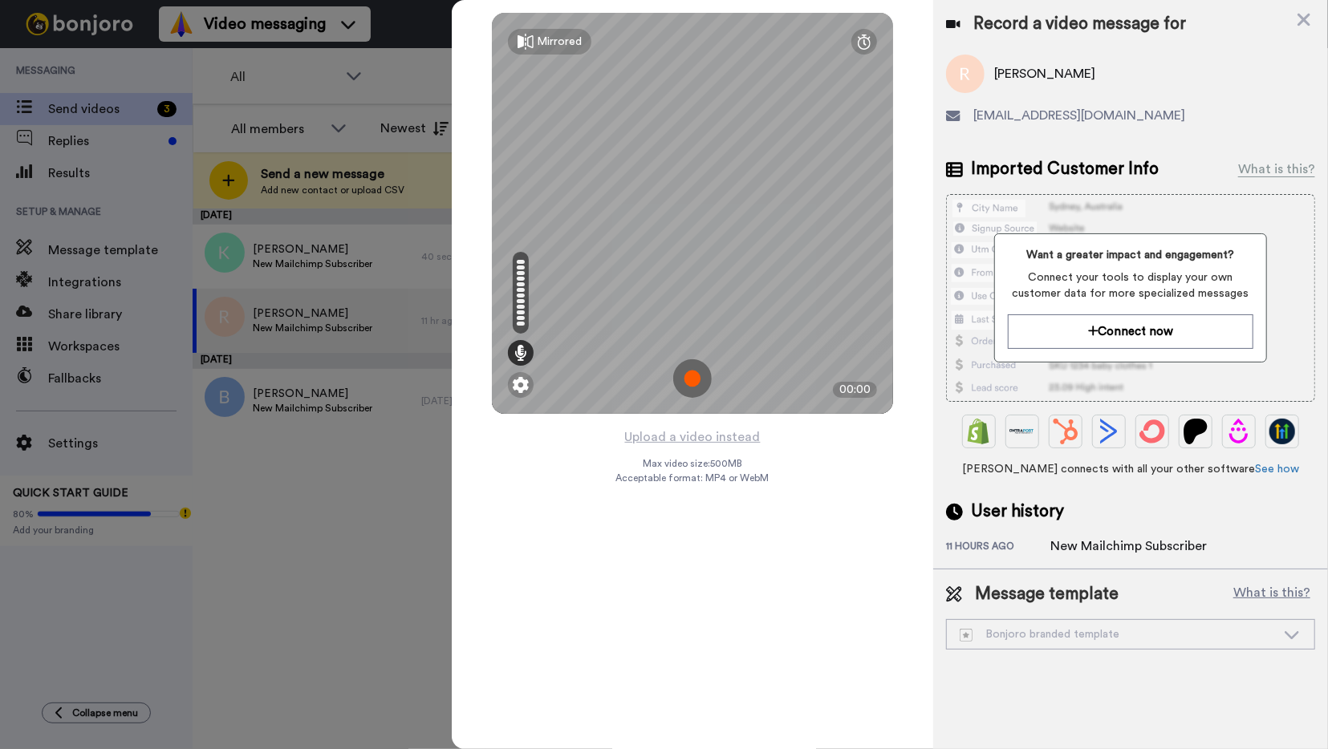
click at [694, 379] on img at bounding box center [692, 378] width 39 height 39
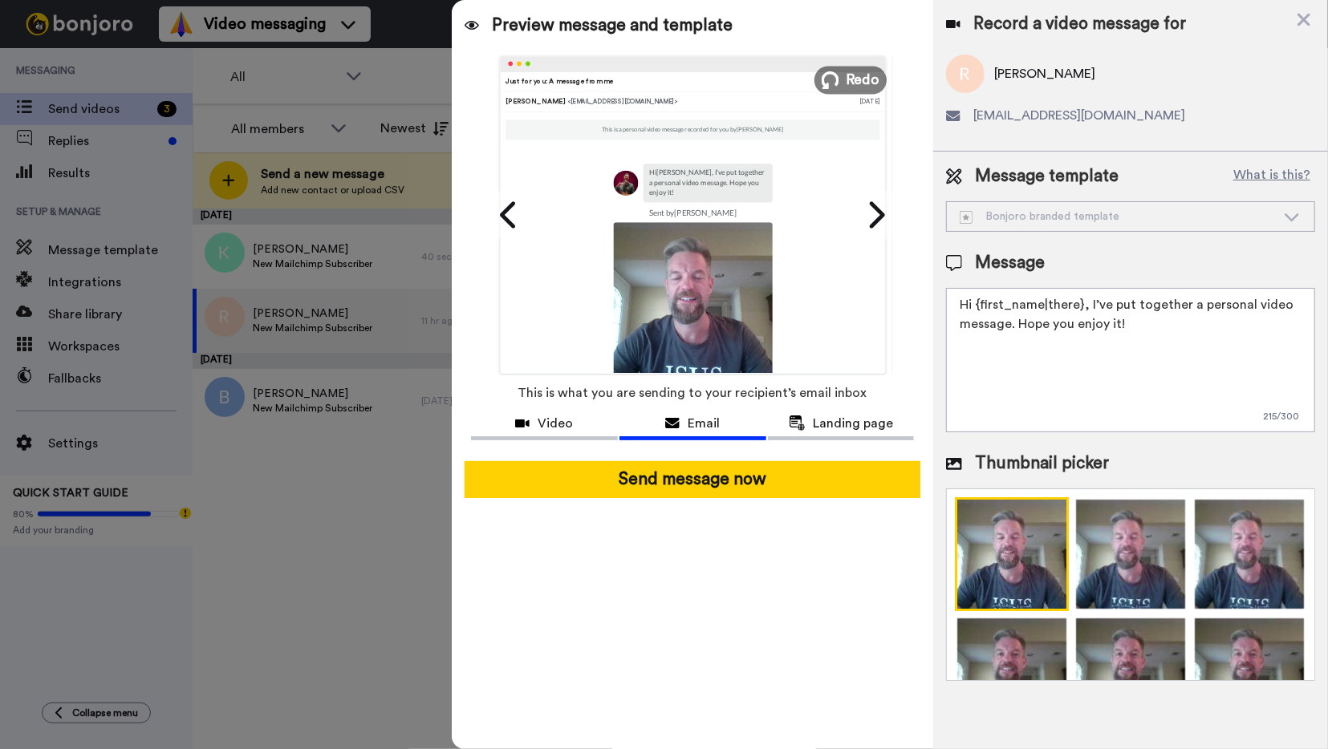
click at [830, 79] on icon at bounding box center [830, 80] width 18 height 18
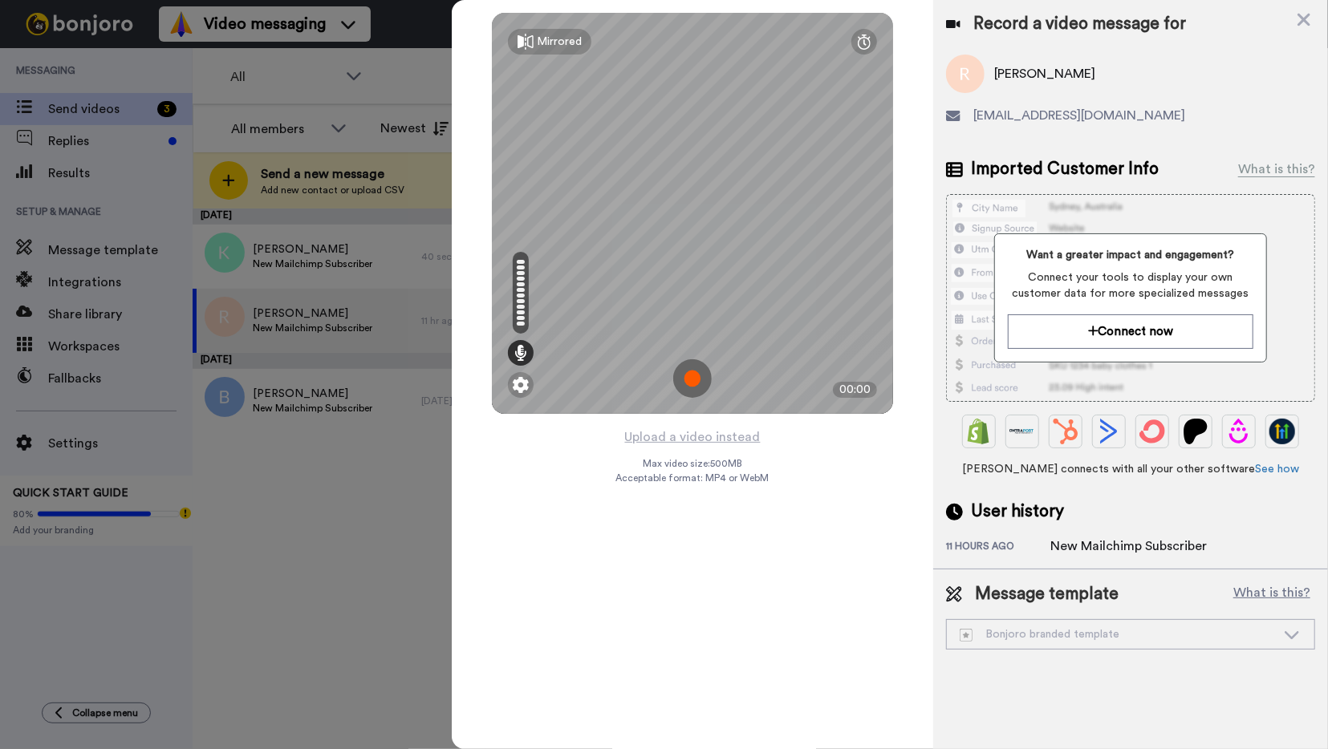
click at [693, 378] on img at bounding box center [692, 378] width 39 height 39
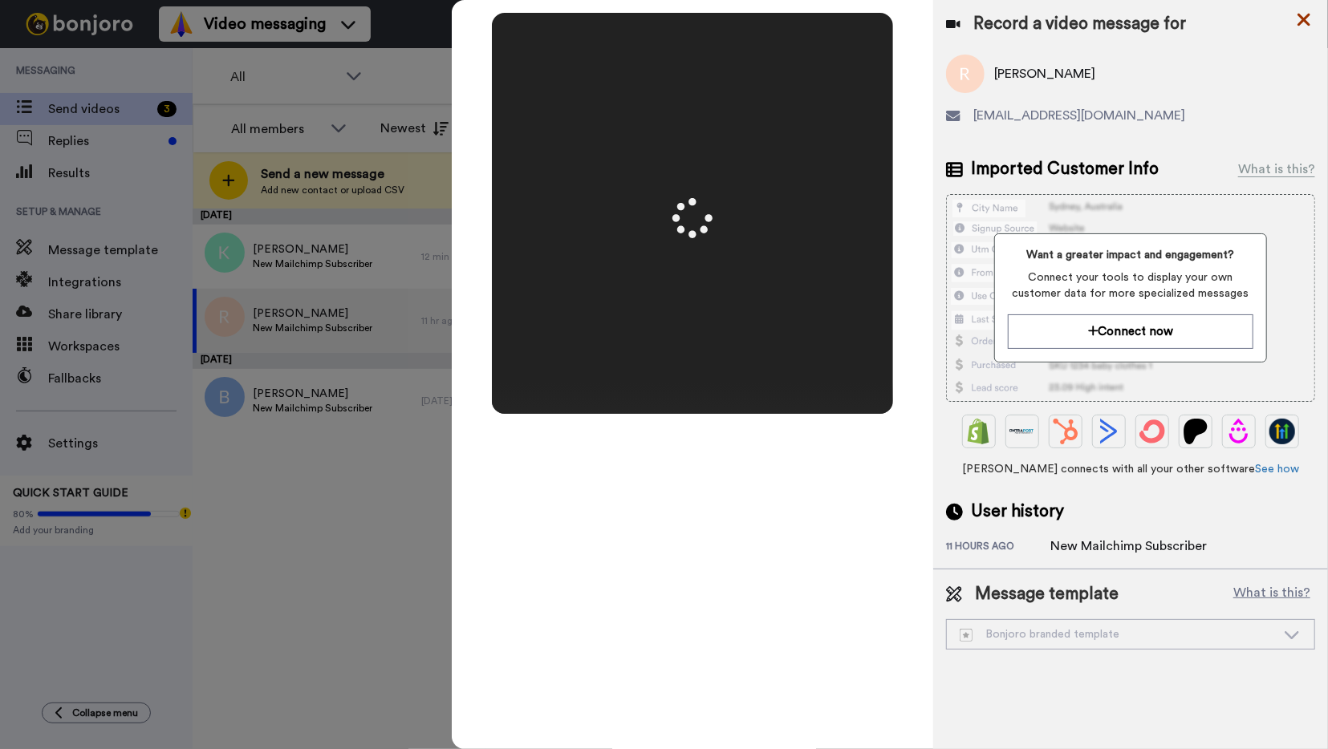
click at [1304, 18] on icon at bounding box center [1303, 20] width 13 height 13
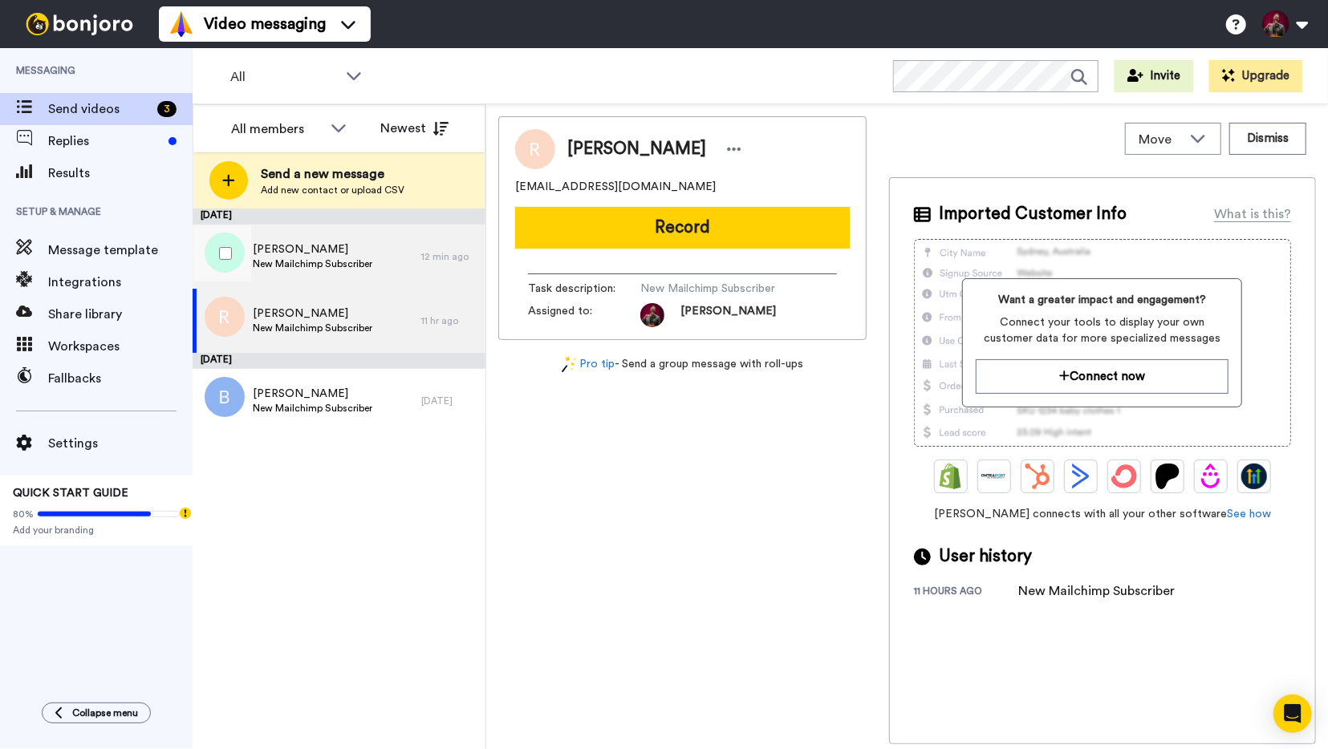
click at [368, 258] on span "New Mailchimp Subscriber" at bounding box center [313, 264] width 120 height 13
click at [351, 296] on div "Steve New Mailchimp Subscriber" at bounding box center [307, 321] width 229 height 64
click at [351, 251] on span "Ken Janke" at bounding box center [313, 249] width 120 height 16
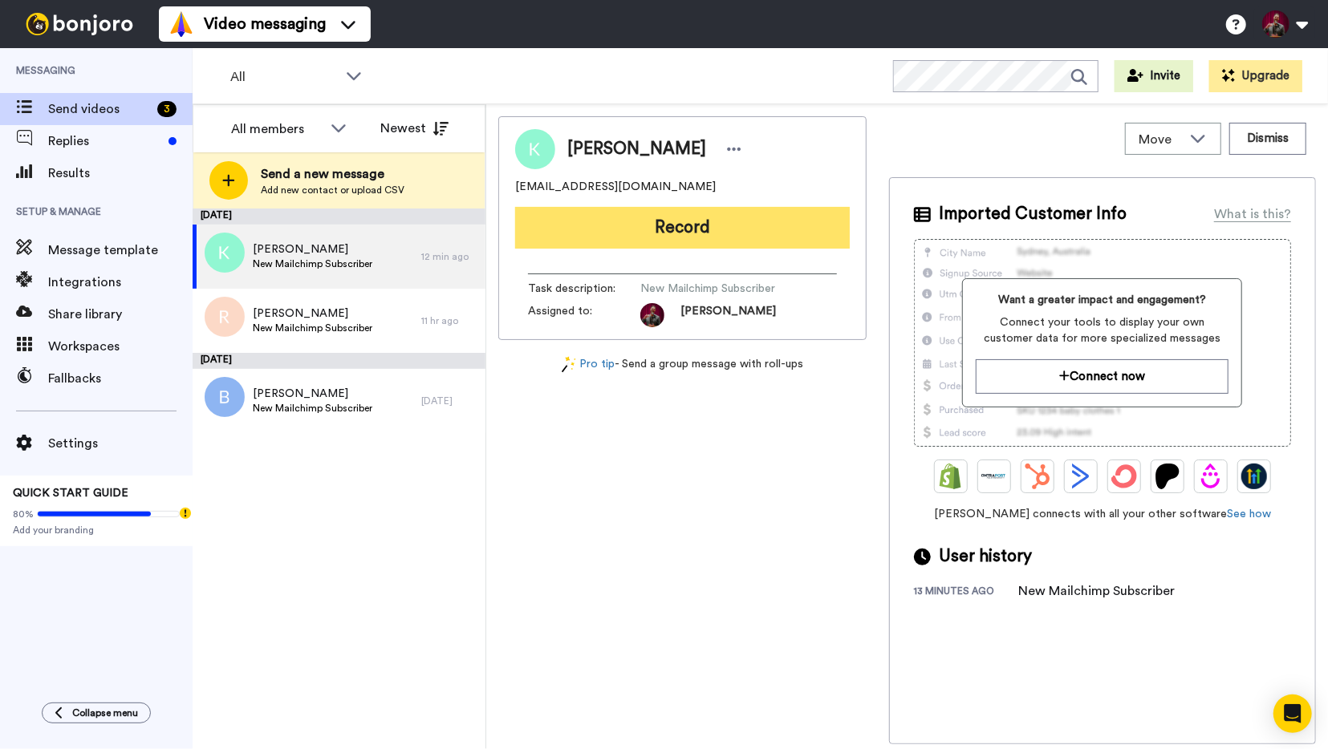
click at [700, 235] on button "Record" at bounding box center [682, 228] width 335 height 42
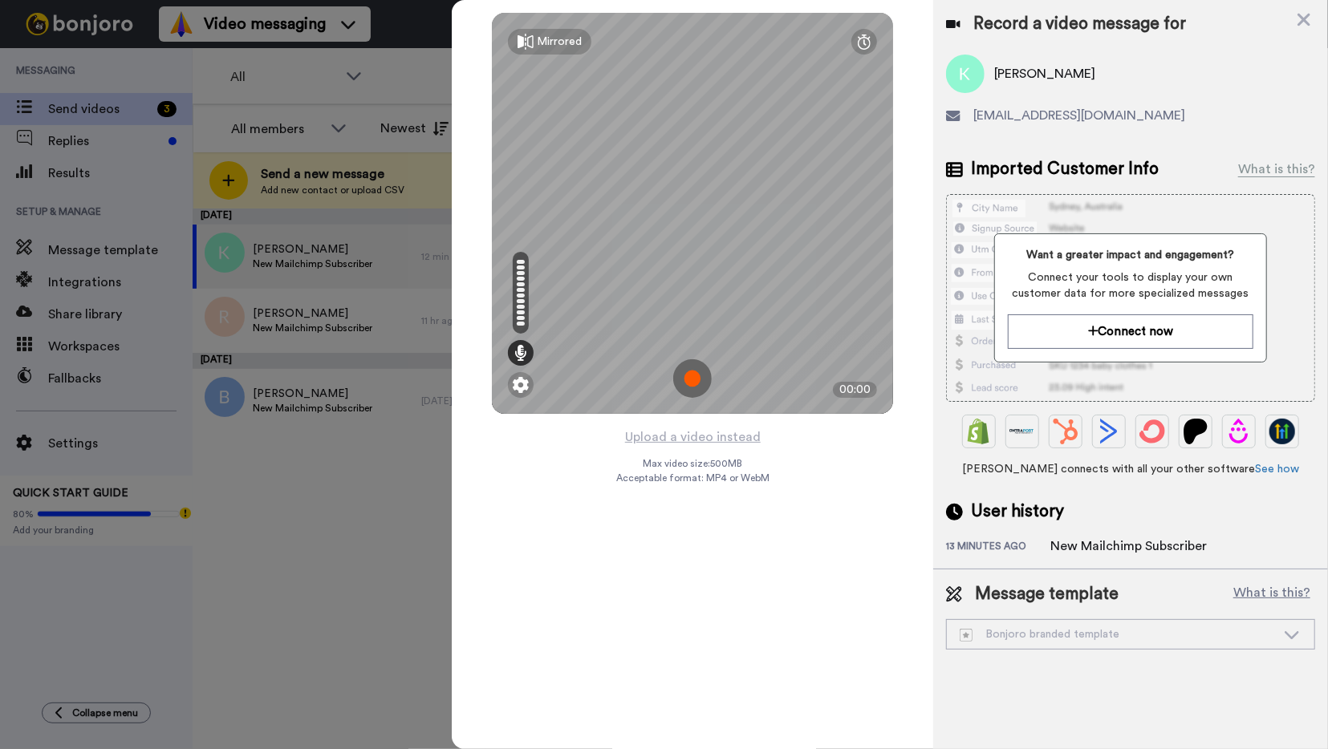
click at [693, 382] on img at bounding box center [692, 378] width 39 height 39
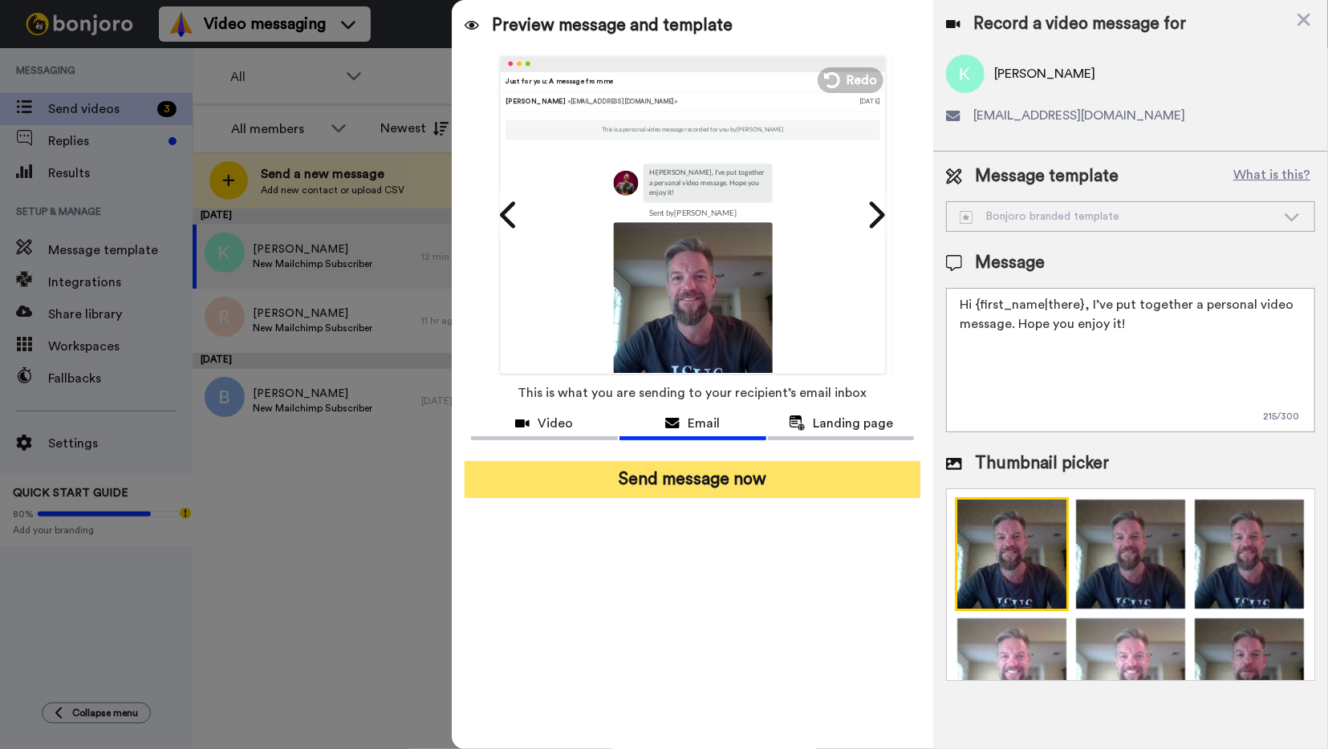
click at [716, 481] on button "Send message now" at bounding box center [692, 479] width 456 height 37
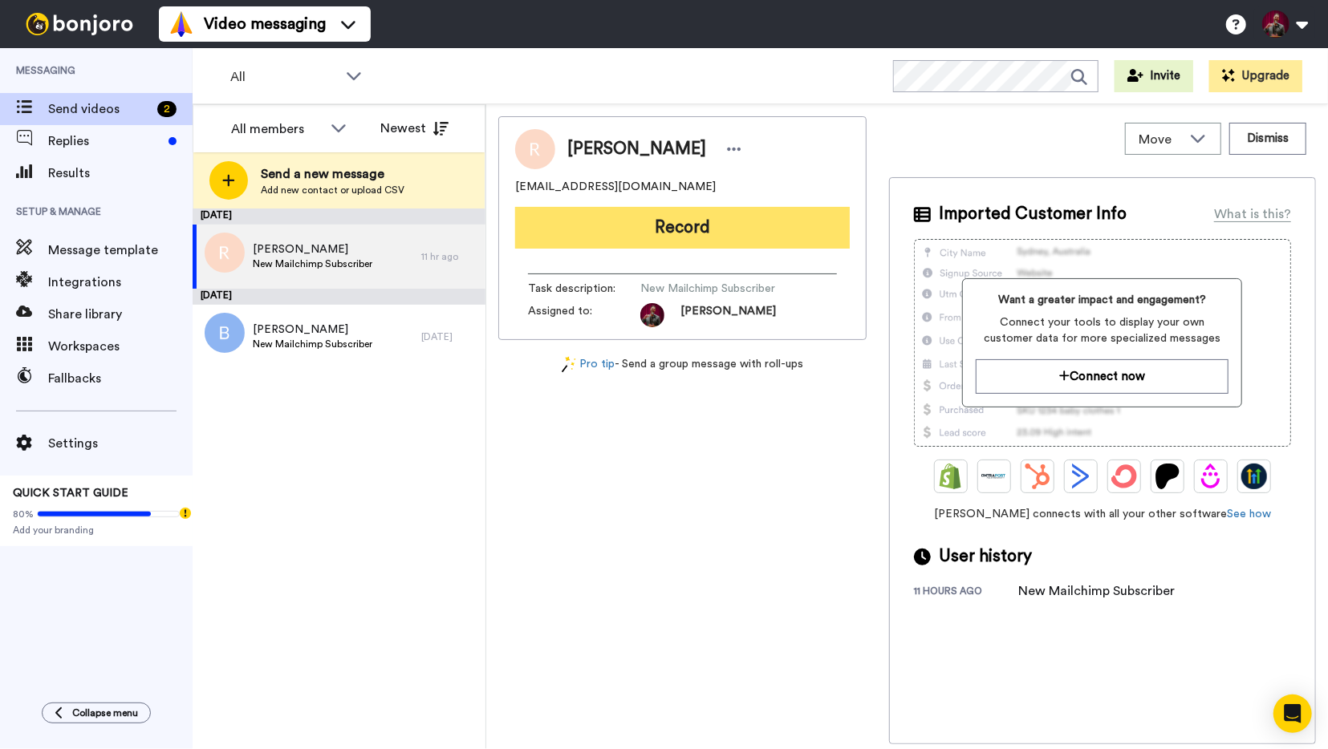
click at [683, 227] on button "Record" at bounding box center [682, 228] width 335 height 42
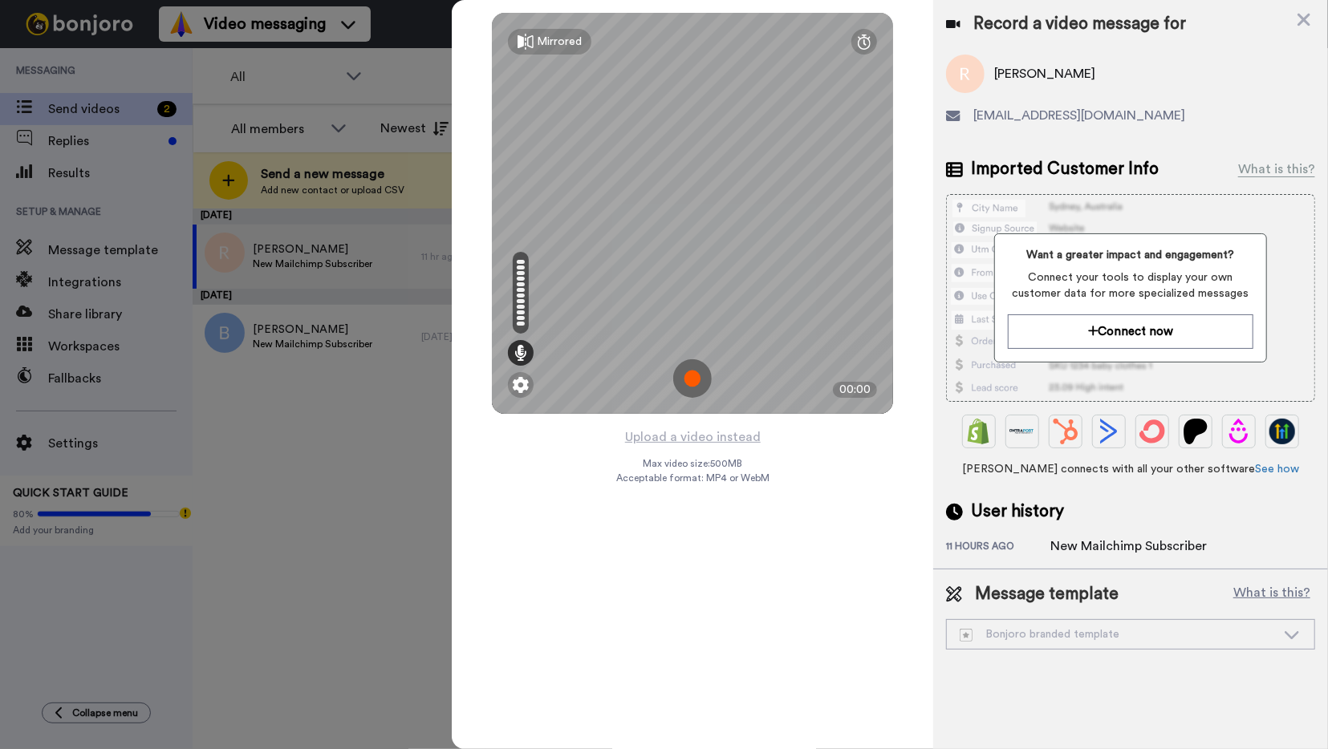
click at [692, 381] on img at bounding box center [692, 378] width 39 height 39
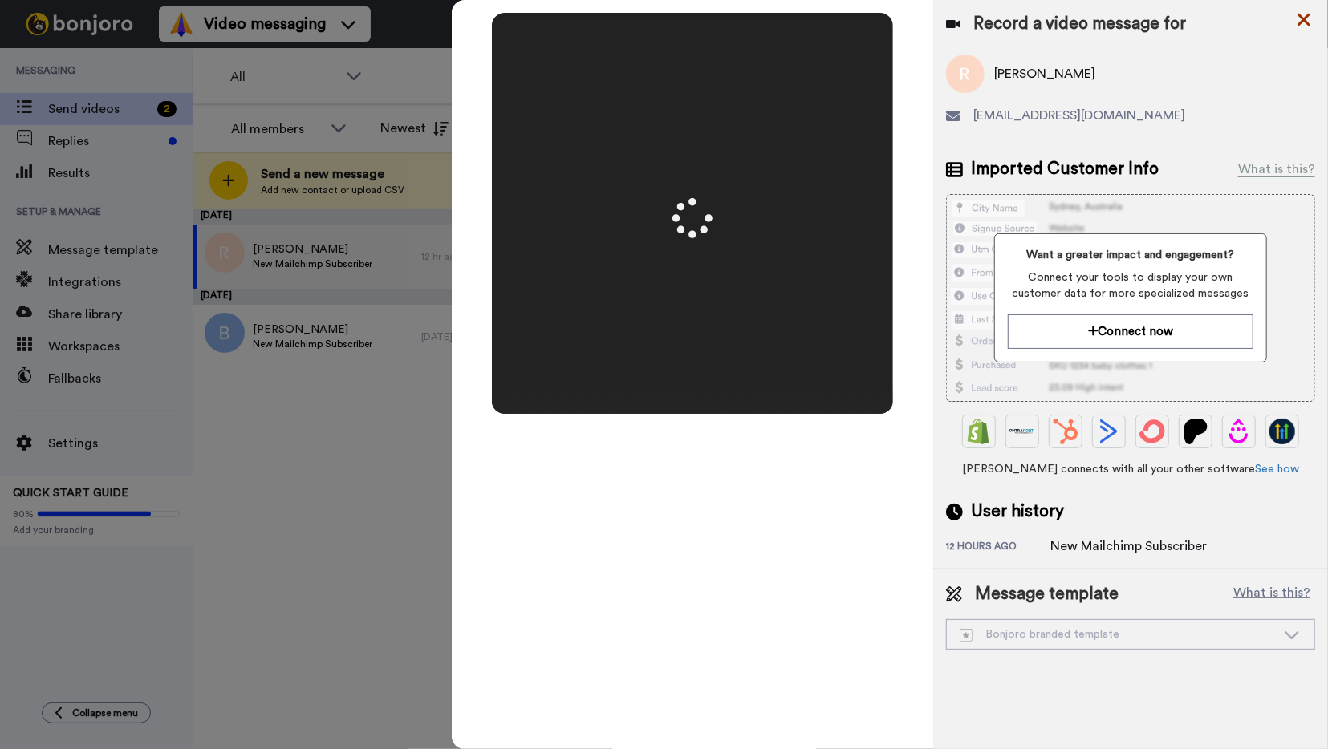
click at [1304, 24] on icon at bounding box center [1304, 20] width 16 height 20
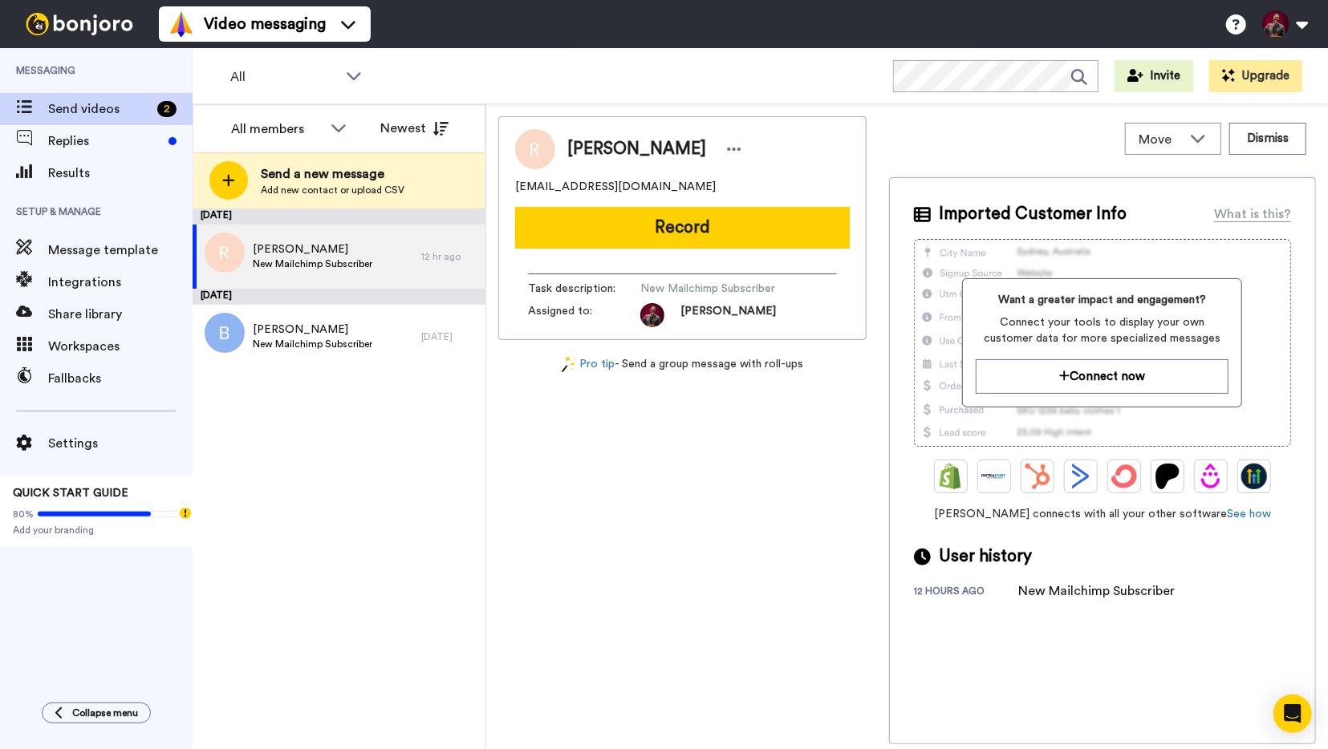
click at [76, 28] on img at bounding box center [79, 24] width 120 height 22
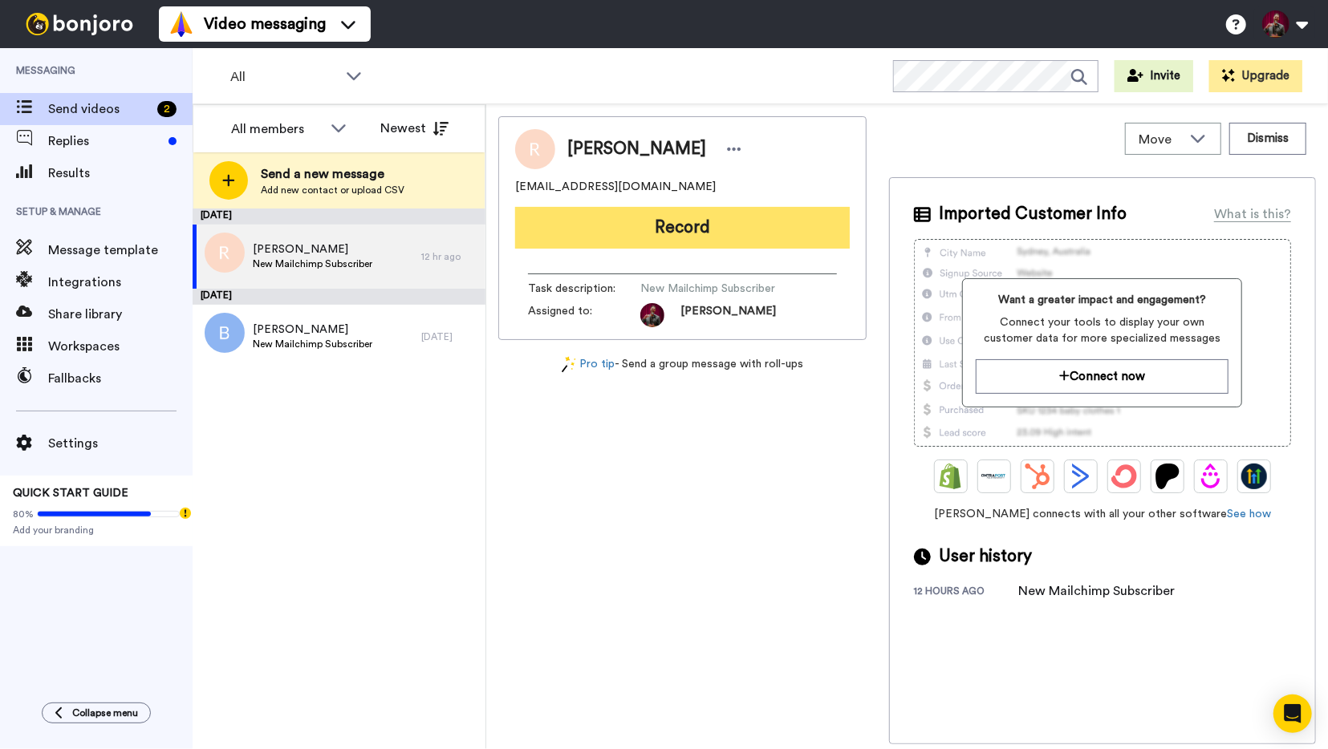
click at [695, 229] on button "Record" at bounding box center [682, 228] width 335 height 42
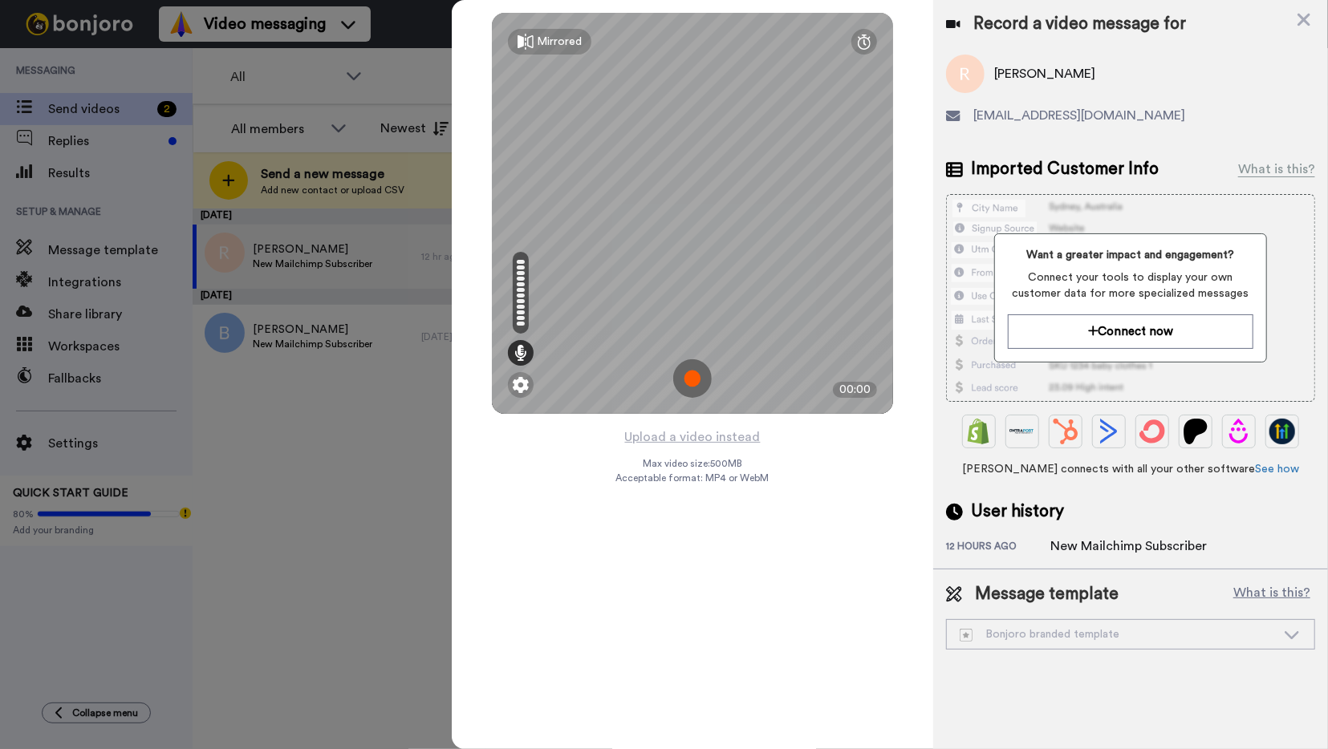
click at [692, 381] on img at bounding box center [692, 378] width 39 height 39
click at [687, 375] on img at bounding box center [692, 378] width 39 height 39
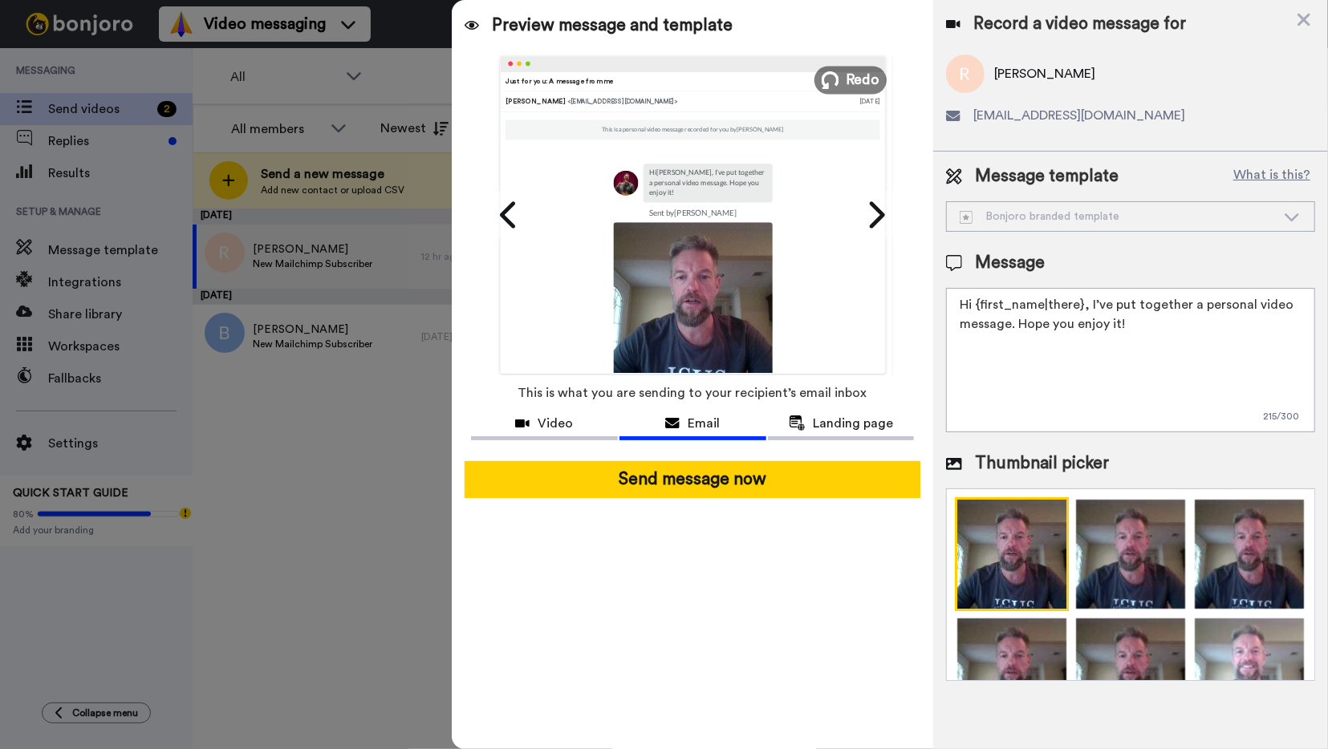
click at [854, 87] on span "Redo" at bounding box center [863, 79] width 34 height 21
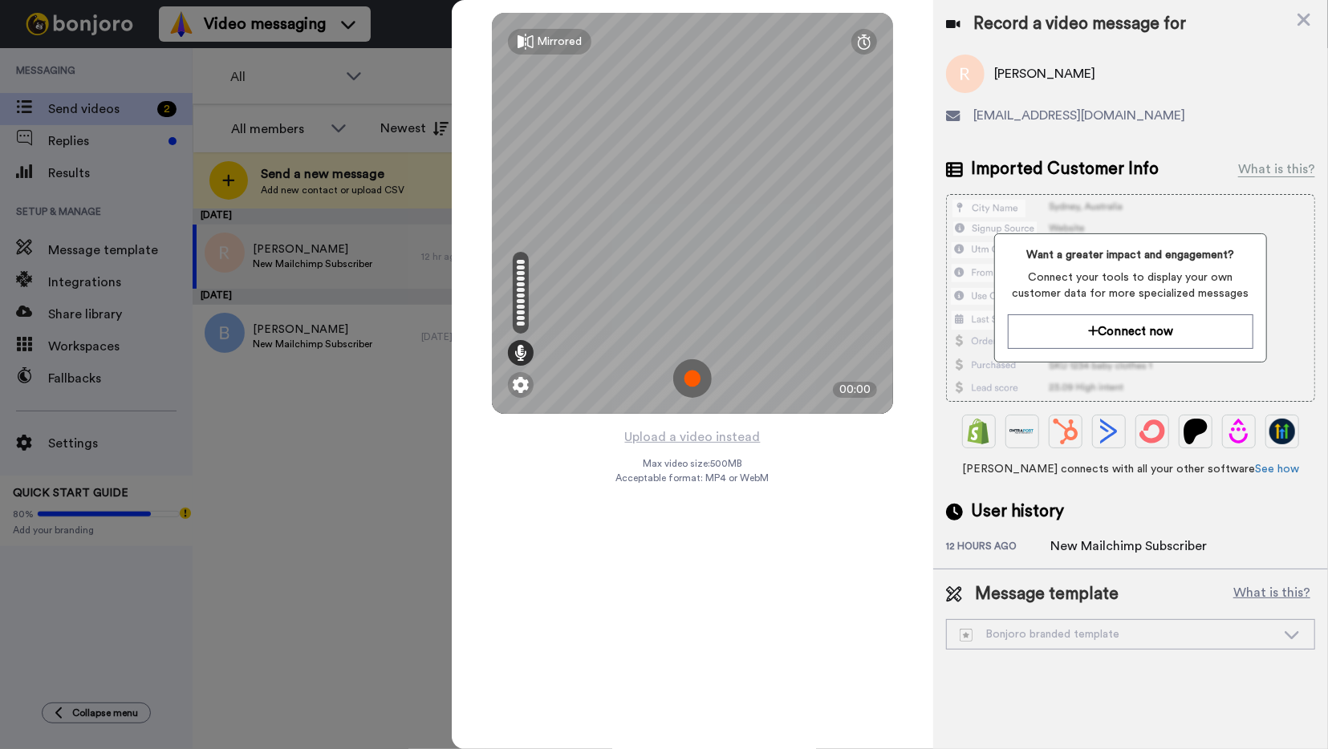
click at [694, 379] on img at bounding box center [692, 378] width 39 height 39
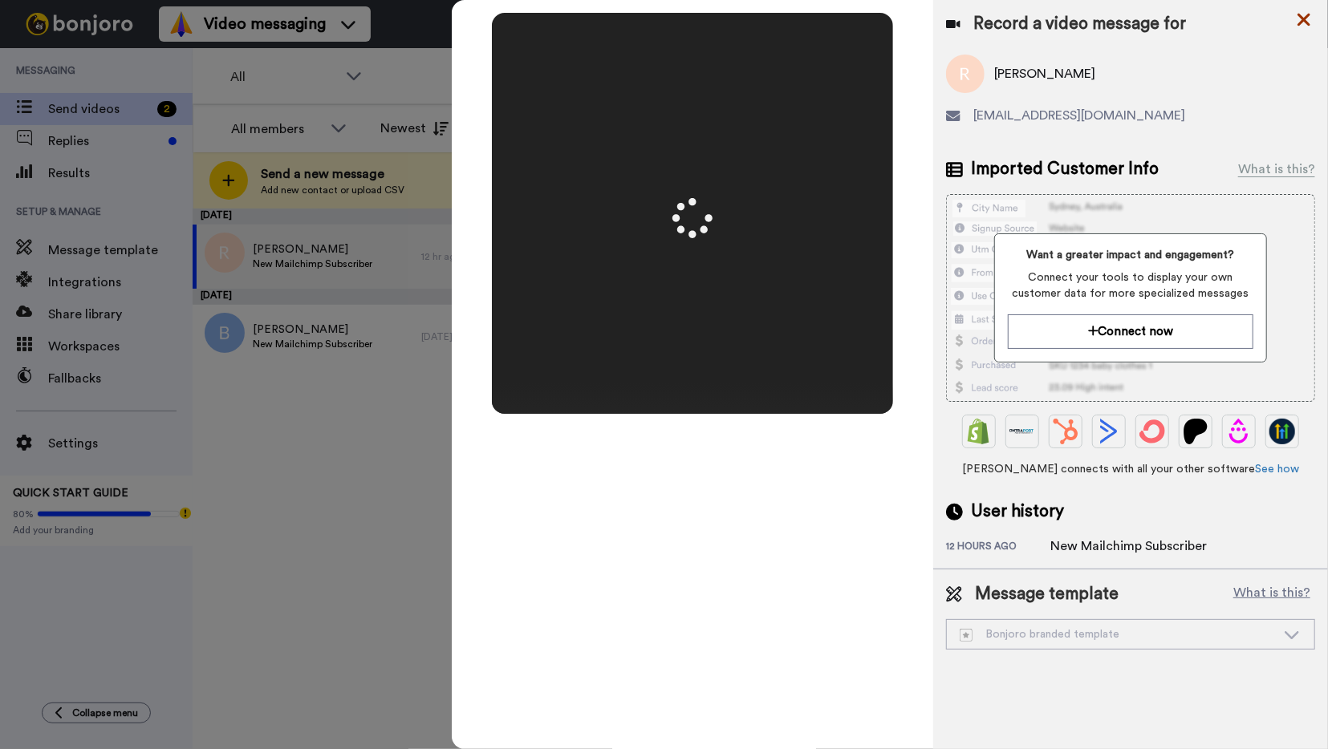
click at [1304, 16] on icon at bounding box center [1304, 20] width 16 height 20
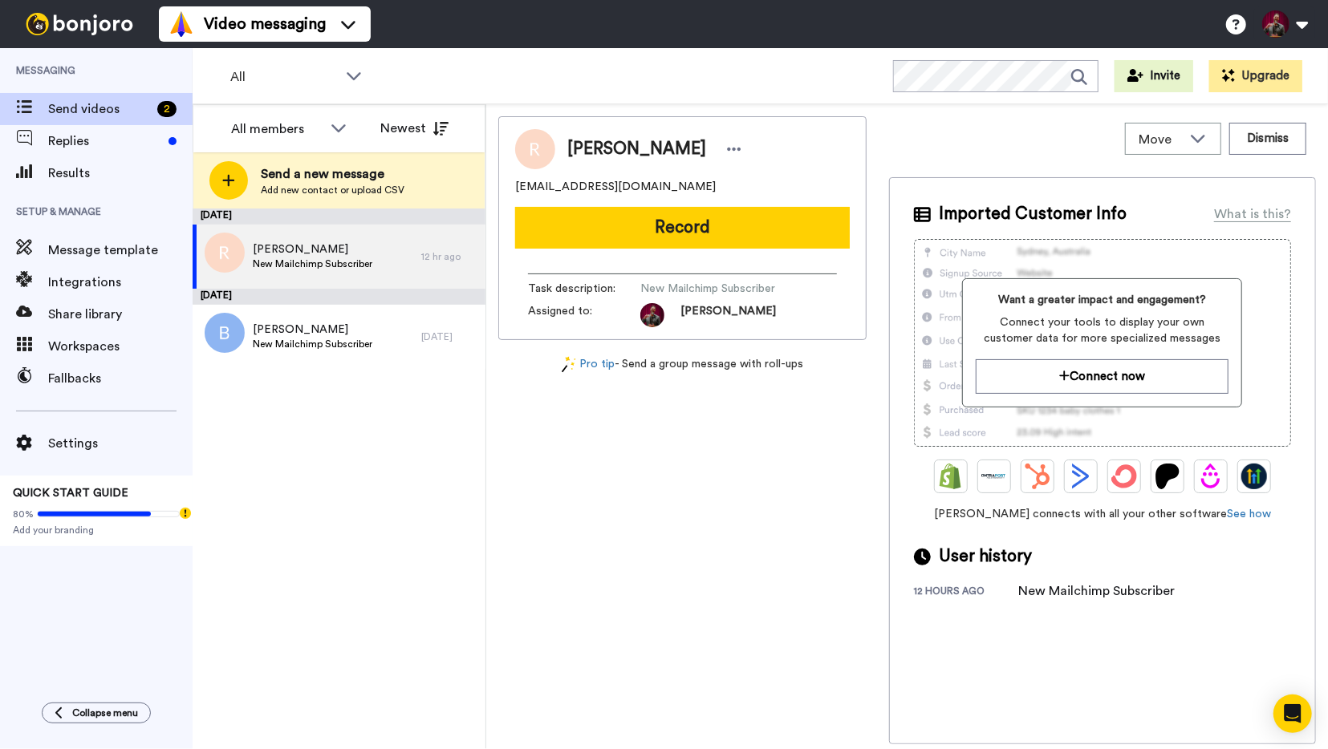
click at [52, 27] on img at bounding box center [79, 24] width 120 height 22
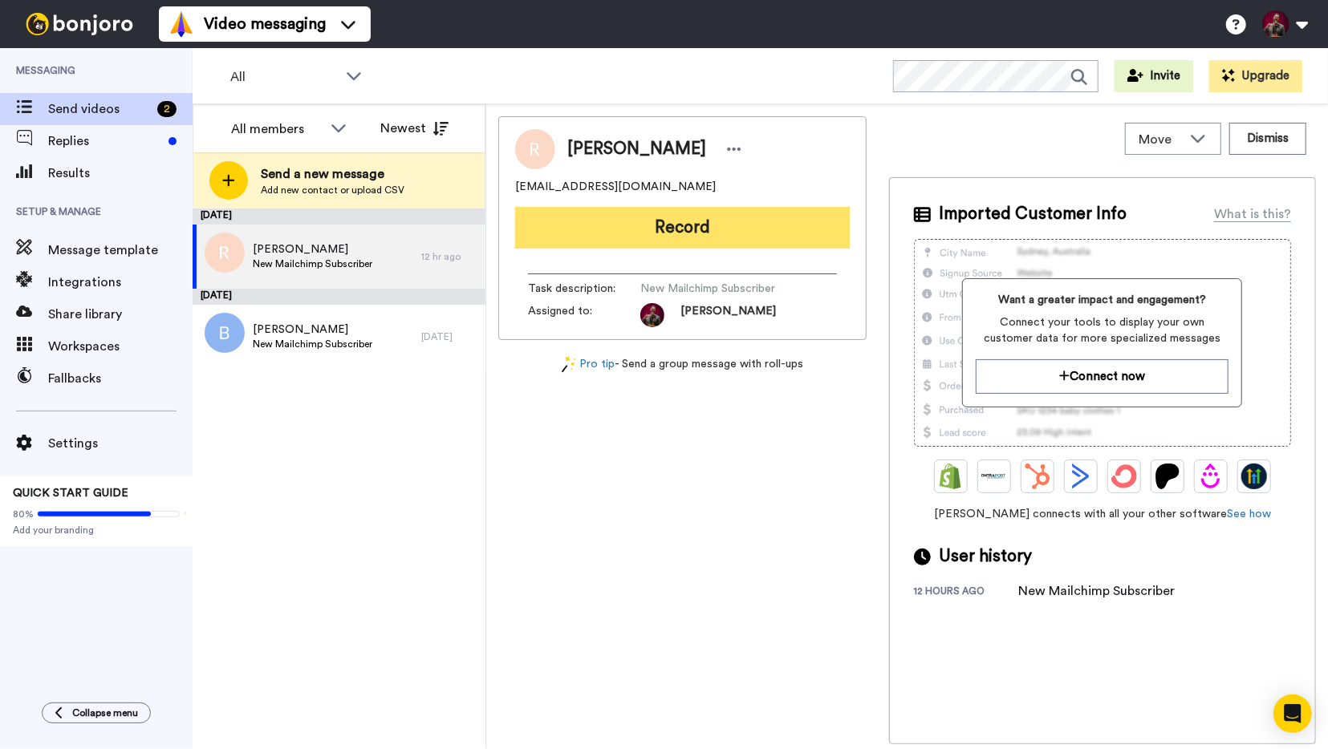
click at [681, 222] on button "Record" at bounding box center [682, 228] width 335 height 42
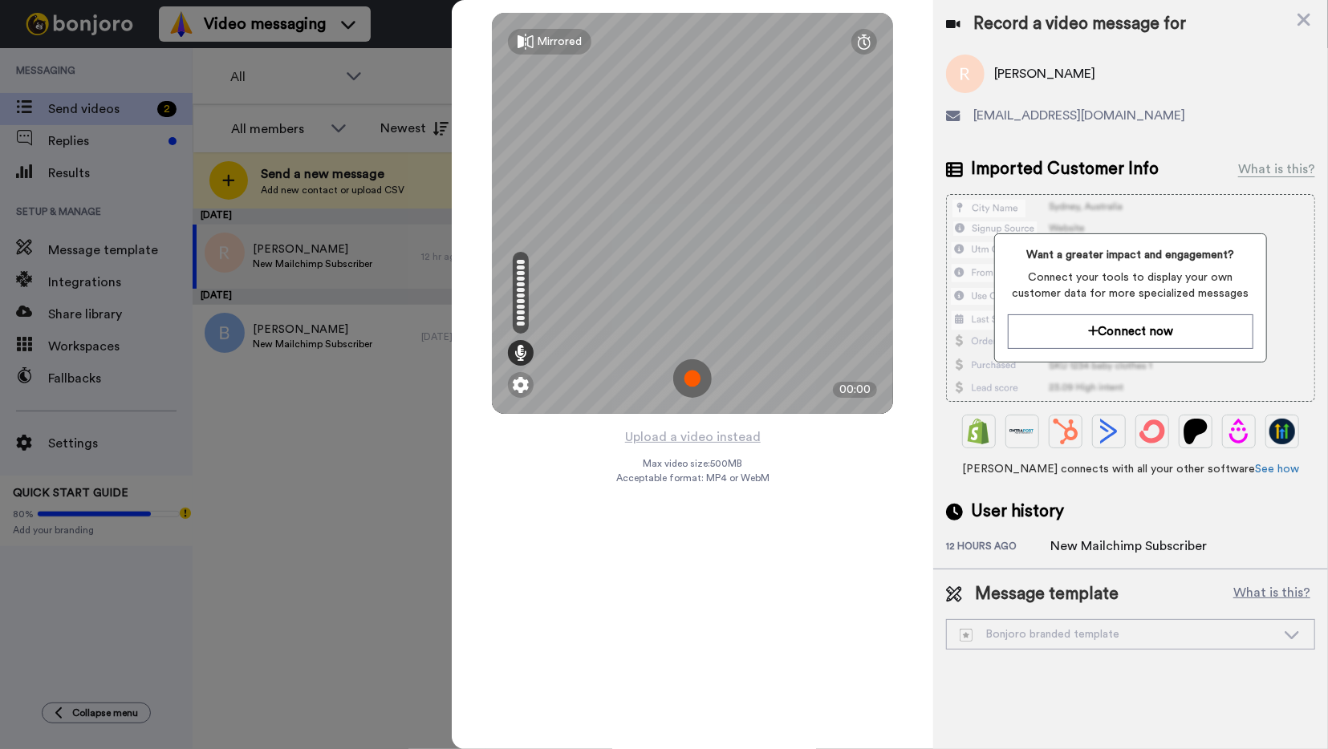
click at [691, 378] on img at bounding box center [692, 378] width 39 height 39
click at [692, 382] on img at bounding box center [692, 378] width 39 height 39
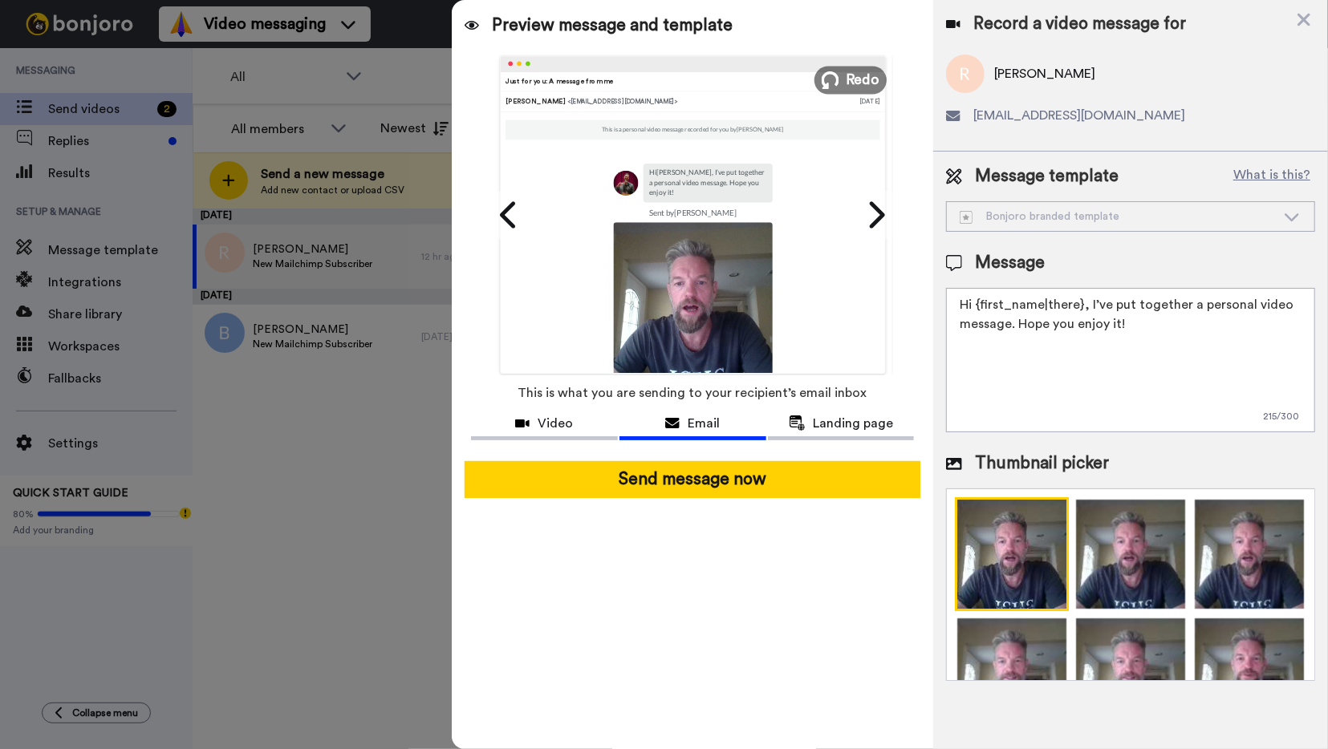
click at [842, 84] on button "Redo" at bounding box center [850, 80] width 72 height 28
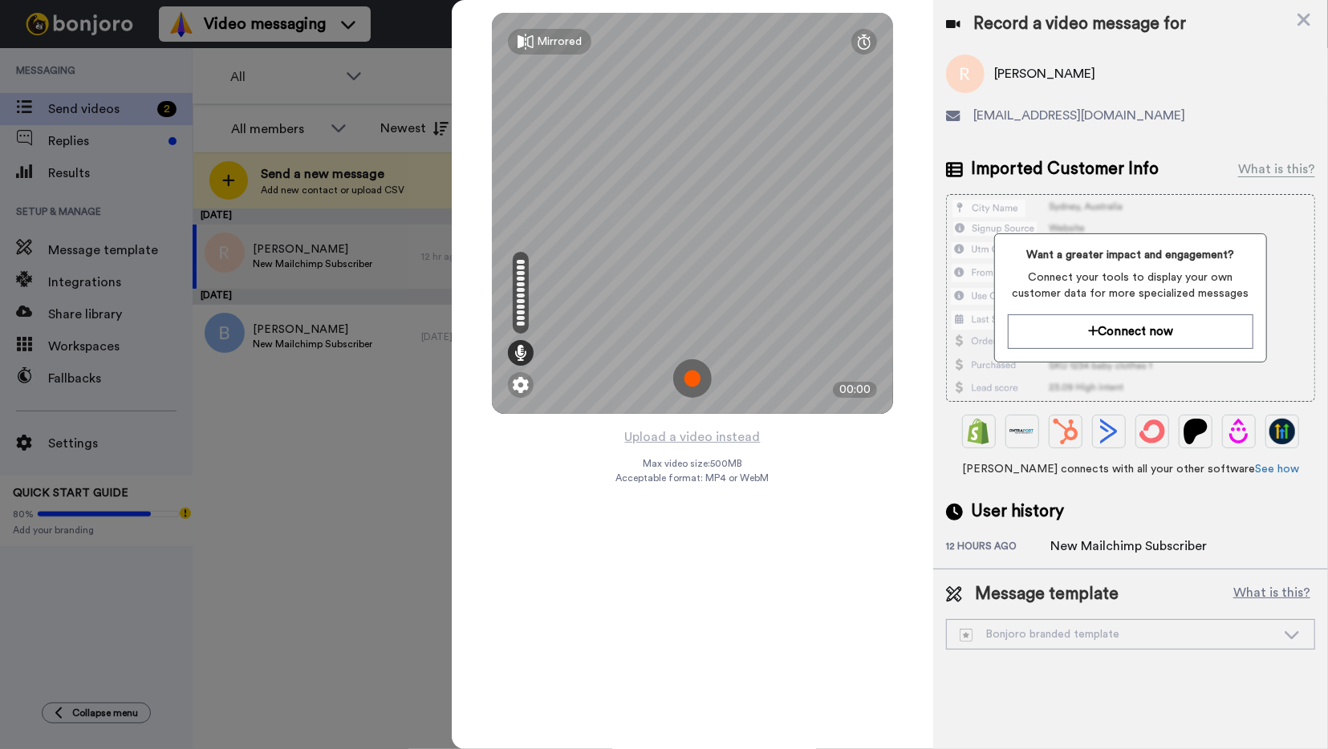
click at [692, 383] on img at bounding box center [692, 378] width 39 height 39
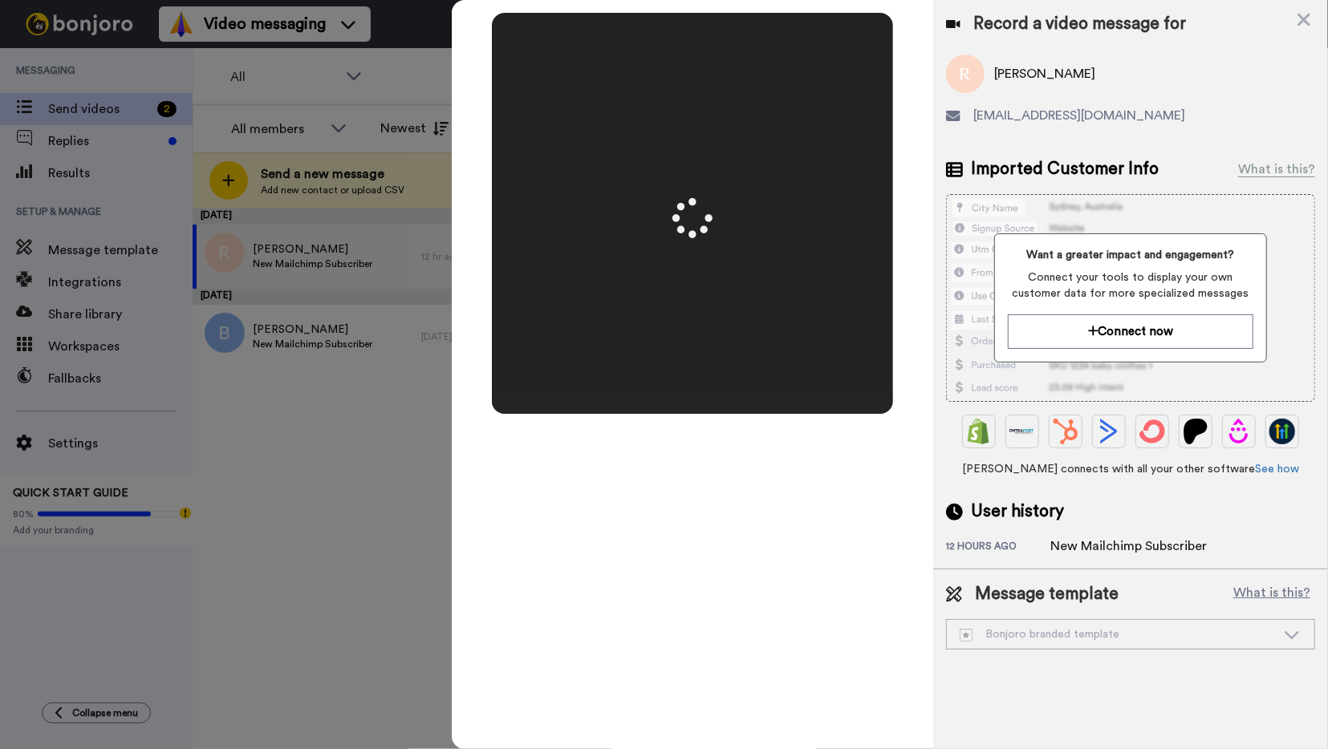
click at [776, 111] on video at bounding box center [692, 213] width 802 height 401
click at [610, 516] on div "Mirrored Redo 00:17" at bounding box center [693, 374] width 482 height 749
click at [599, 421] on div "Mirrored Redo 00:17" at bounding box center [693, 374] width 482 height 749
click at [607, 291] on video at bounding box center [692, 213] width 802 height 401
drag, startPoint x: 647, startPoint y: 251, endPoint x: 671, endPoint y: 230, distance: 31.8
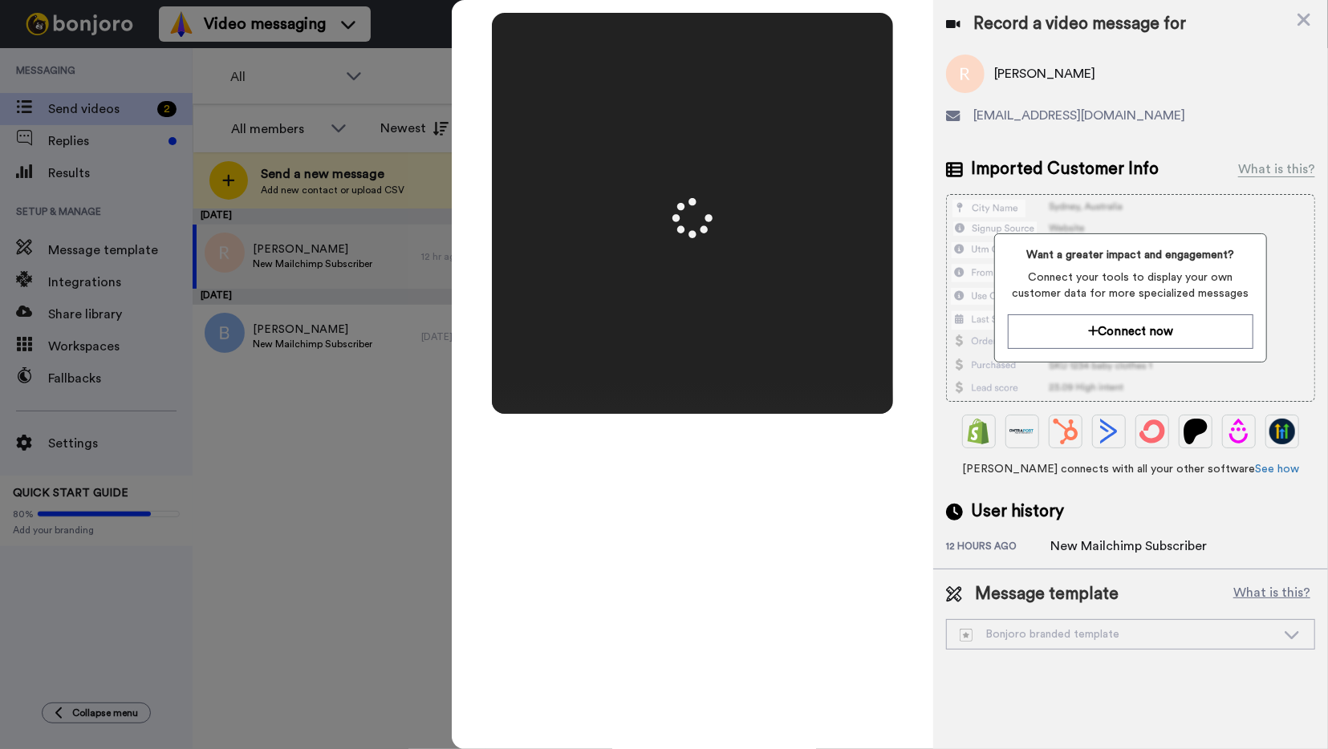
click at [648, 251] on video at bounding box center [692, 213] width 802 height 401
drag, startPoint x: 671, startPoint y: 230, endPoint x: 699, endPoint y: 216, distance: 30.9
click at [673, 229] on div "Mirrored Redo 00:17" at bounding box center [692, 213] width 401 height 401
click at [699, 216] on icon at bounding box center [692, 218] width 40 height 40
drag, startPoint x: 708, startPoint y: 205, endPoint x: 761, endPoint y: 140, distance: 83.7
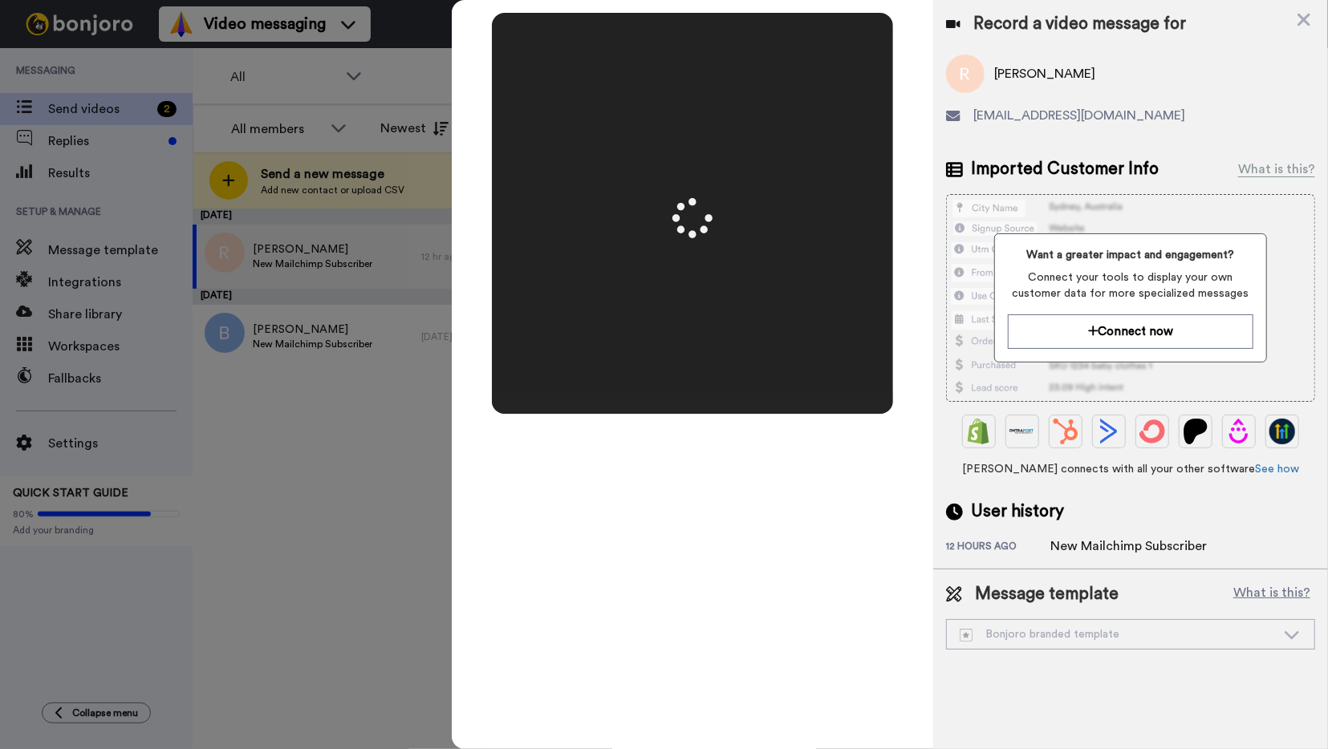
click at [721, 188] on div "Mirrored Redo 00:17" at bounding box center [692, 213] width 401 height 401
click at [789, 112] on video at bounding box center [692, 213] width 802 height 401
click at [1035, 71] on div "Steve" at bounding box center [1130, 74] width 369 height 39
click at [1306, 24] on icon at bounding box center [1304, 20] width 16 height 20
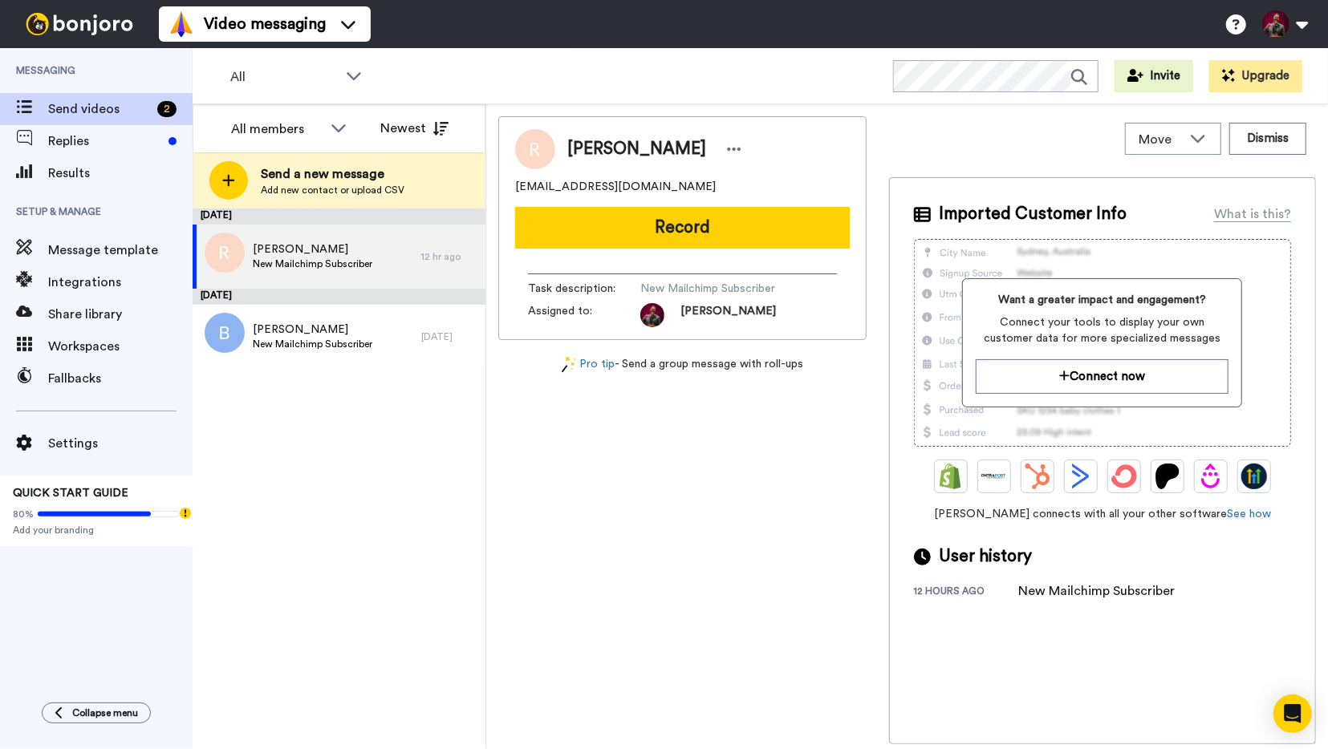
click at [75, 12] on div at bounding box center [79, 24] width 159 height 48
click at [1140, 82] on icon at bounding box center [1135, 75] width 16 height 13
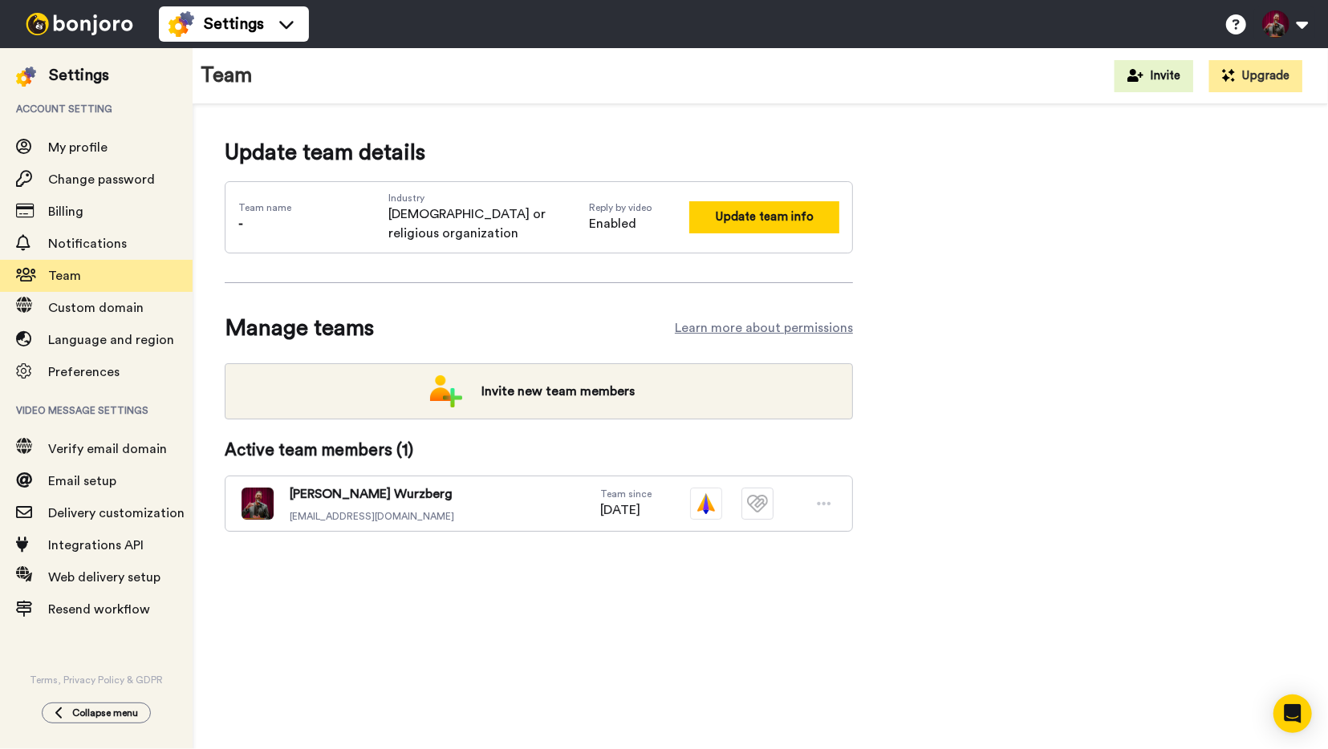
click at [765, 205] on button "Update team info" at bounding box center [764, 216] width 150 height 31
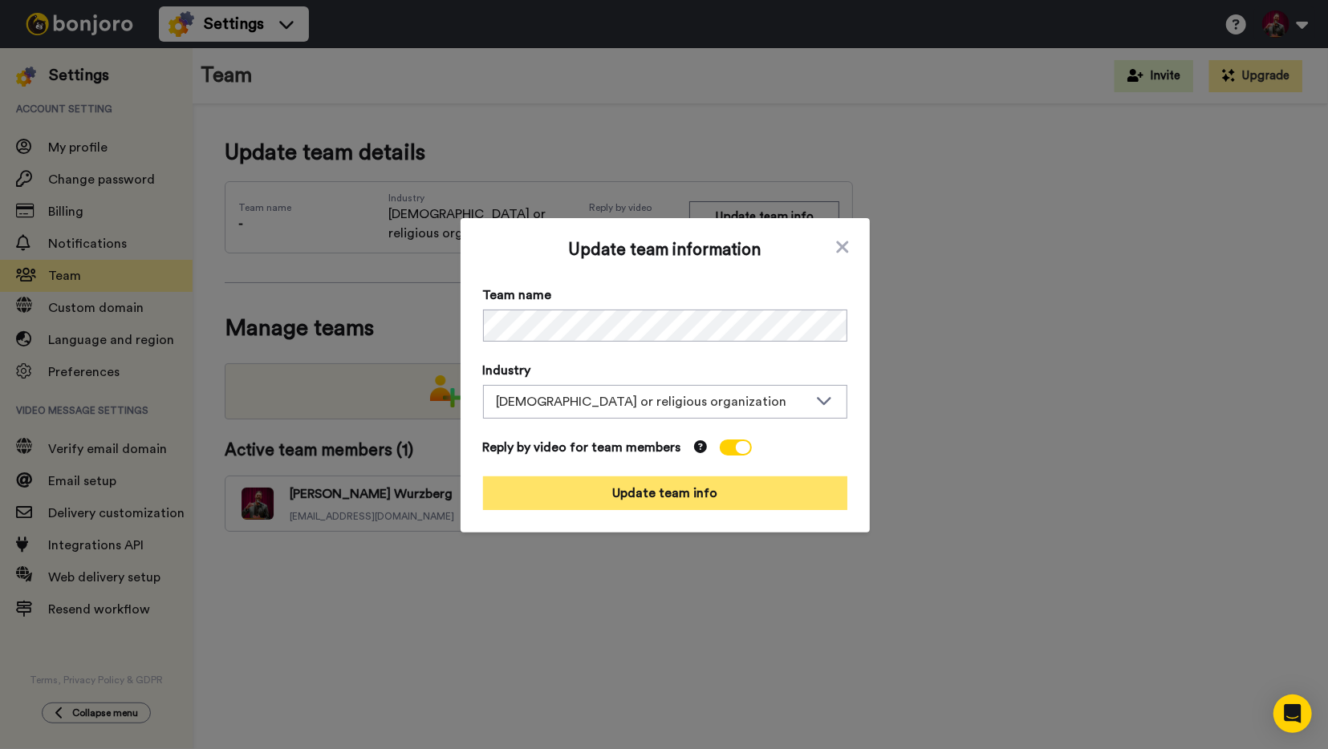
click at [606, 484] on button "Update team info" at bounding box center [665, 494] width 364 height 34
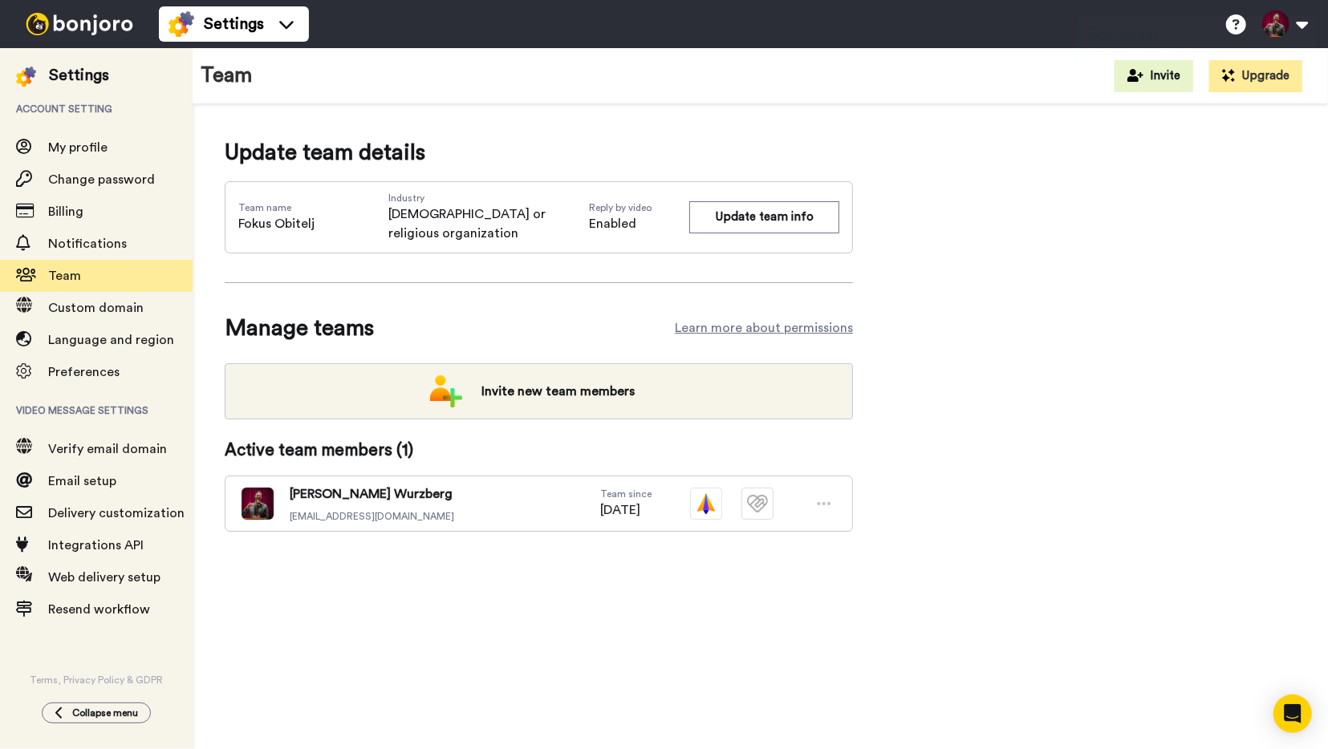
click at [55, 17] on img at bounding box center [79, 24] width 120 height 22
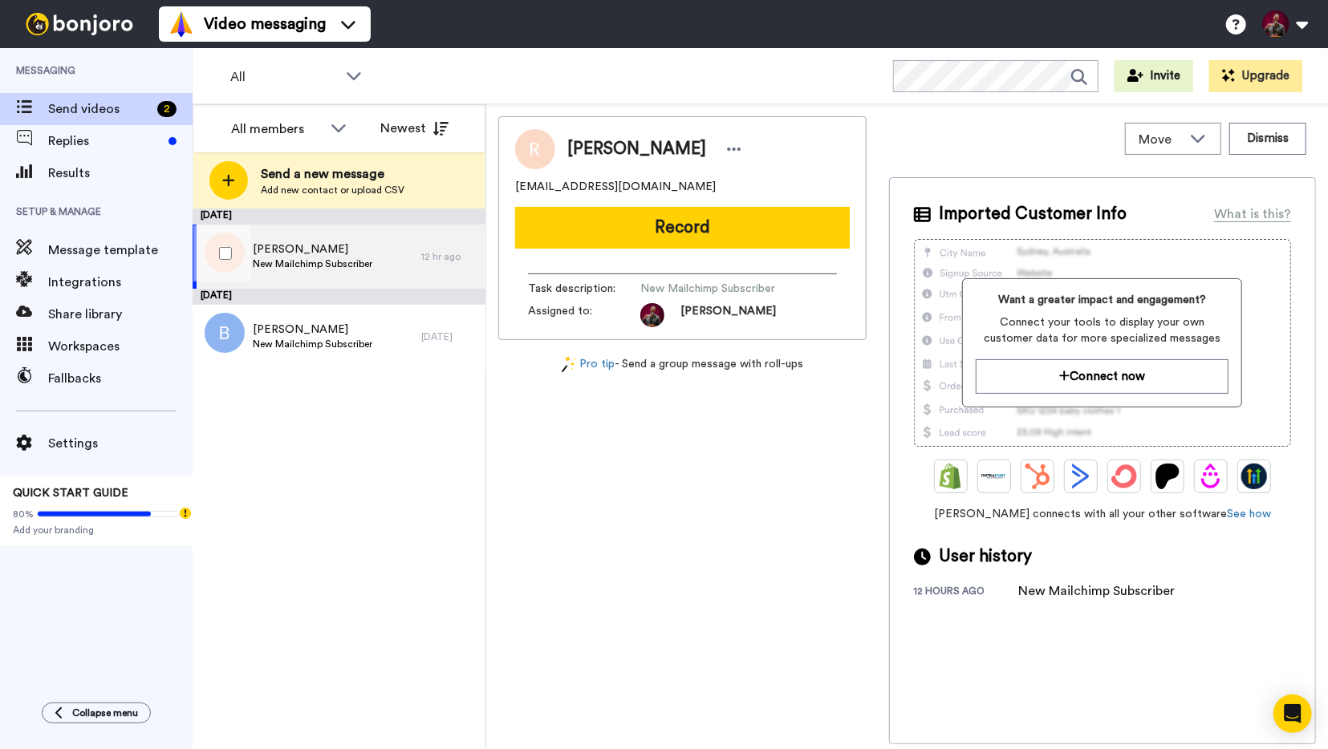
click at [355, 240] on div "Steve New Mailchimp Subscriber" at bounding box center [307, 257] width 229 height 64
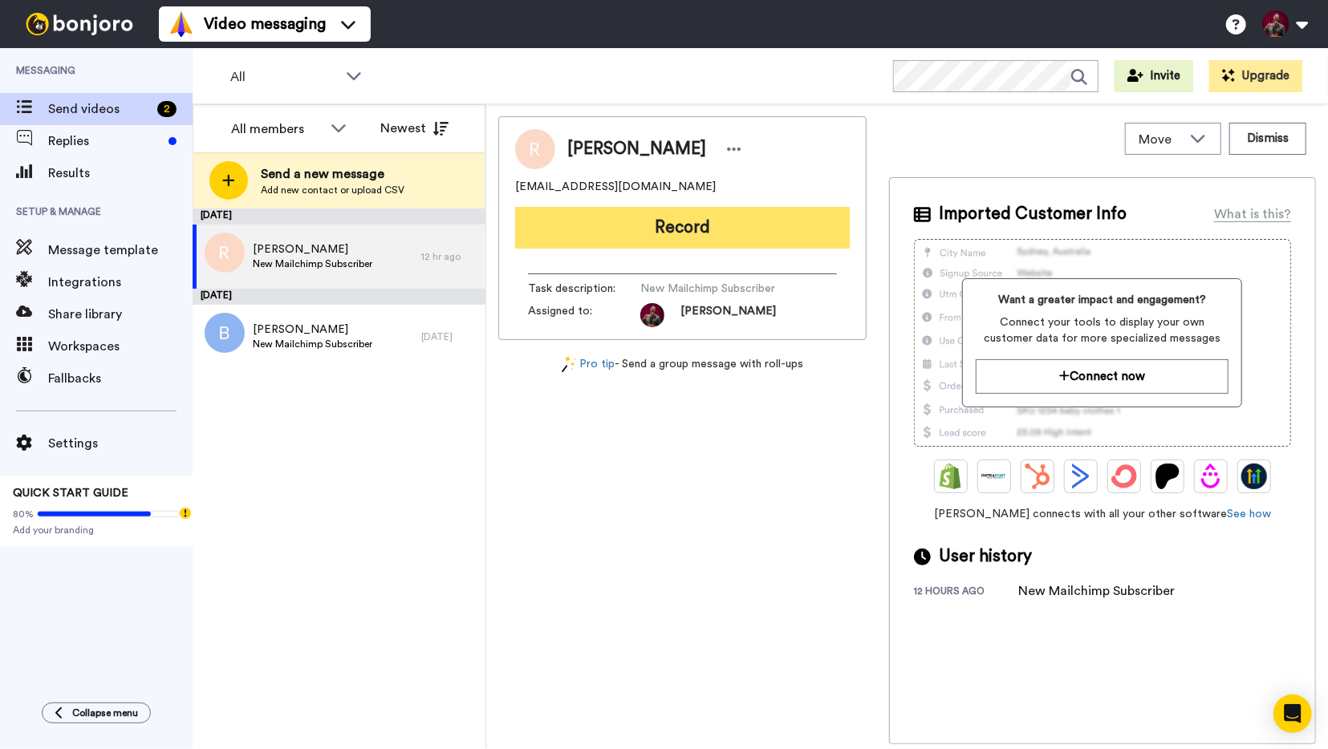
click at [630, 225] on button "Record" at bounding box center [682, 228] width 335 height 42
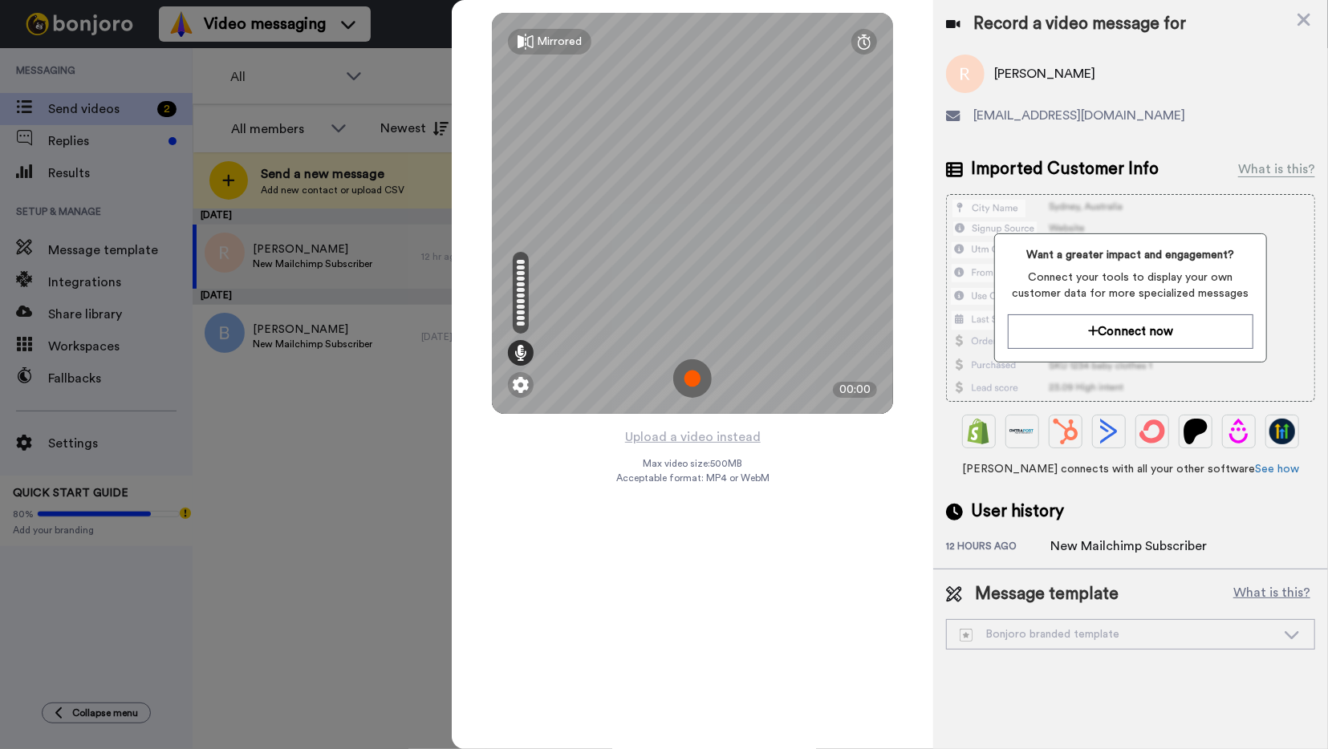
click at [696, 377] on img at bounding box center [692, 378] width 39 height 39
click at [696, 382] on img at bounding box center [692, 378] width 39 height 39
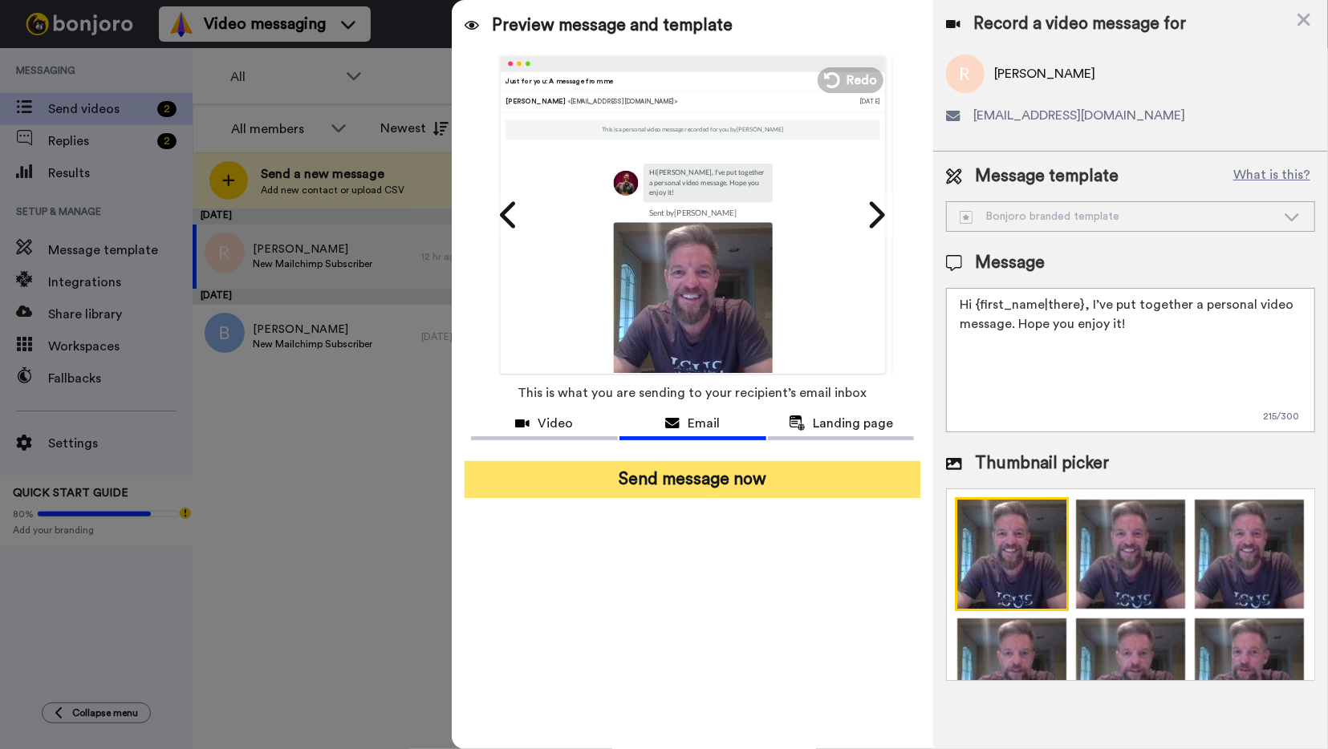
click at [689, 489] on button "Send message now" at bounding box center [692, 479] width 456 height 37
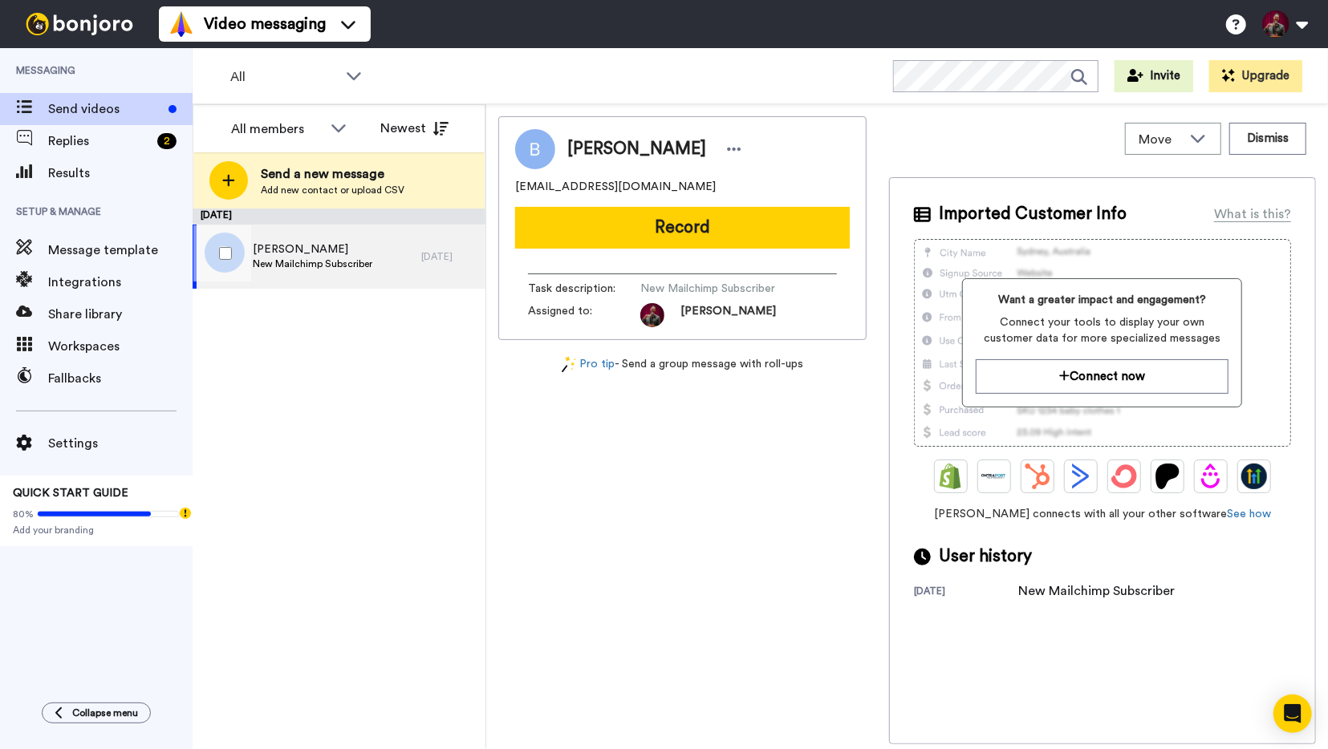
click at [355, 274] on div "[PERSON_NAME] New Mailchimp Subscriber" at bounding box center [307, 257] width 229 height 64
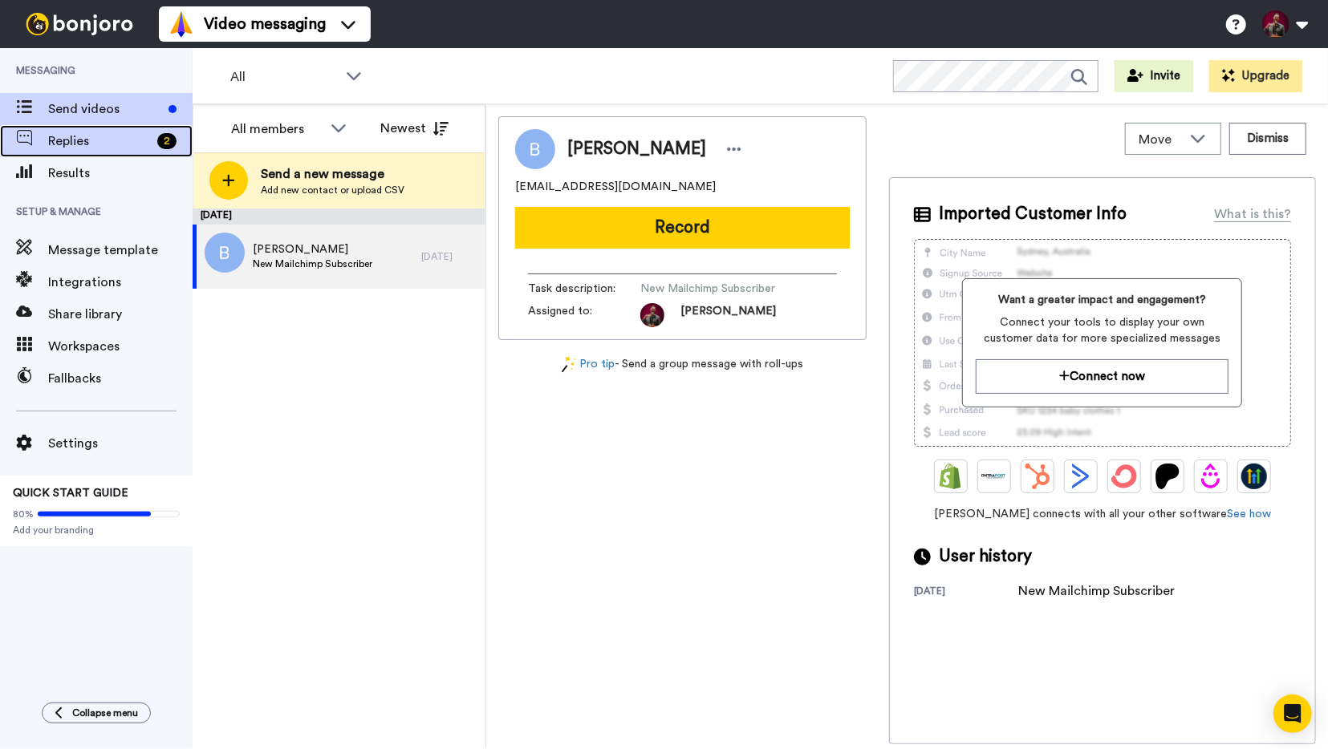
click at [79, 131] on div "Replies 2" at bounding box center [96, 141] width 193 height 32
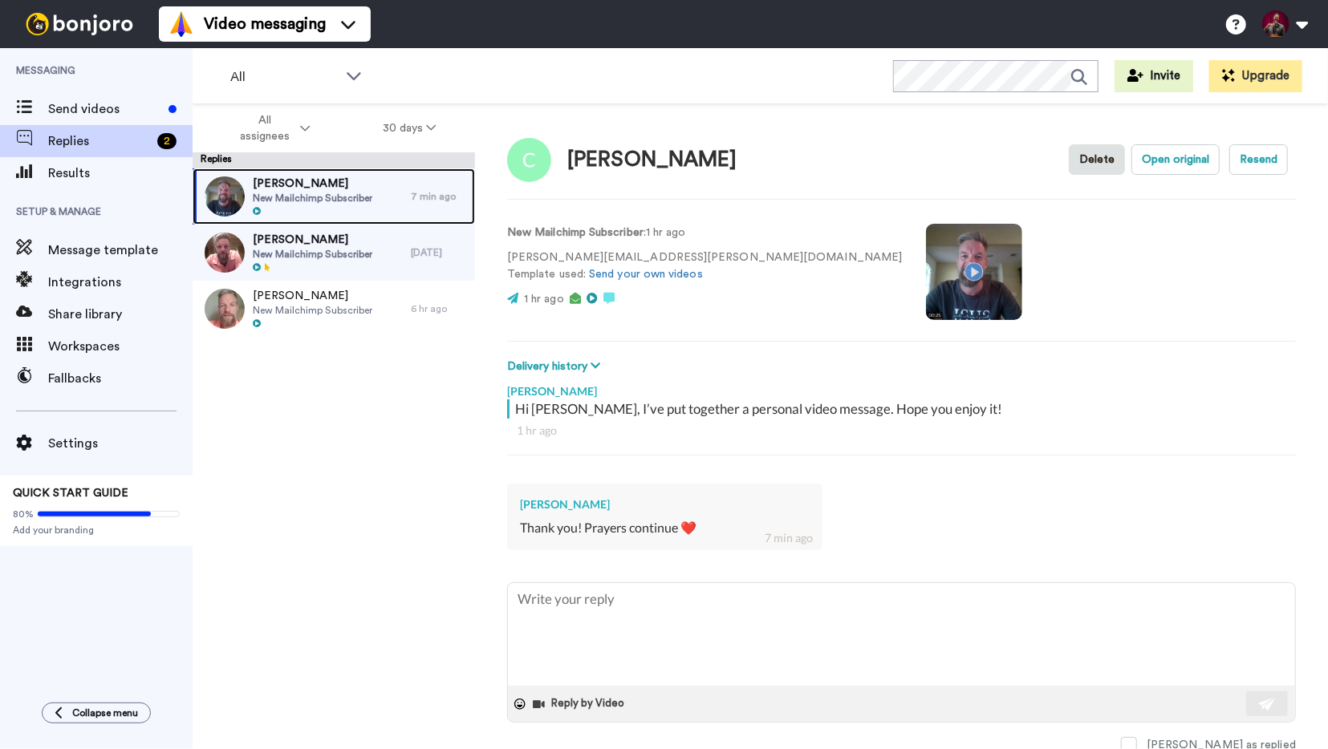
click at [343, 180] on span "Claudia Erickson" at bounding box center [313, 184] width 120 height 16
type textarea "x"
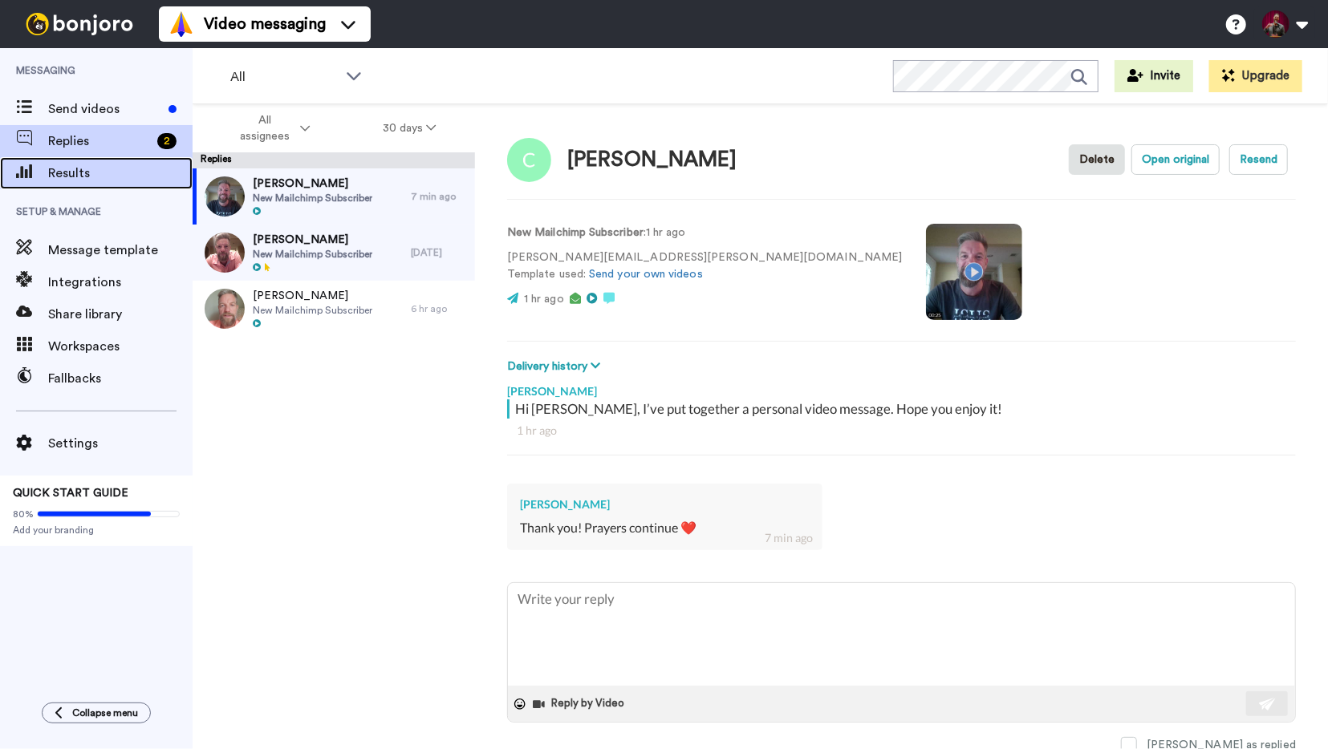
click at [55, 174] on span "Results" at bounding box center [120, 173] width 144 height 19
